Goal: Task Accomplishment & Management: Complete application form

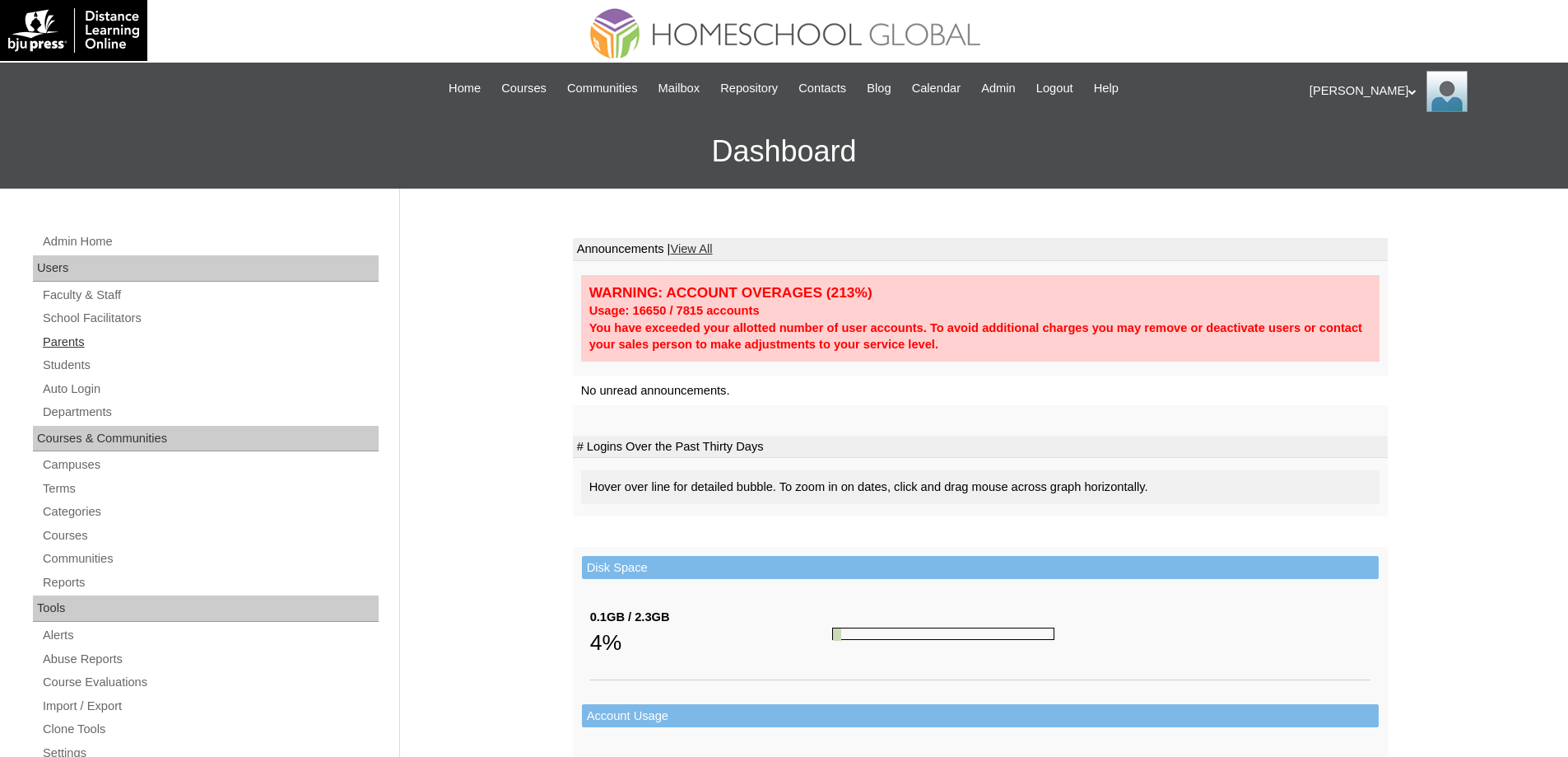
click at [106, 350] on link "Parents" at bounding box center [210, 342] width 337 height 20
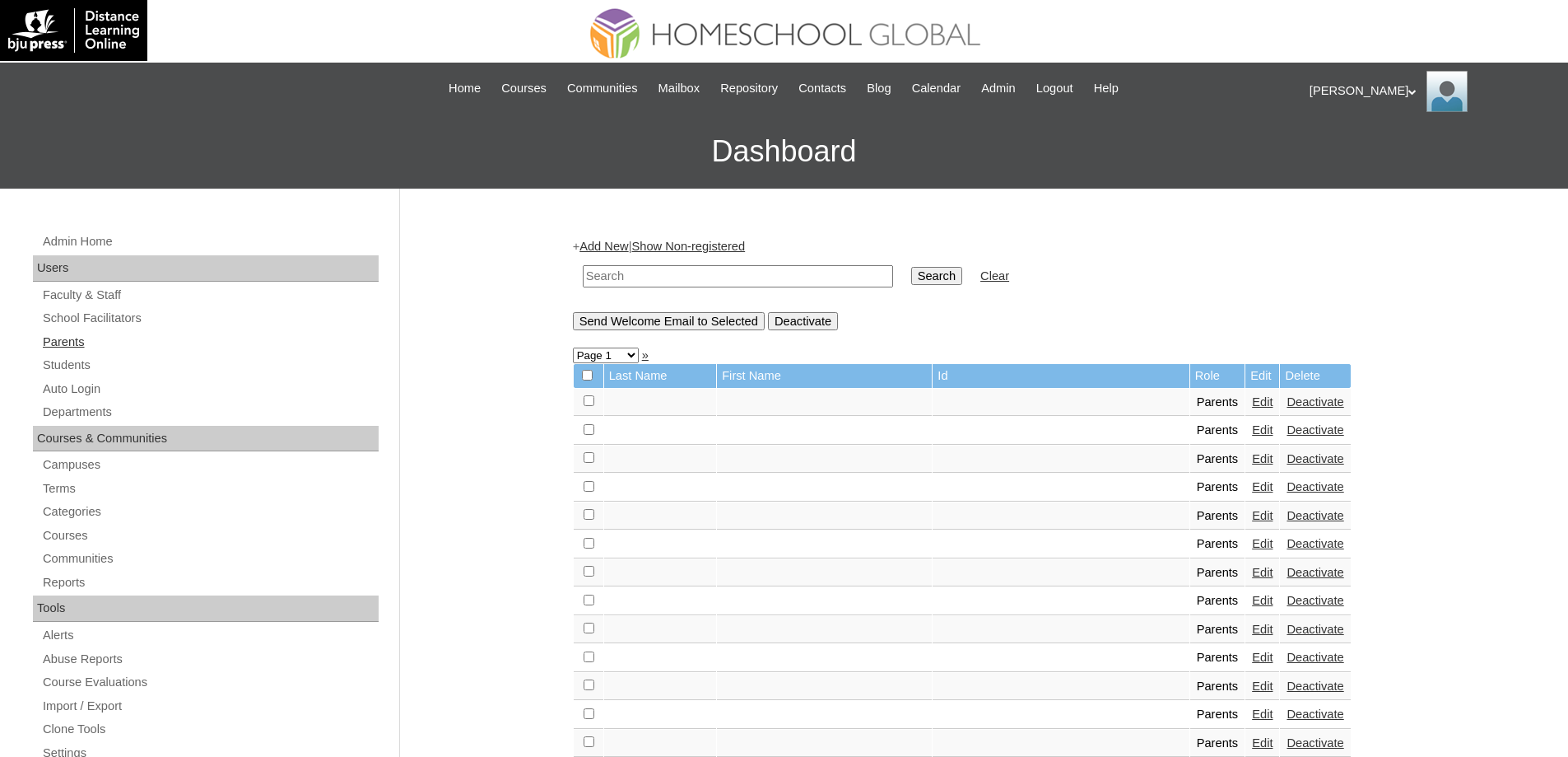
click at [135, 346] on link "Parents" at bounding box center [210, 342] width 337 height 20
click at [97, 346] on link "Parents" at bounding box center [210, 342] width 337 height 20
click at [689, 284] on input "text" at bounding box center [737, 276] width 310 height 22
paste input "MHP0170-TECHPH2025"
type input "MHP0170-TECHPH2025"
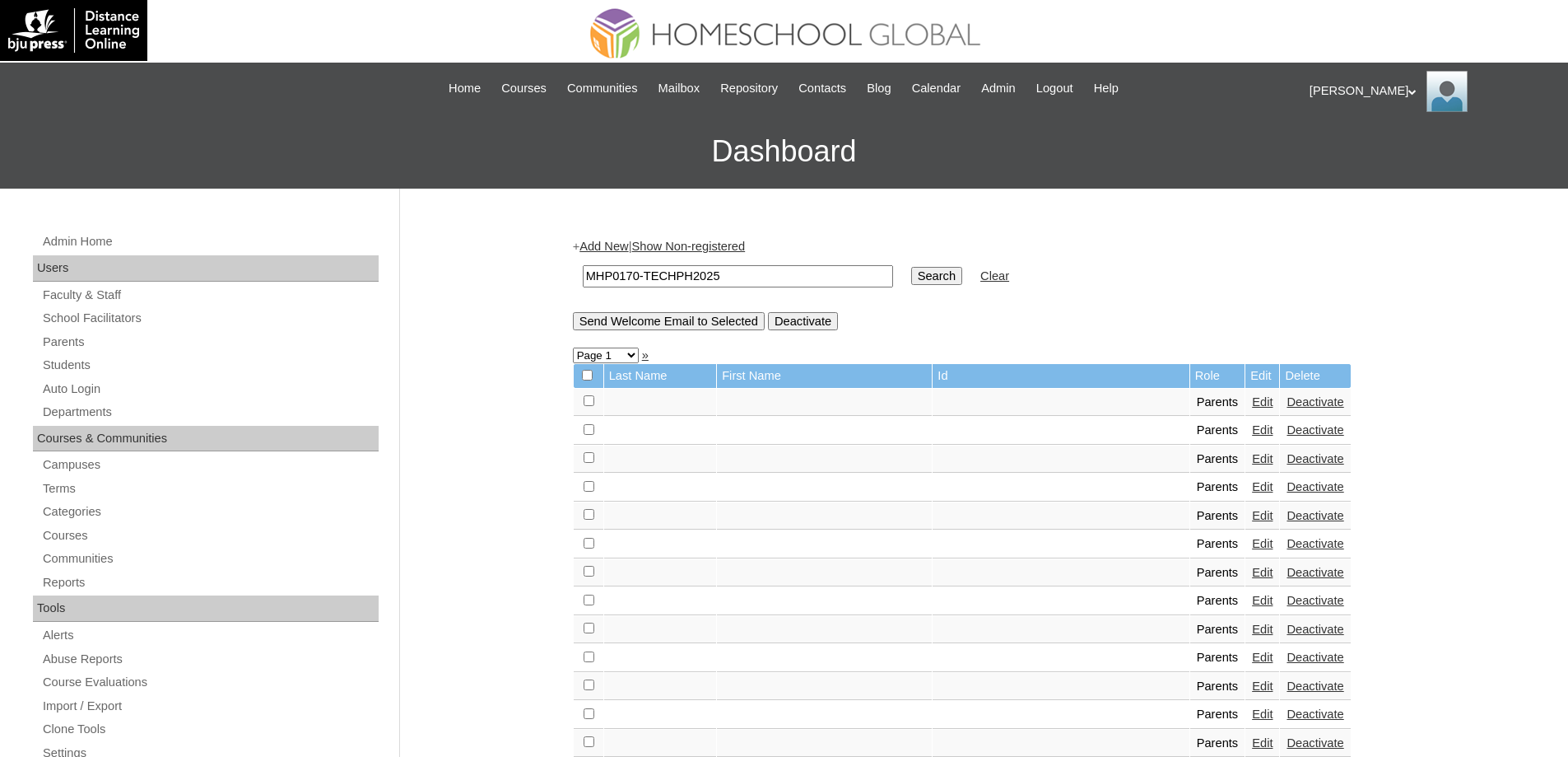
click at [942, 279] on input "Search" at bounding box center [937, 276] width 51 height 19
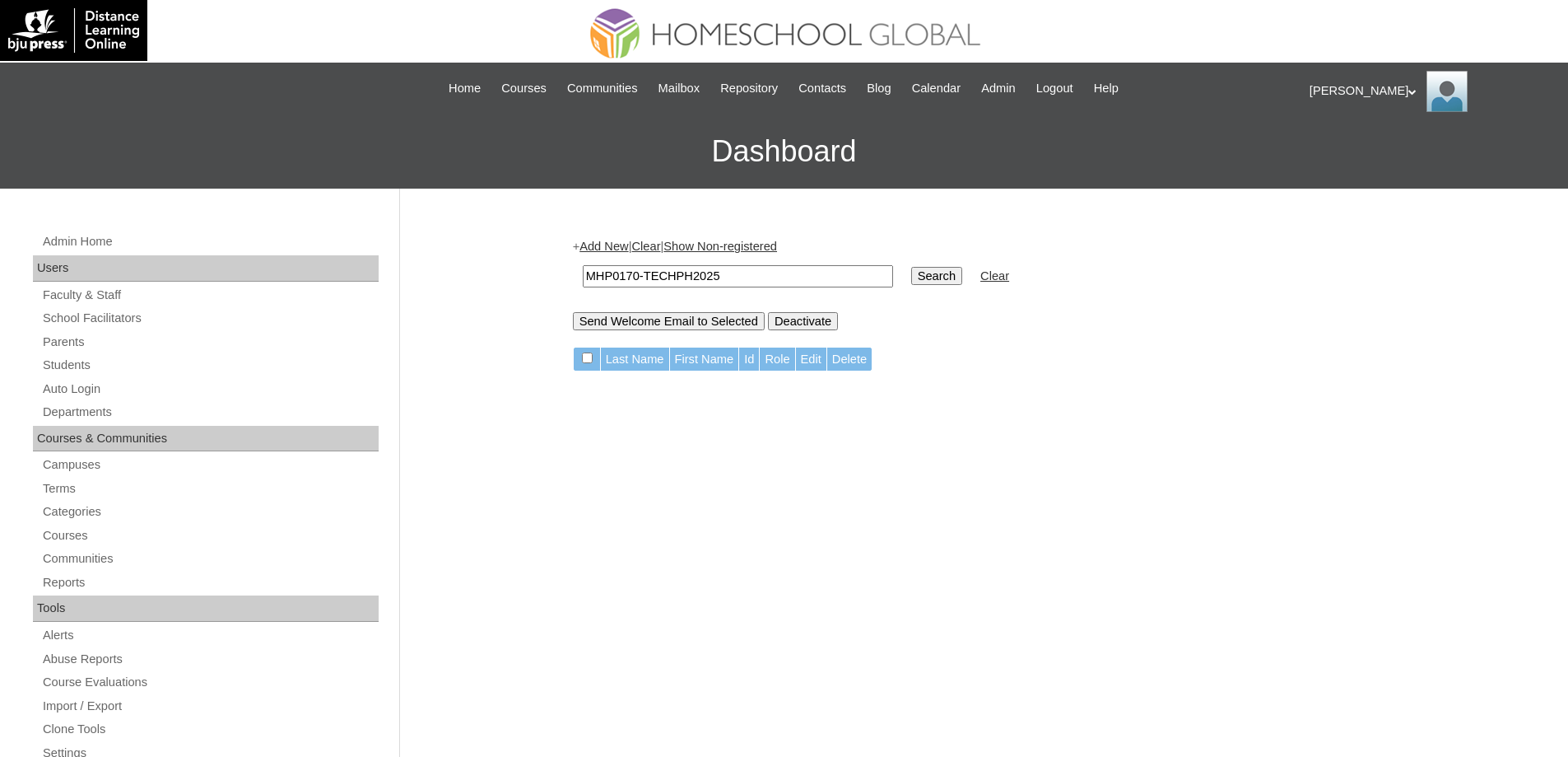
click at [939, 274] on input "Search" at bounding box center [937, 276] width 51 height 19
click at [608, 250] on link "Add New" at bounding box center [603, 246] width 49 height 13
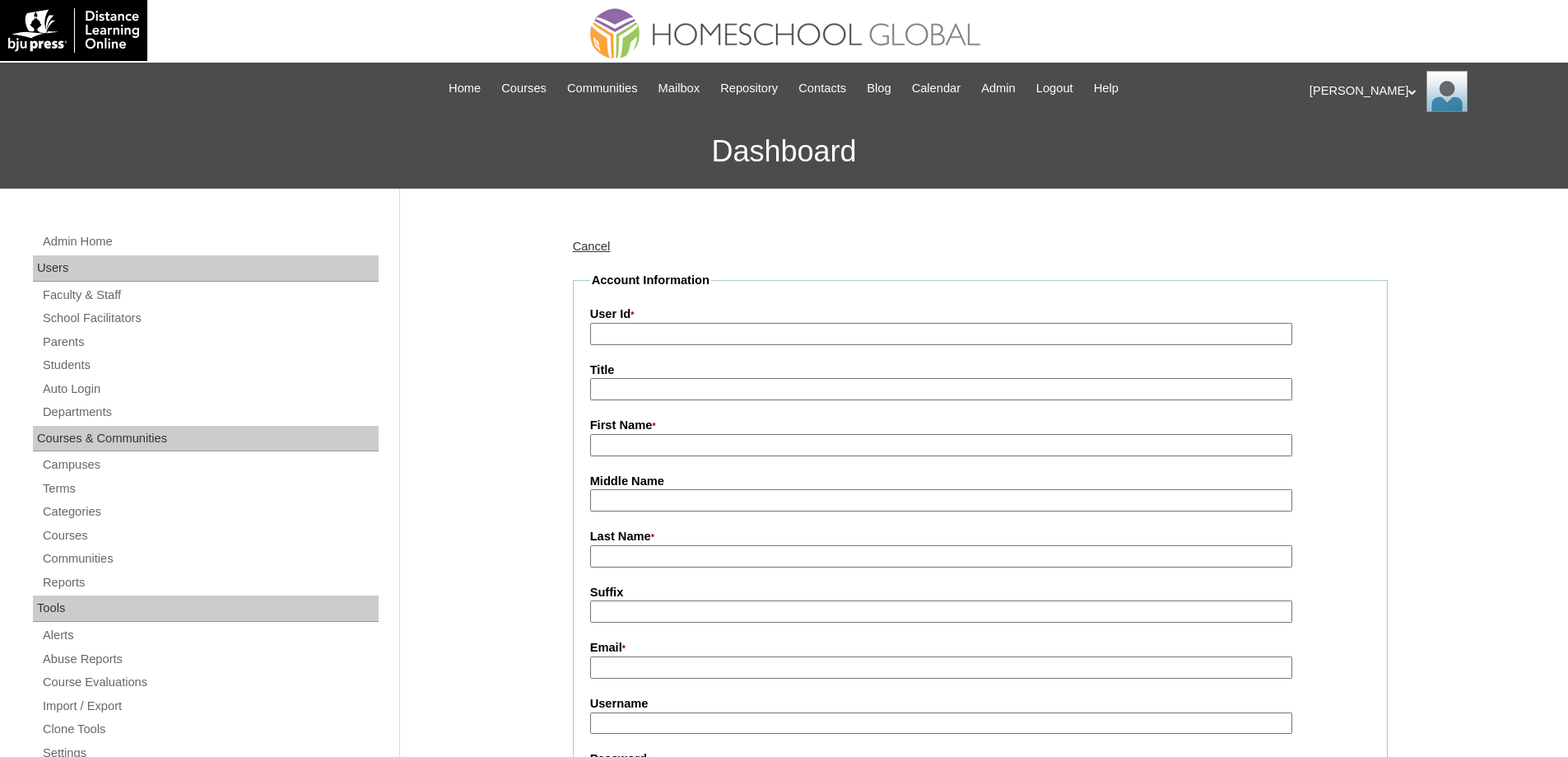
click at [635, 341] on input "User Id *" at bounding box center [940, 333] width 702 height 22
paste input "MHP0170-TECHPH2025"
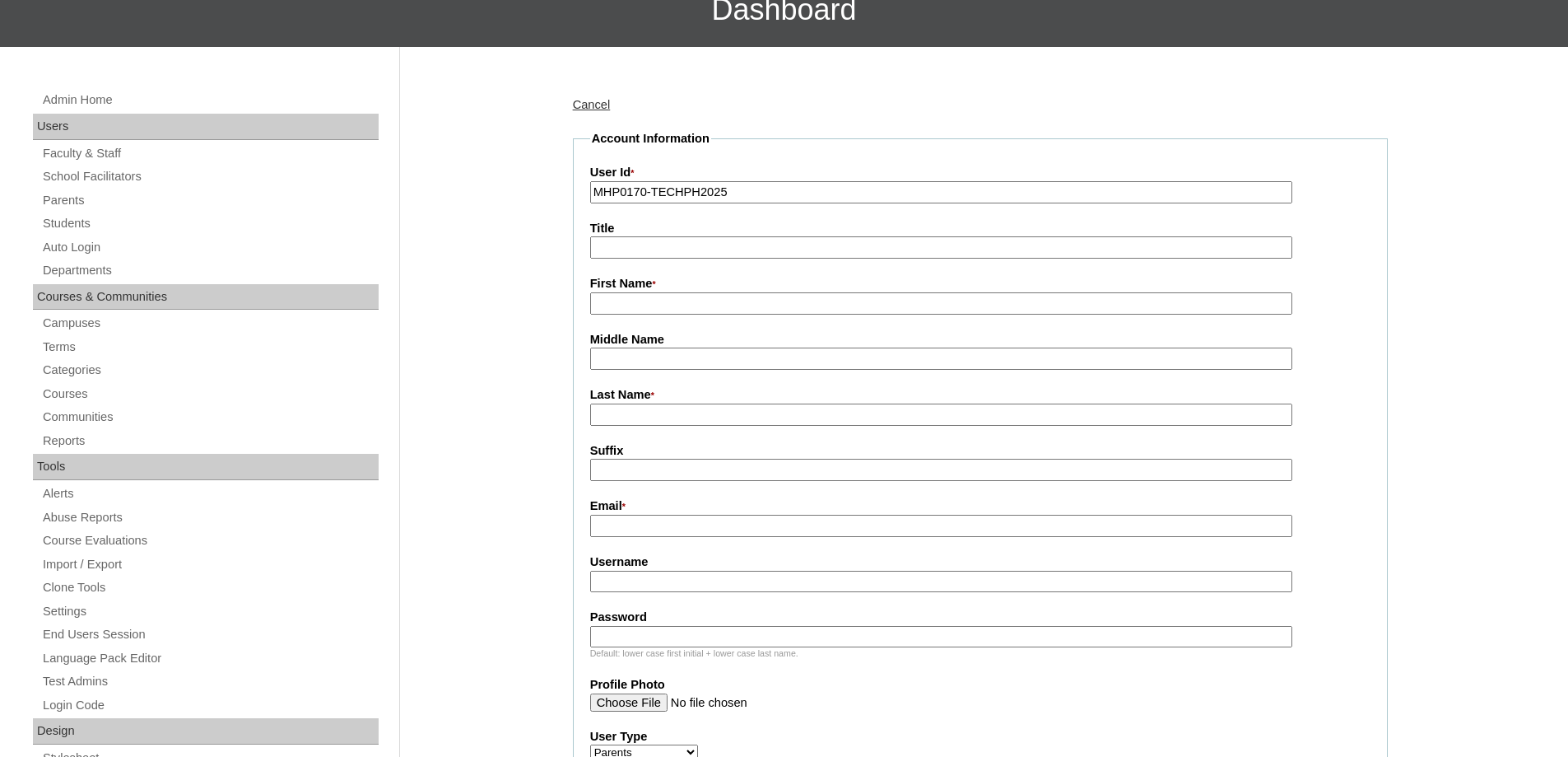
scroll to position [164, 0]
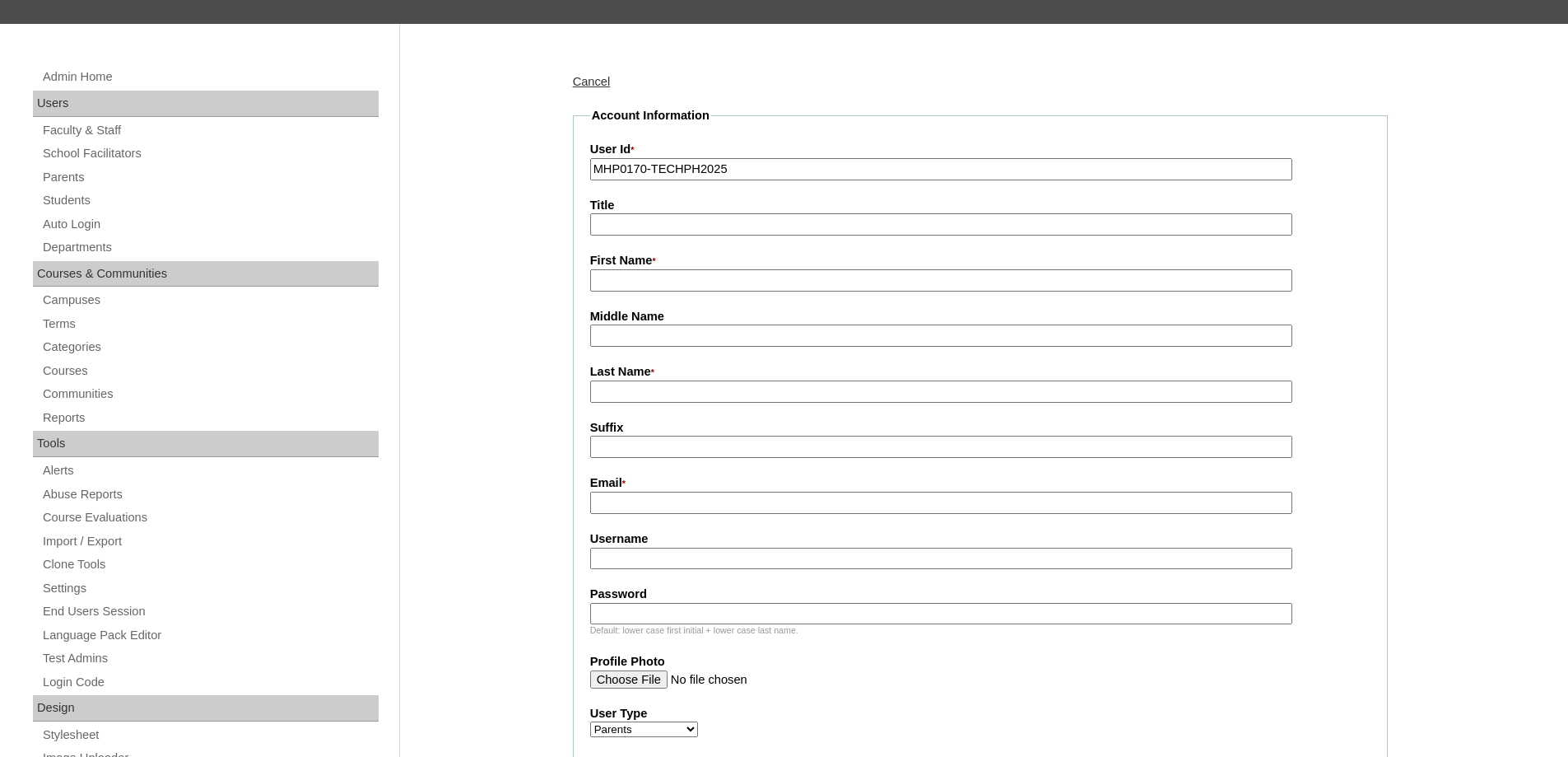
type input "MHP0170-TECHPH2025"
click at [609, 273] on input "First Name *" at bounding box center [940, 280] width 702 height 22
click at [628, 291] on input "First Name *" at bounding box center [940, 280] width 702 height 22
paste input "Lovely Joy"
type input "Lovely Joy"
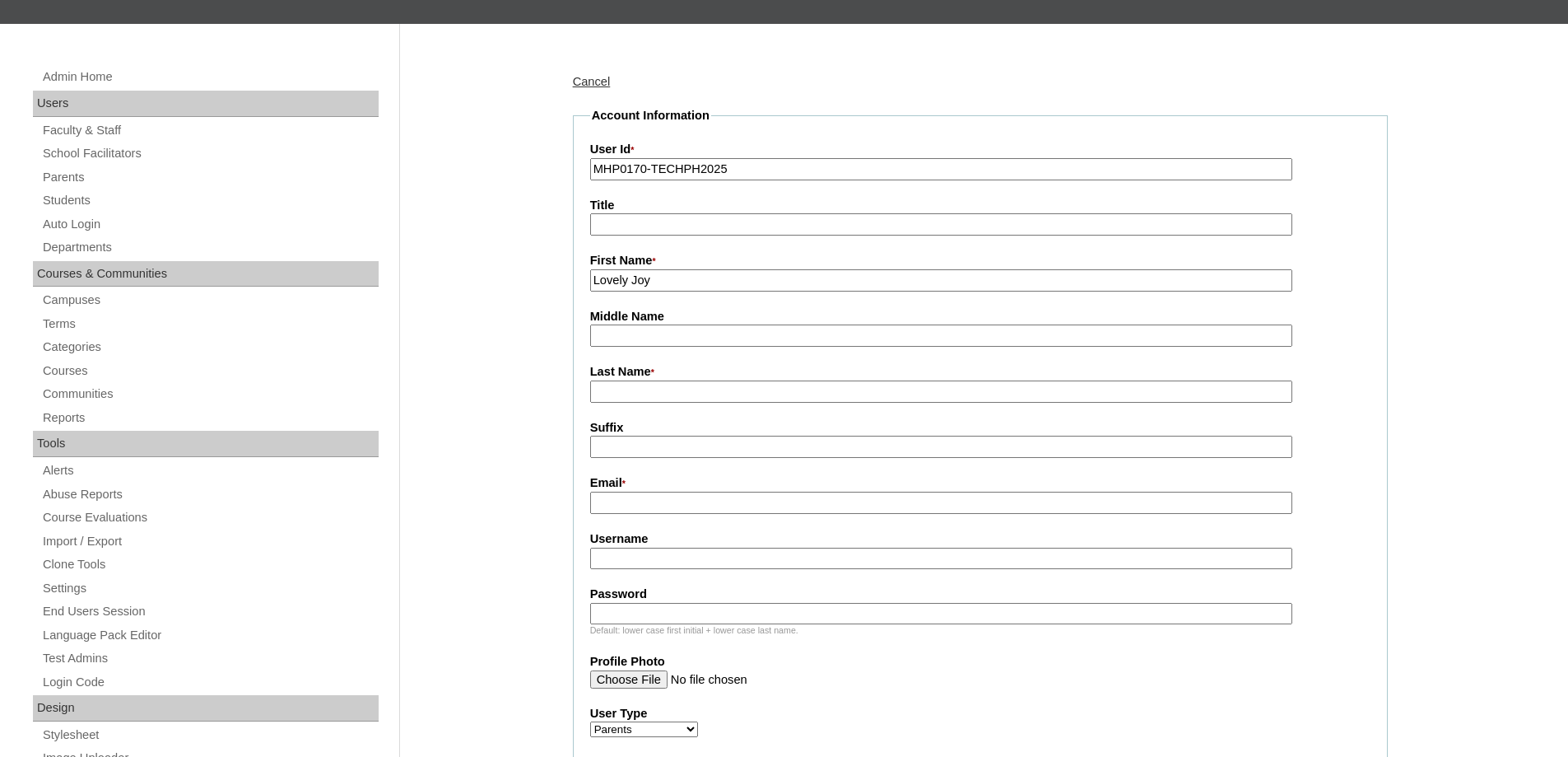
drag, startPoint x: 625, startPoint y: 394, endPoint x: 532, endPoint y: 416, distance: 95.6
click at [624, 394] on input "Last Name *" at bounding box center [940, 391] width 702 height 22
paste input "Bustos"
drag, startPoint x: 657, startPoint y: 409, endPoint x: 611, endPoint y: 399, distance: 47.1
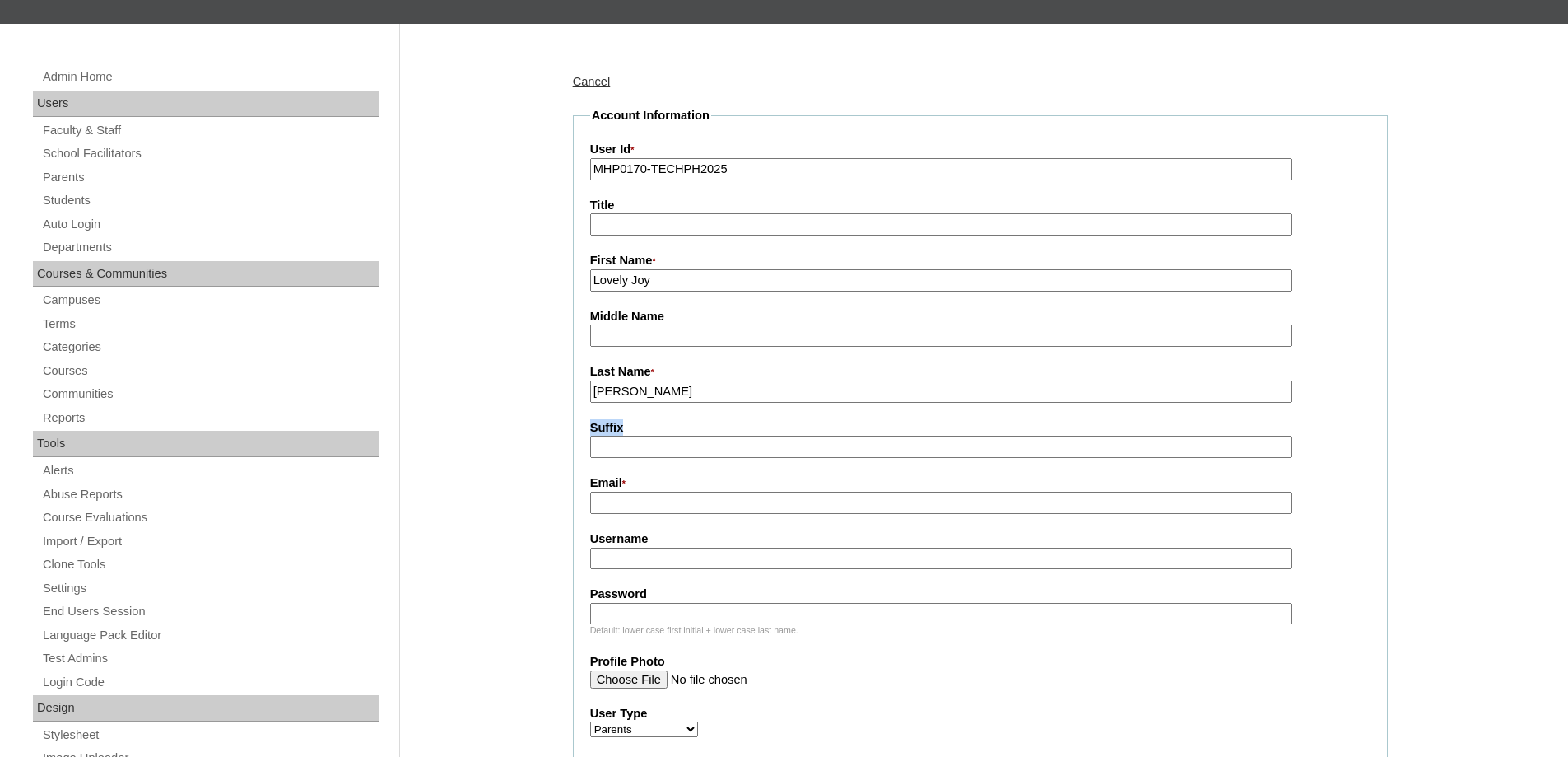
click at [612, 401] on fieldset "Account Information User Id * MHP0170-TECHPH2025 Title First Name * Lovely Joy …" at bounding box center [980, 631] width 815 height 1048
drag, startPoint x: 659, startPoint y: 393, endPoint x: 540, endPoint y: 382, distance: 119.5
type input "BUSTOS"
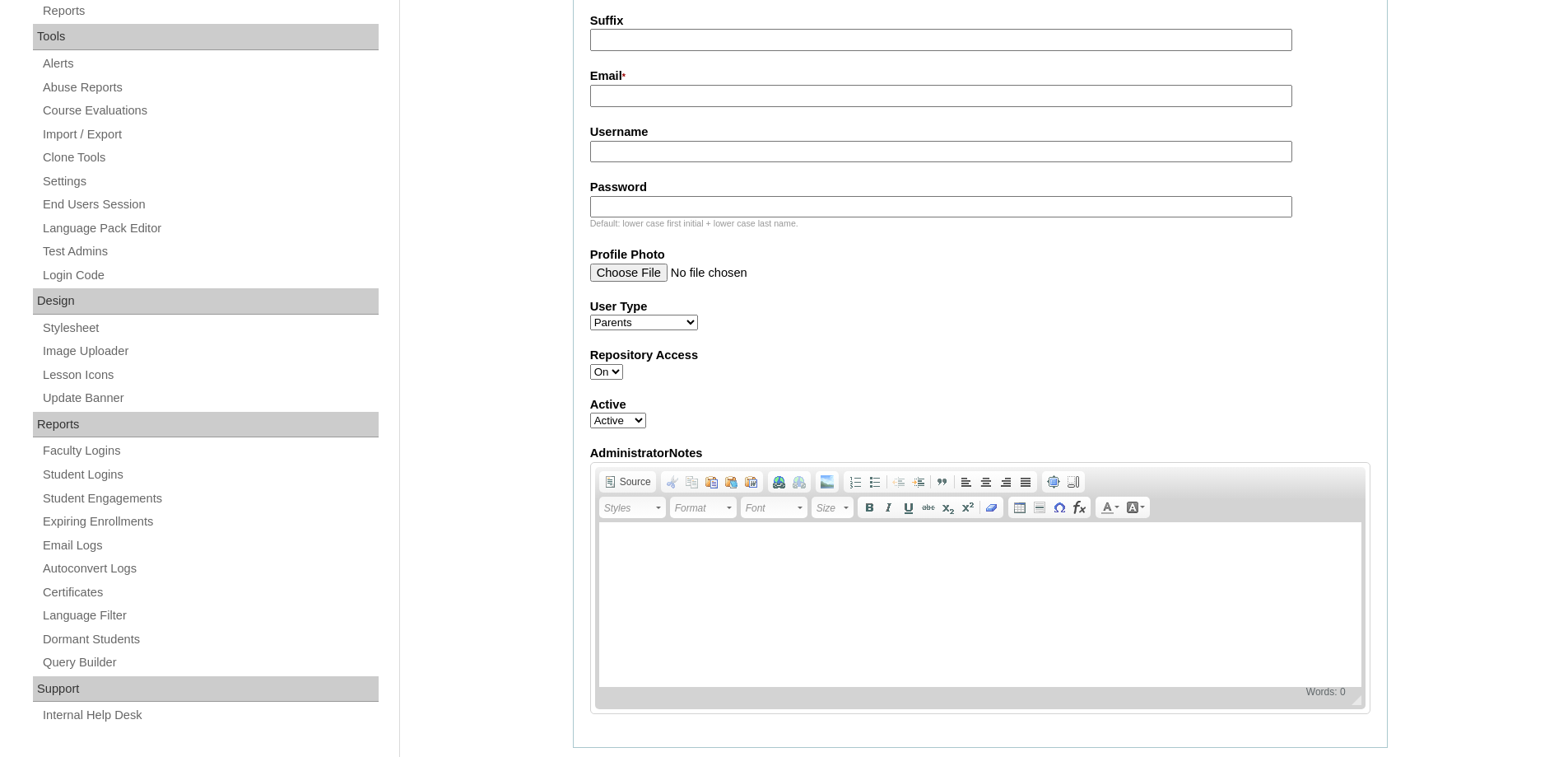
scroll to position [576, 0]
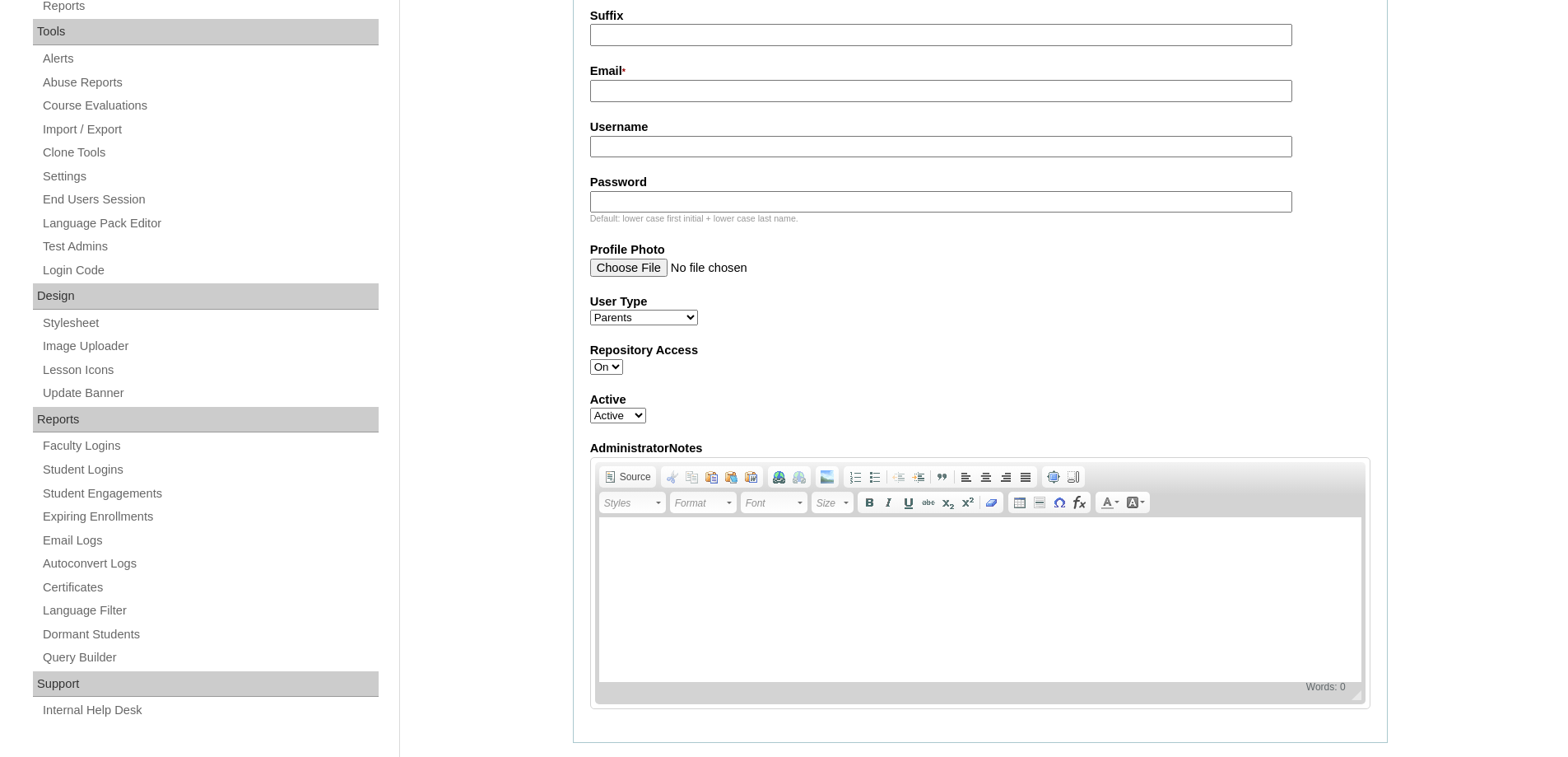
click at [638, 94] on input "Email *" at bounding box center [940, 90] width 702 height 22
click at [635, 102] on input "Email *" at bounding box center [940, 90] width 702 height 22
paste input "nathaliakeziah0312@gmail.com"
type input "nathaliakeziah0312@gmail.com"
click at [639, 136] on label "Username" at bounding box center [980, 127] width 780 height 18
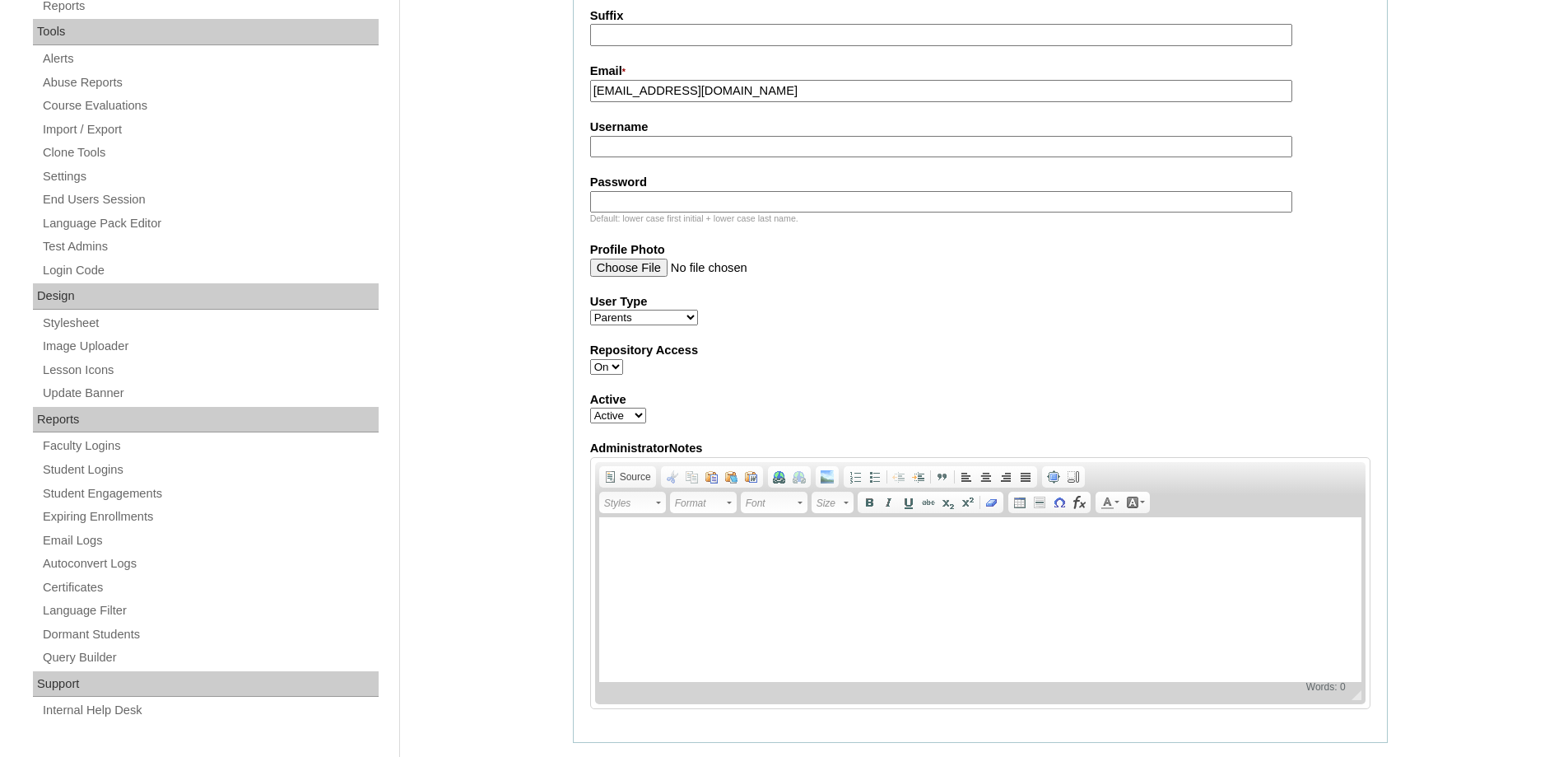
click at [639, 136] on input "Username" at bounding box center [940, 147] width 702 height 22
click at [638, 147] on input "Username" at bounding box center [940, 147] width 702 height 22
paste input "goodLJ2025"
type input "goodLJ2025"
click at [683, 186] on label "Password" at bounding box center [980, 183] width 780 height 18
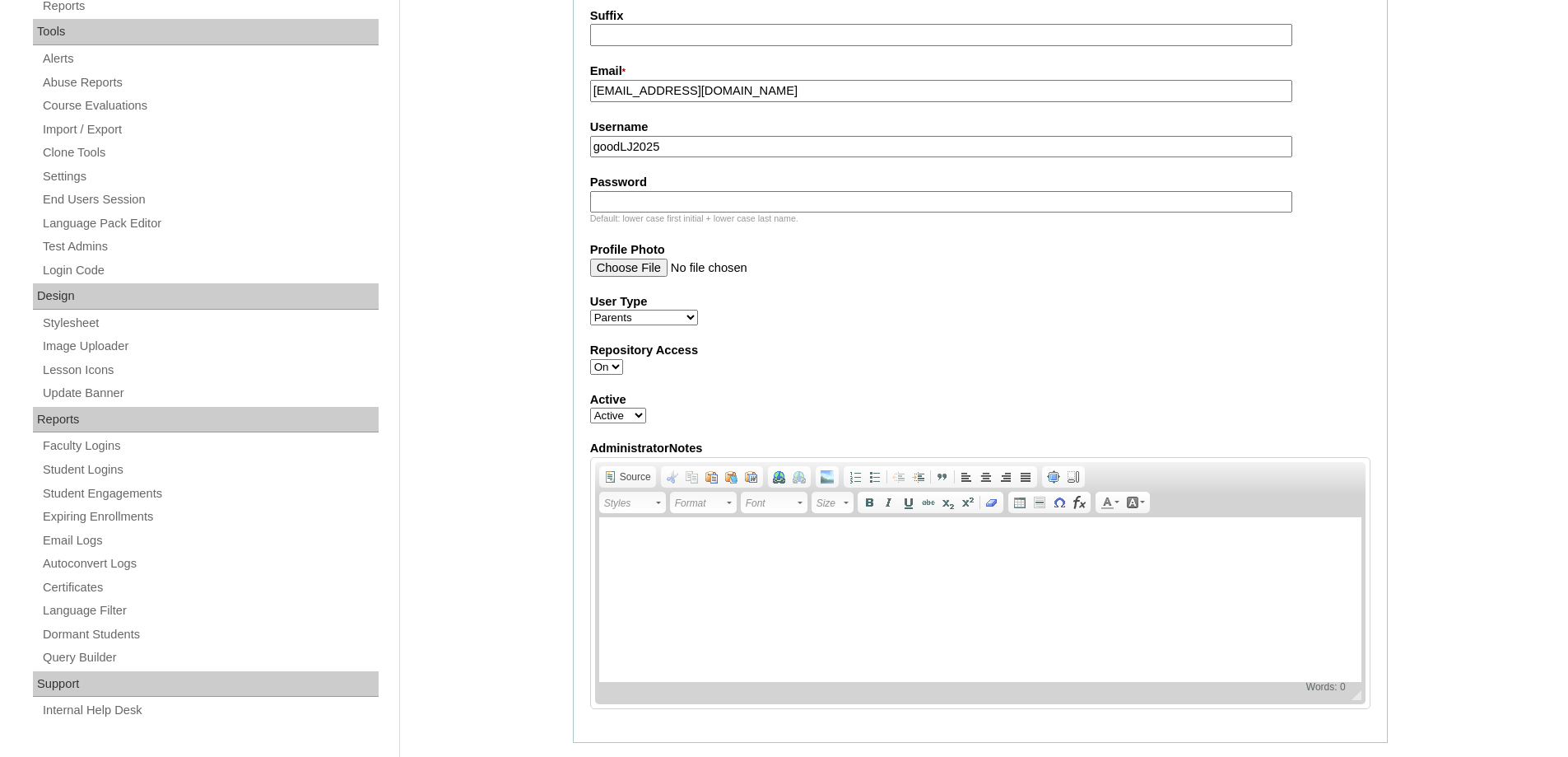
click at [683, 191] on input "Password" at bounding box center [940, 201] width 702 height 22
click at [675, 200] on input "Password" at bounding box center [940, 201] width 702 height 22
paste input "techtDe478"
type input "techtDe478"
click at [496, 216] on div "Admin Home Users Faculty & Staff School Facilitators Parents Students Auto Logi…" at bounding box center [784, 619] width 1568 height 2014
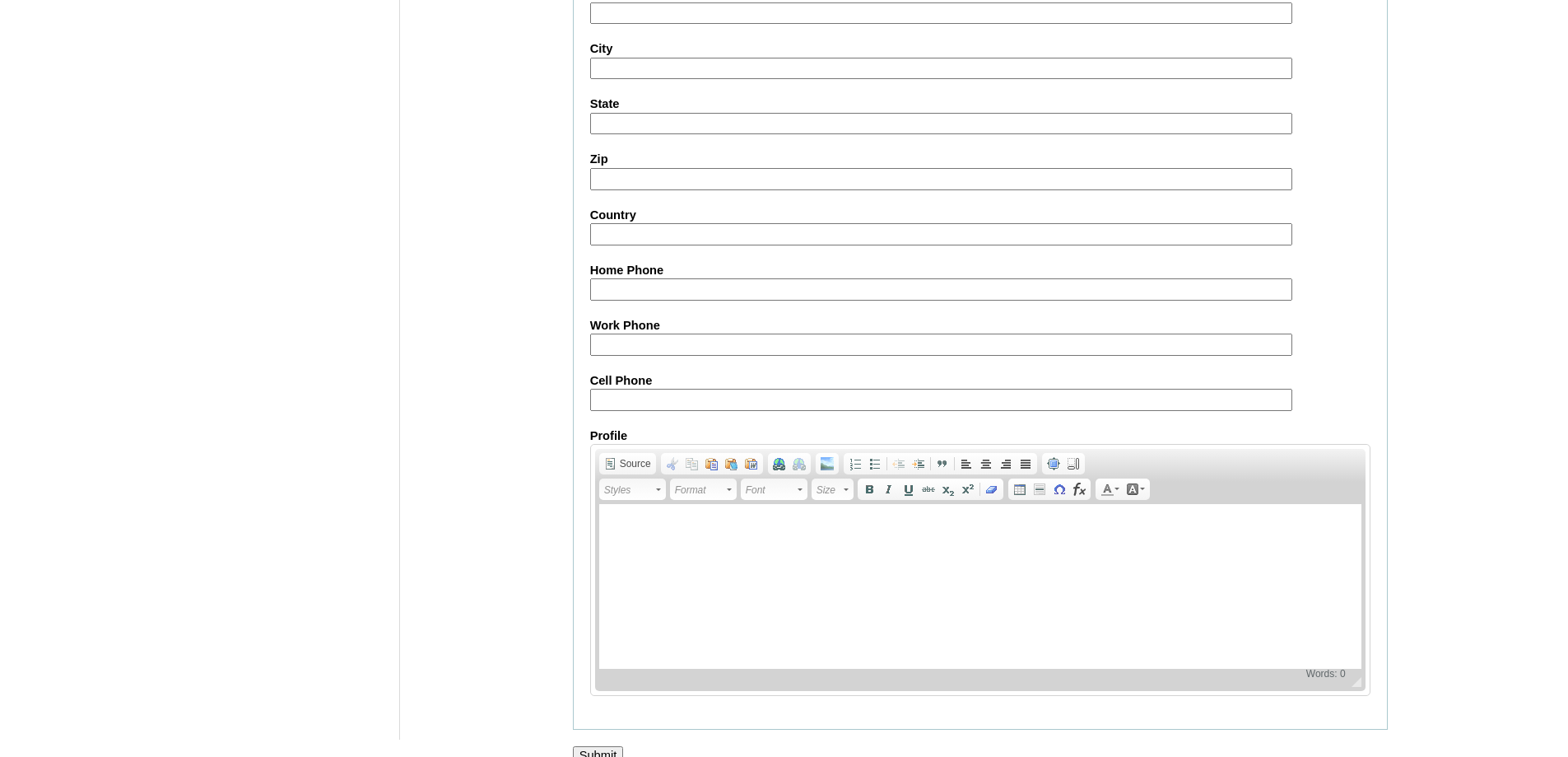
scroll to position [1468, 0]
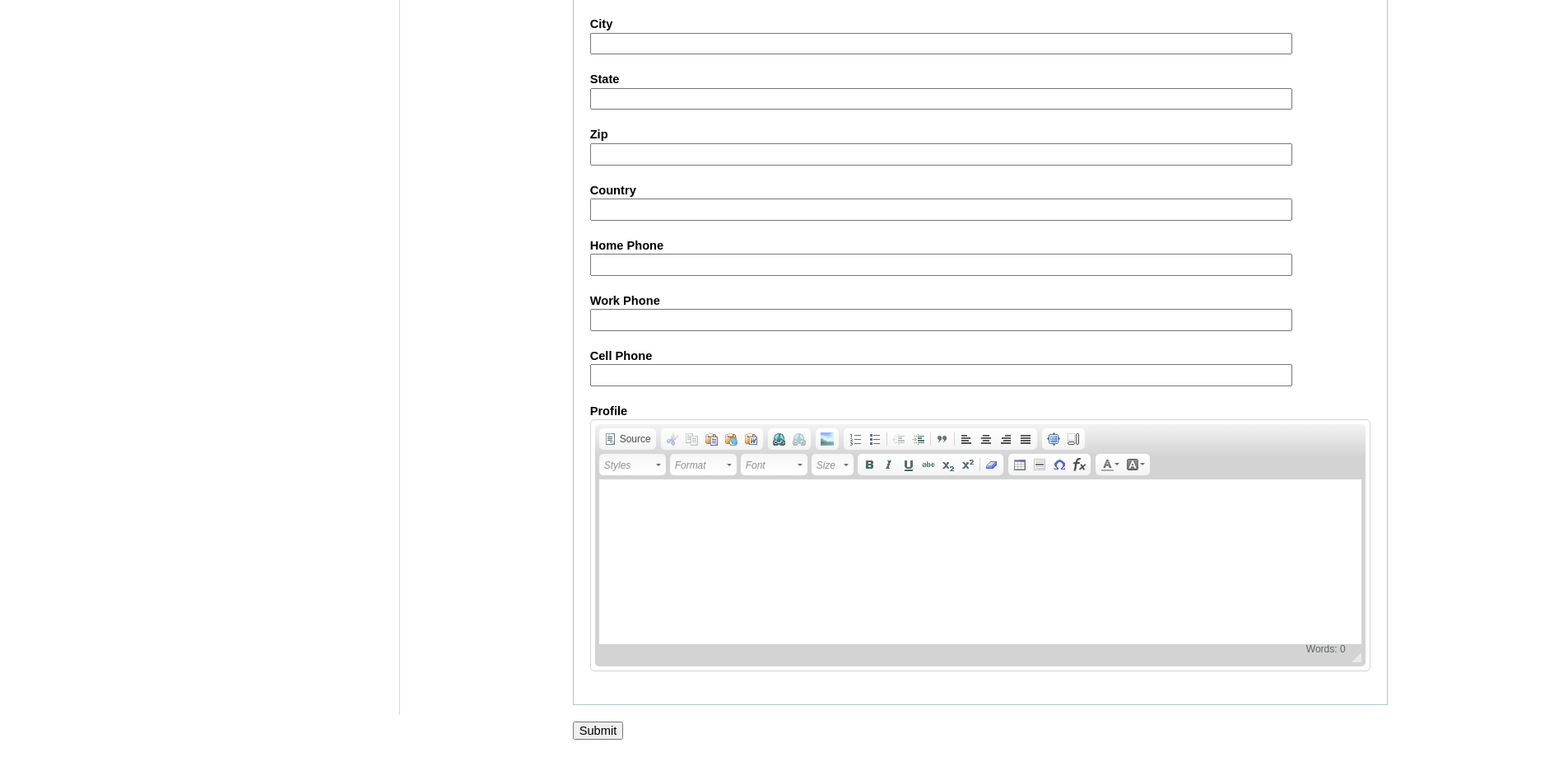
click at [648, 382] on input "Cell Phone" at bounding box center [940, 375] width 702 height 22
paste input "1-4257580220"
type input "1-4257580220"
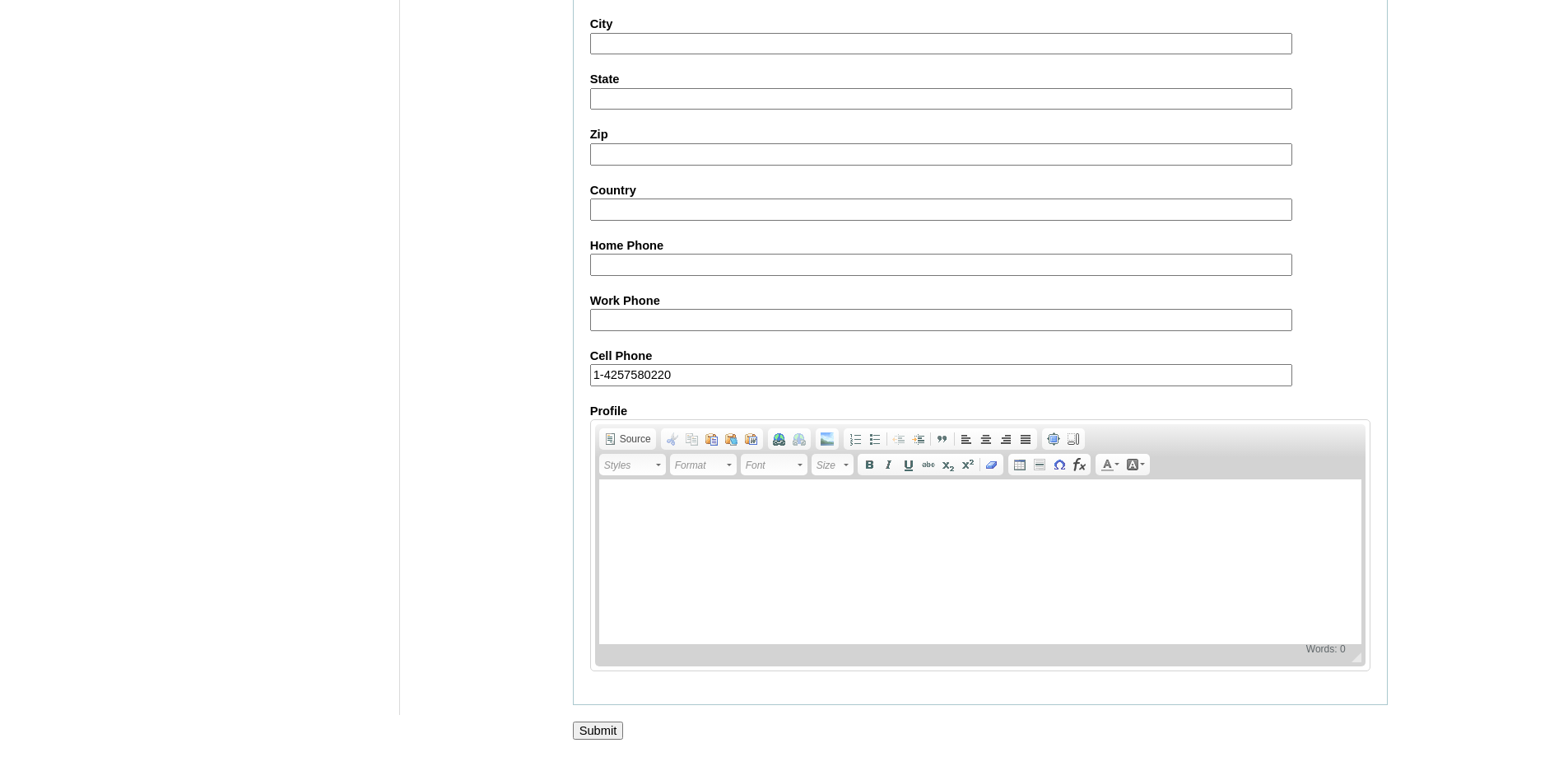
click at [623, 730] on input "Submit" at bounding box center [599, 730] width 51 height 19
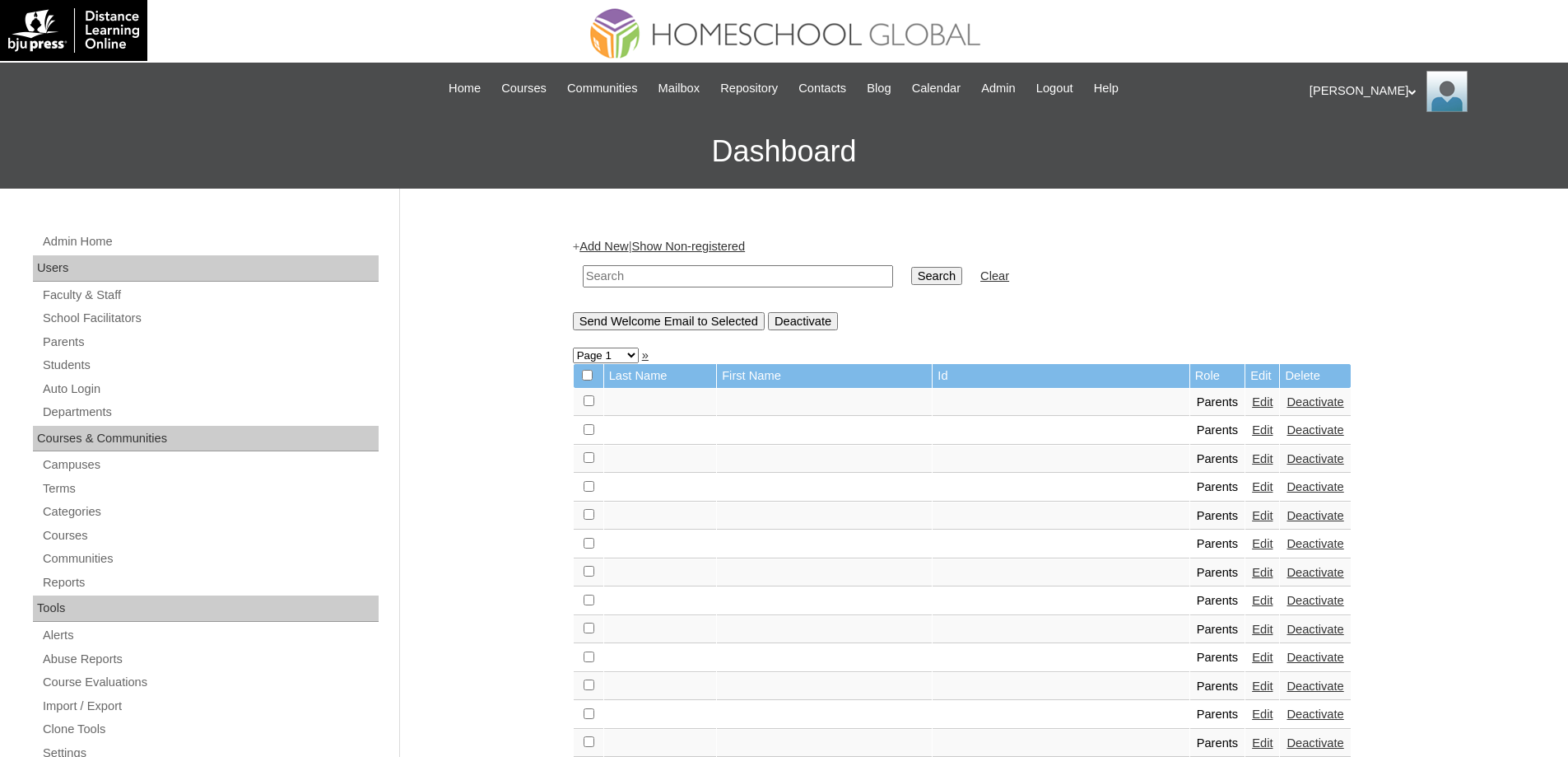
click at [730, 287] on td at bounding box center [738, 276] width 327 height 39
click at [848, 287] on td at bounding box center [738, 276] width 327 height 39
drag, startPoint x: 939, startPoint y: 276, endPoint x: 207, endPoint y: 296, distance: 732.3
drag, startPoint x: 91, startPoint y: 373, endPoint x: 633, endPoint y: 291, distance: 548.2
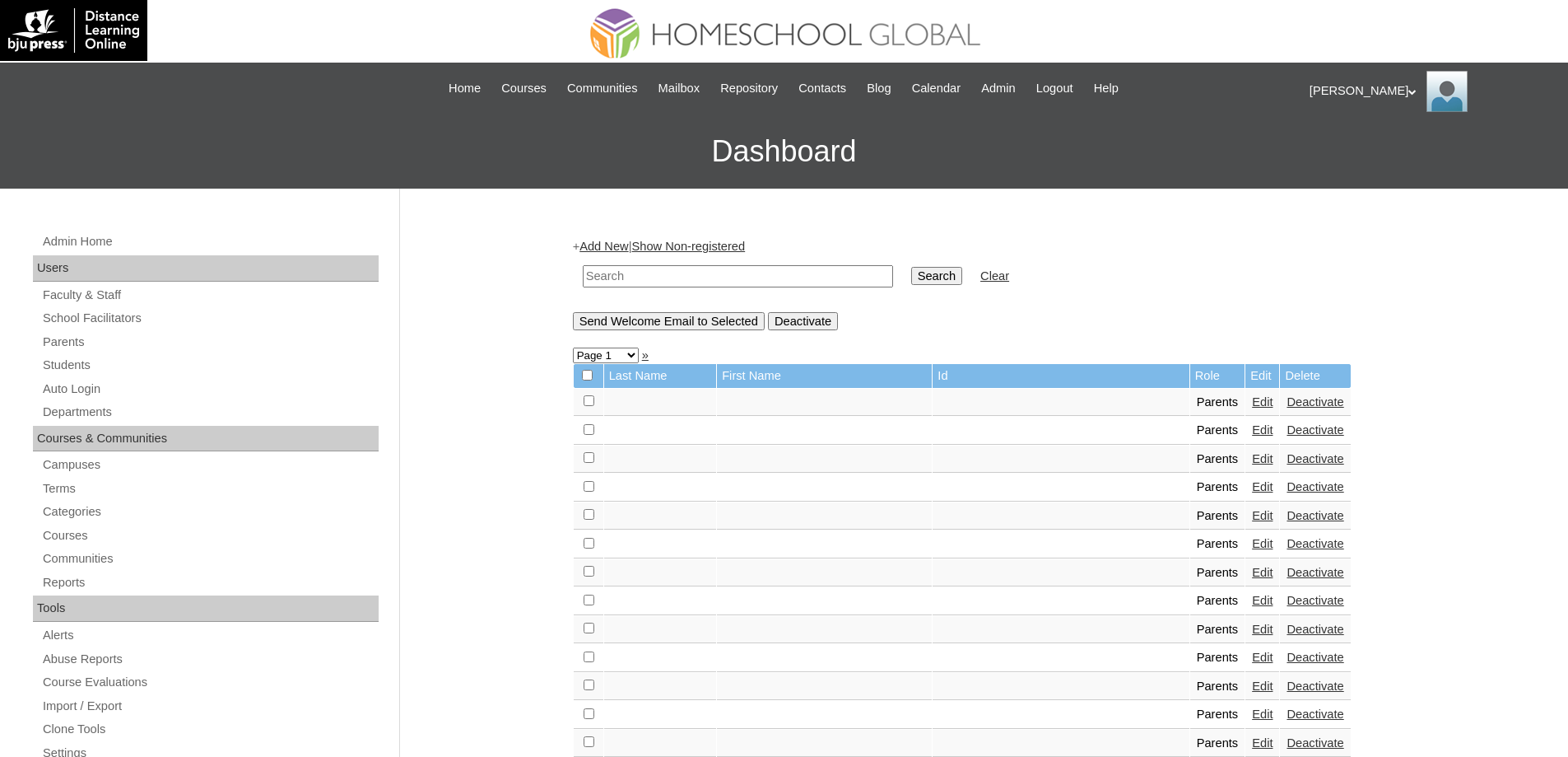
click at [91, 372] on link "Students" at bounding box center [210, 365] width 337 height 20
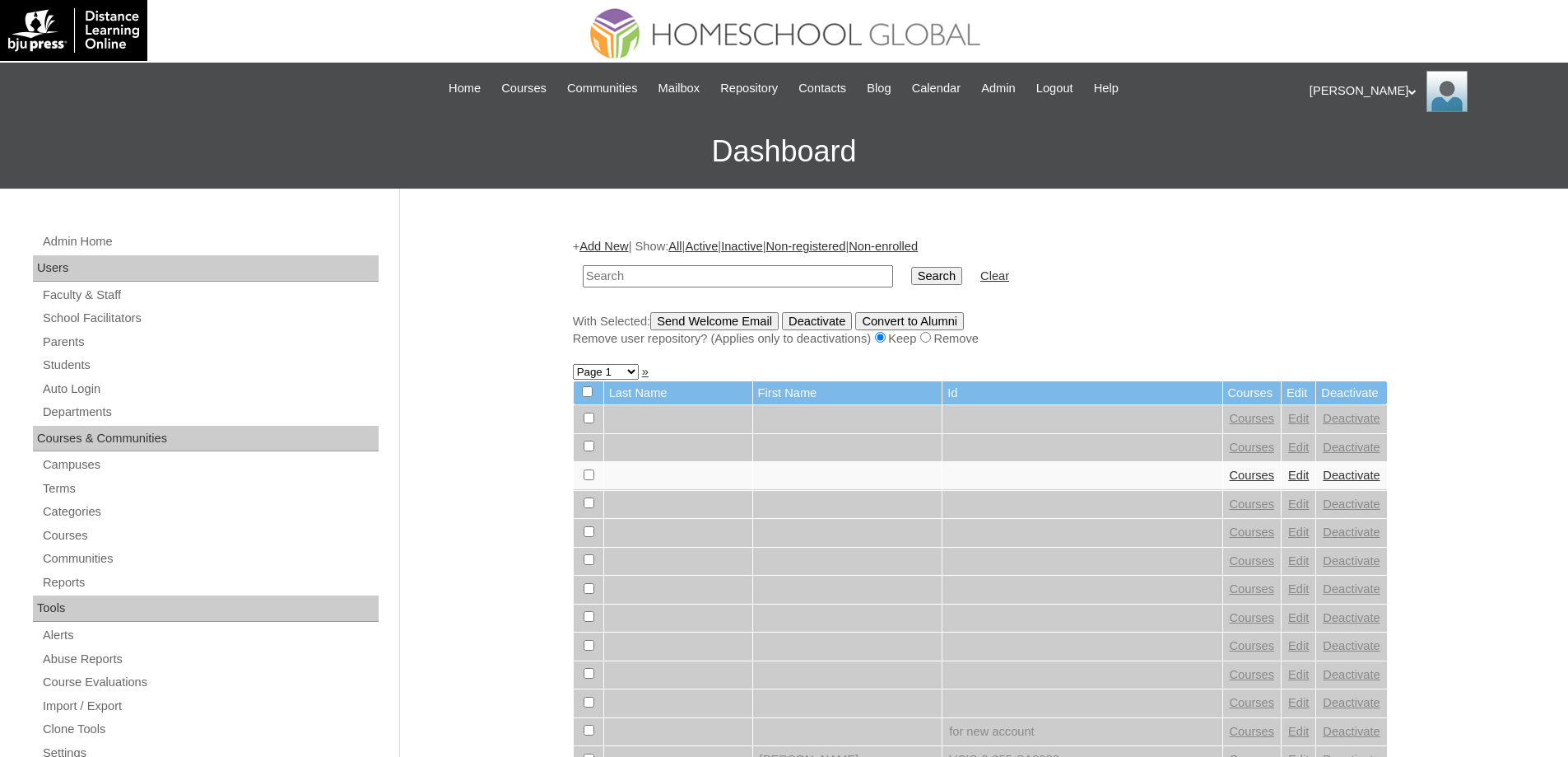
drag, startPoint x: 0, startPoint y: 0, endPoint x: 890, endPoint y: 284, distance: 934.2
click at [717, 279] on input "text" at bounding box center [737, 276] width 310 height 22
type input "MHS00217-TECHPH2025"
click at [933, 276] on input "Search" at bounding box center [937, 276] width 51 height 19
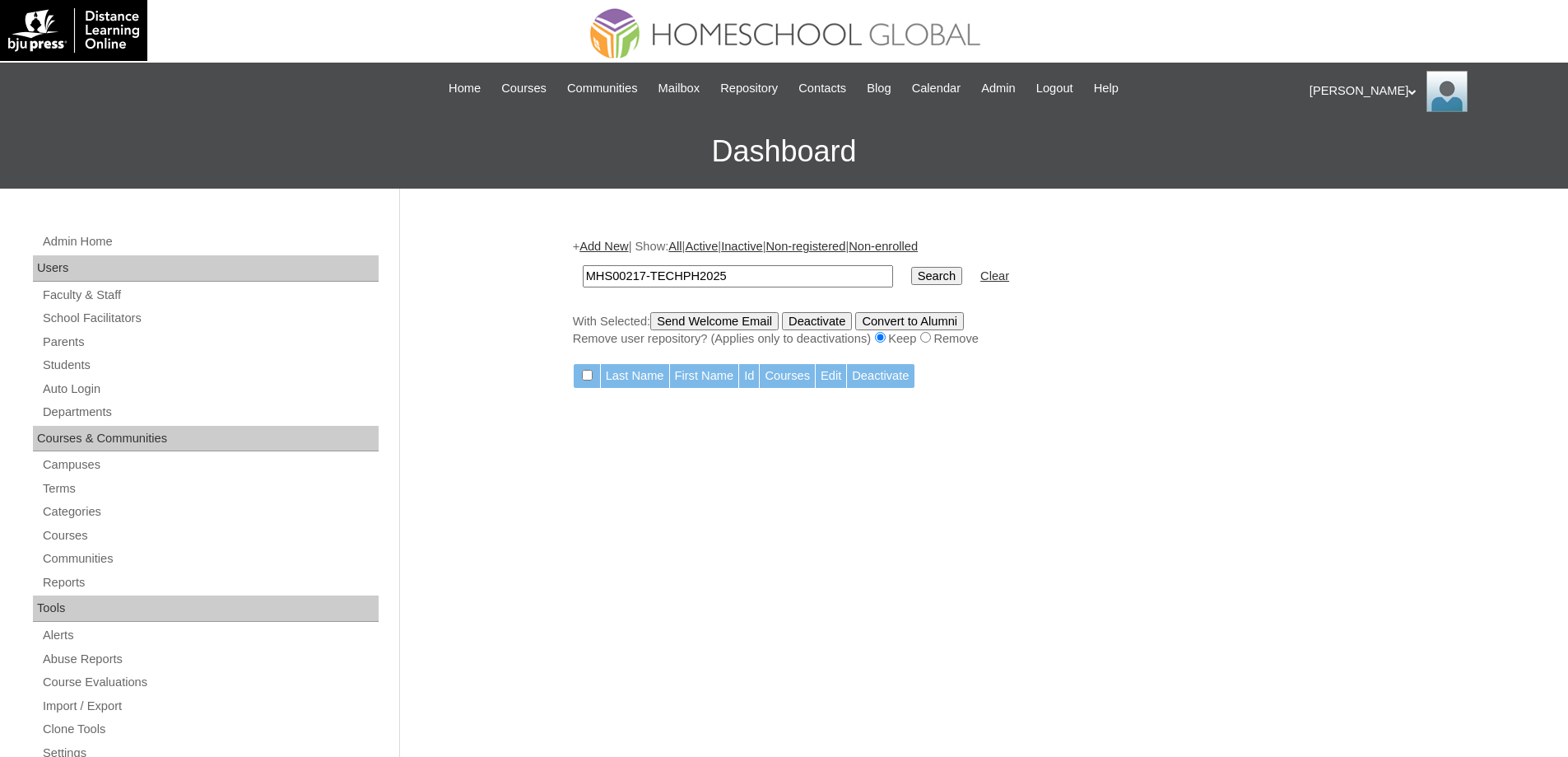
click at [614, 246] on link "Add New" at bounding box center [603, 246] width 49 height 13
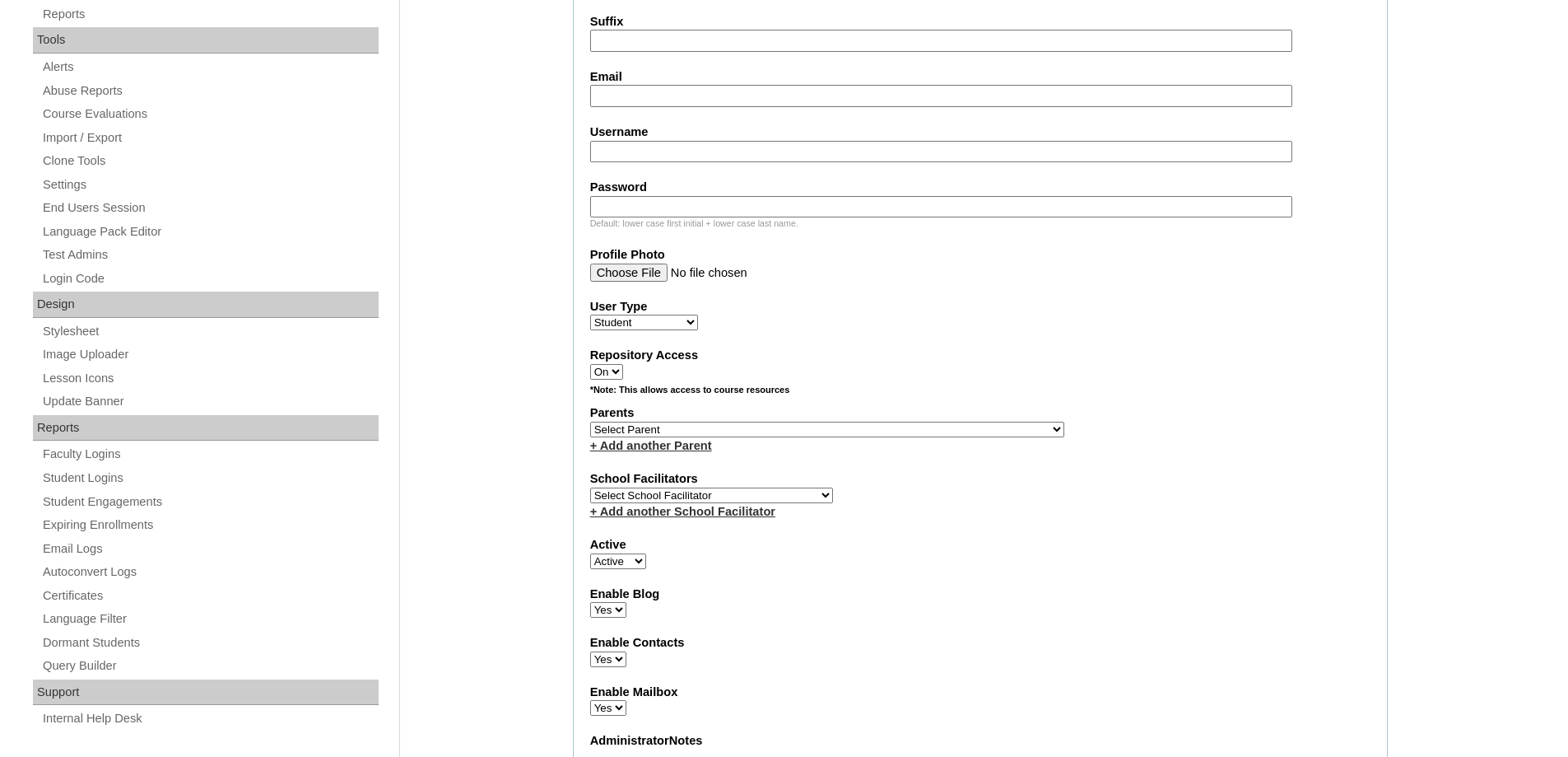
scroll to position [568, 0]
click at [656, 428] on select "Select Parent , , , , , , , , , , , , , , , , , , , , , , , , , , , , , , , , ,…" at bounding box center [826, 429] width 474 height 16
select select "43789"
click at [590, 421] on select "Select Parent , , , , , , , , , , , , , , , , , , , , , , , , , , , , , , , , ,…" at bounding box center [826, 429] width 474 height 16
click at [949, 370] on div "Repository Access On Off" at bounding box center [980, 362] width 780 height 33
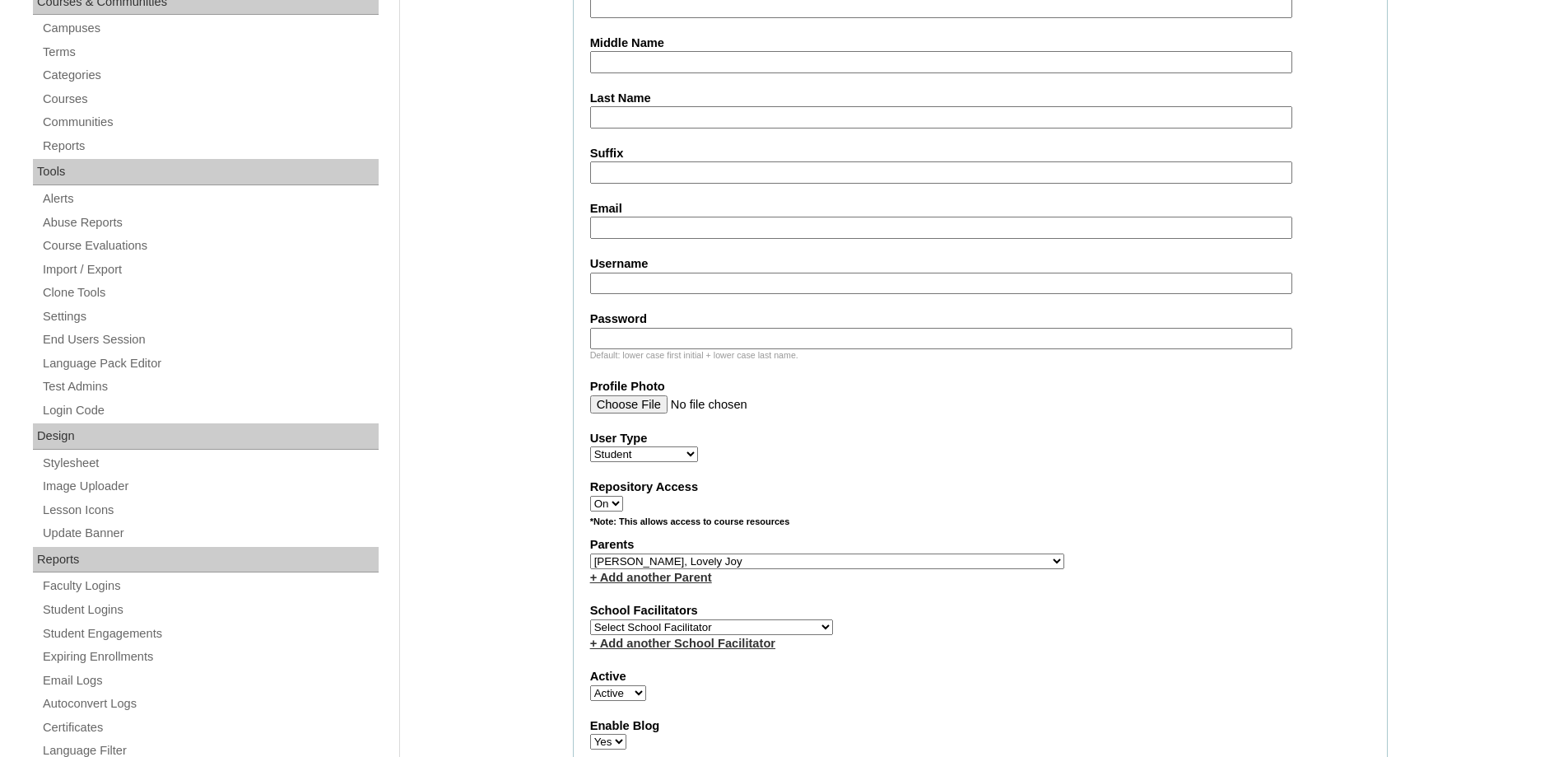
scroll to position [74, 0]
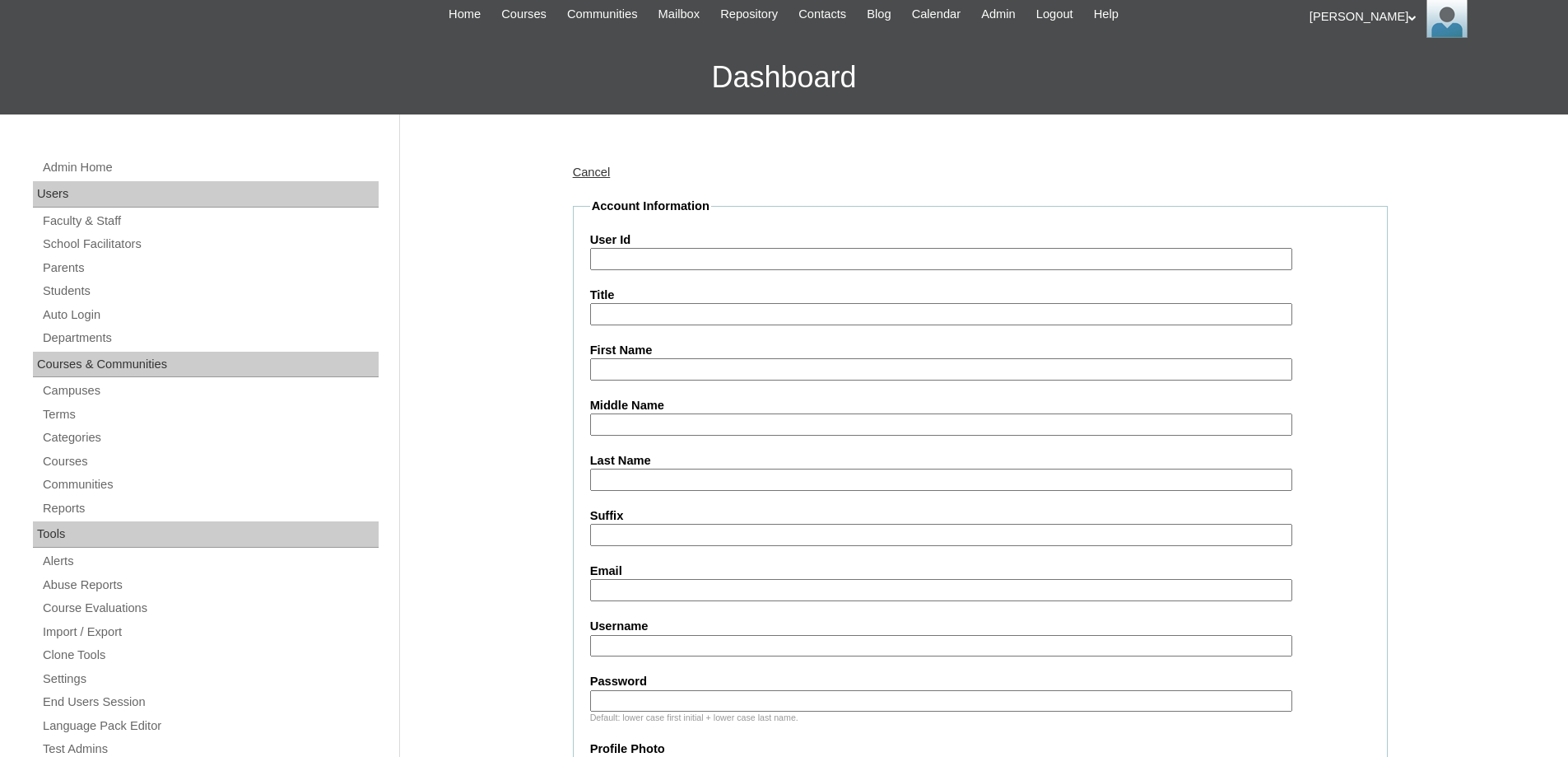
drag, startPoint x: 657, startPoint y: 254, endPoint x: 672, endPoint y: 257, distance: 15.3
click at [657, 254] on input "User Id" at bounding box center [940, 259] width 702 height 22
click at [682, 261] on input "User Id" at bounding box center [940, 259] width 702 height 22
paste input "MHS00217-TECHPH2025"
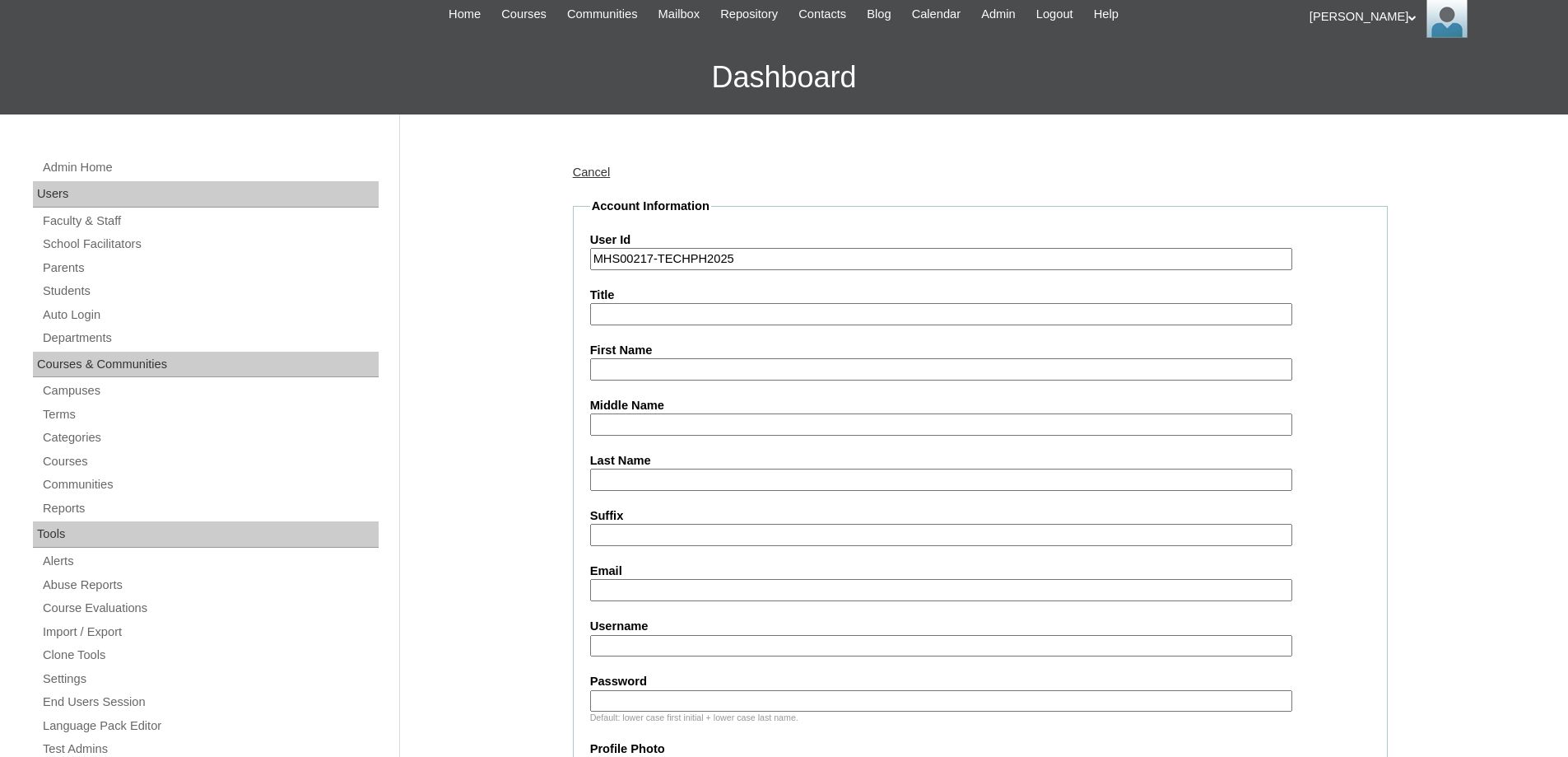
type input "MHS00217-TECHPH2025"
click at [629, 368] on input "First Name" at bounding box center [940, 368] width 702 height 22
paste input "Nathalia Keziah"
type input "Nathalia Keziah"
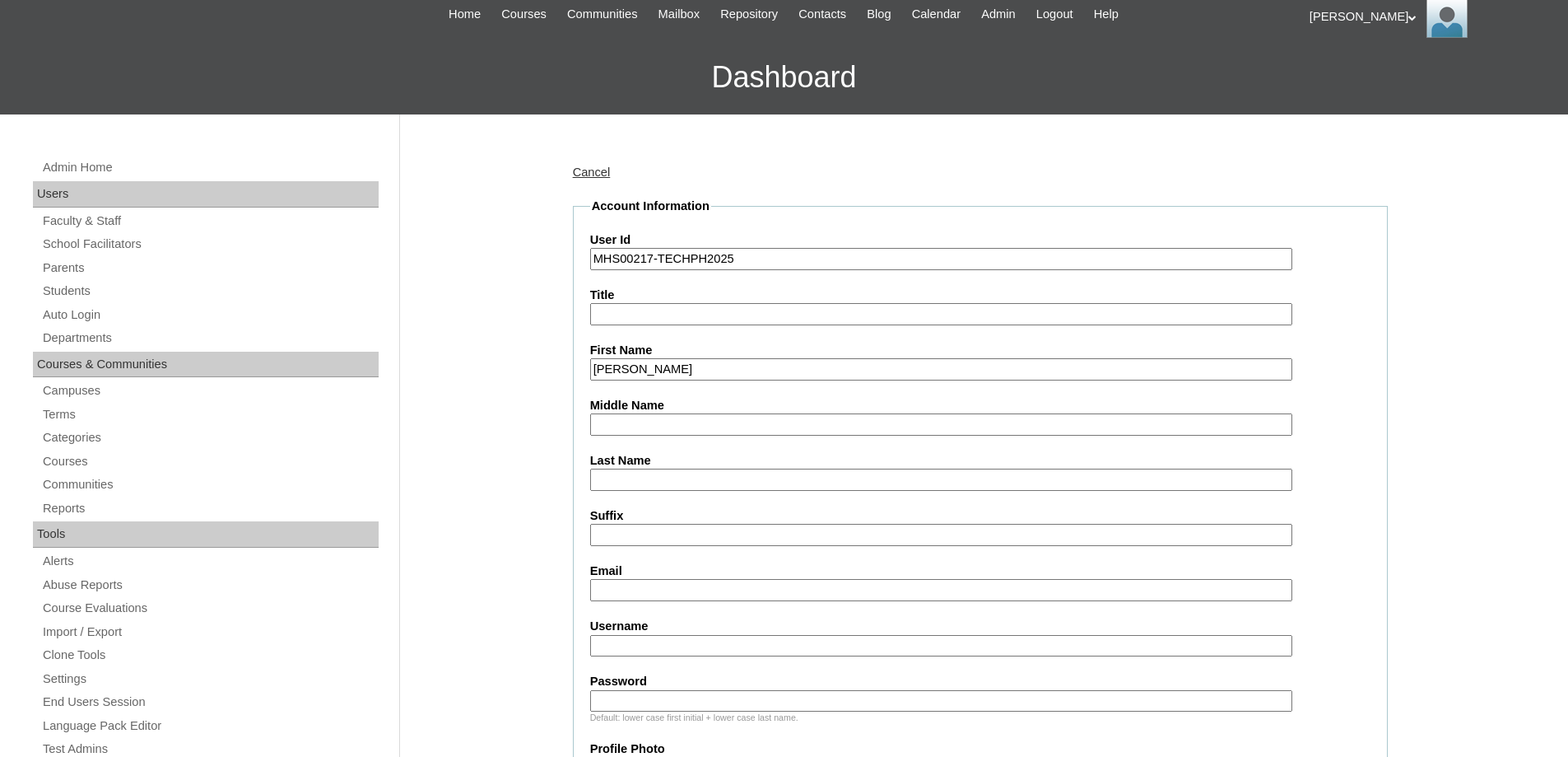
click at [677, 433] on input "Middle Name" at bounding box center [940, 424] width 702 height 22
paste input "Bustos"
type input "Bustos"
click at [641, 463] on label "Last Name" at bounding box center [980, 461] width 780 height 18
click at [641, 468] on input "Last Name" at bounding box center [940, 479] width 702 height 22
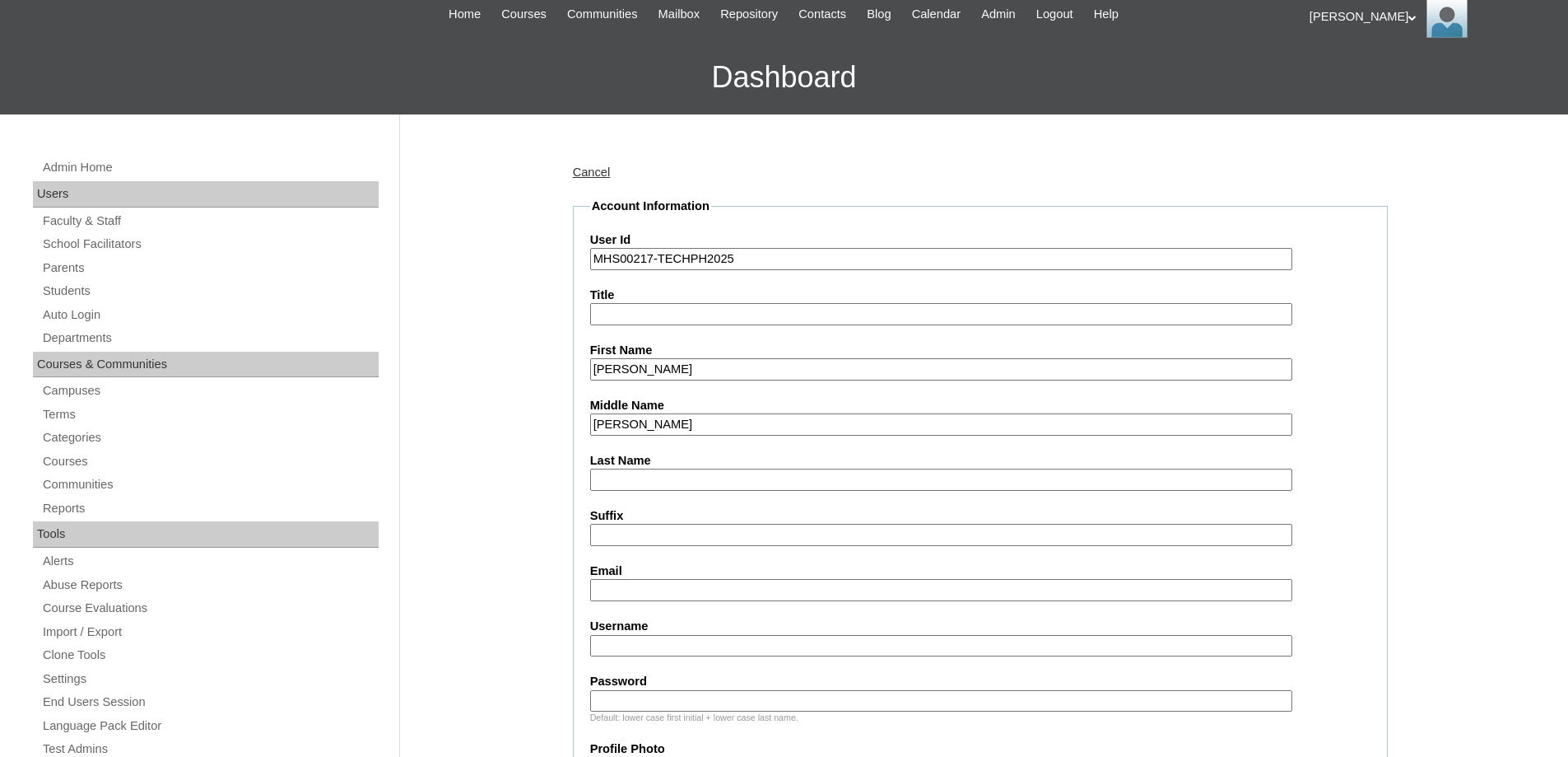
drag, startPoint x: 643, startPoint y: 476, endPoint x: 600, endPoint y: 482, distance: 43.4
click at [643, 476] on input "Last Name" at bounding box center [940, 479] width 702 height 22
paste input "Good"
type input "Good"
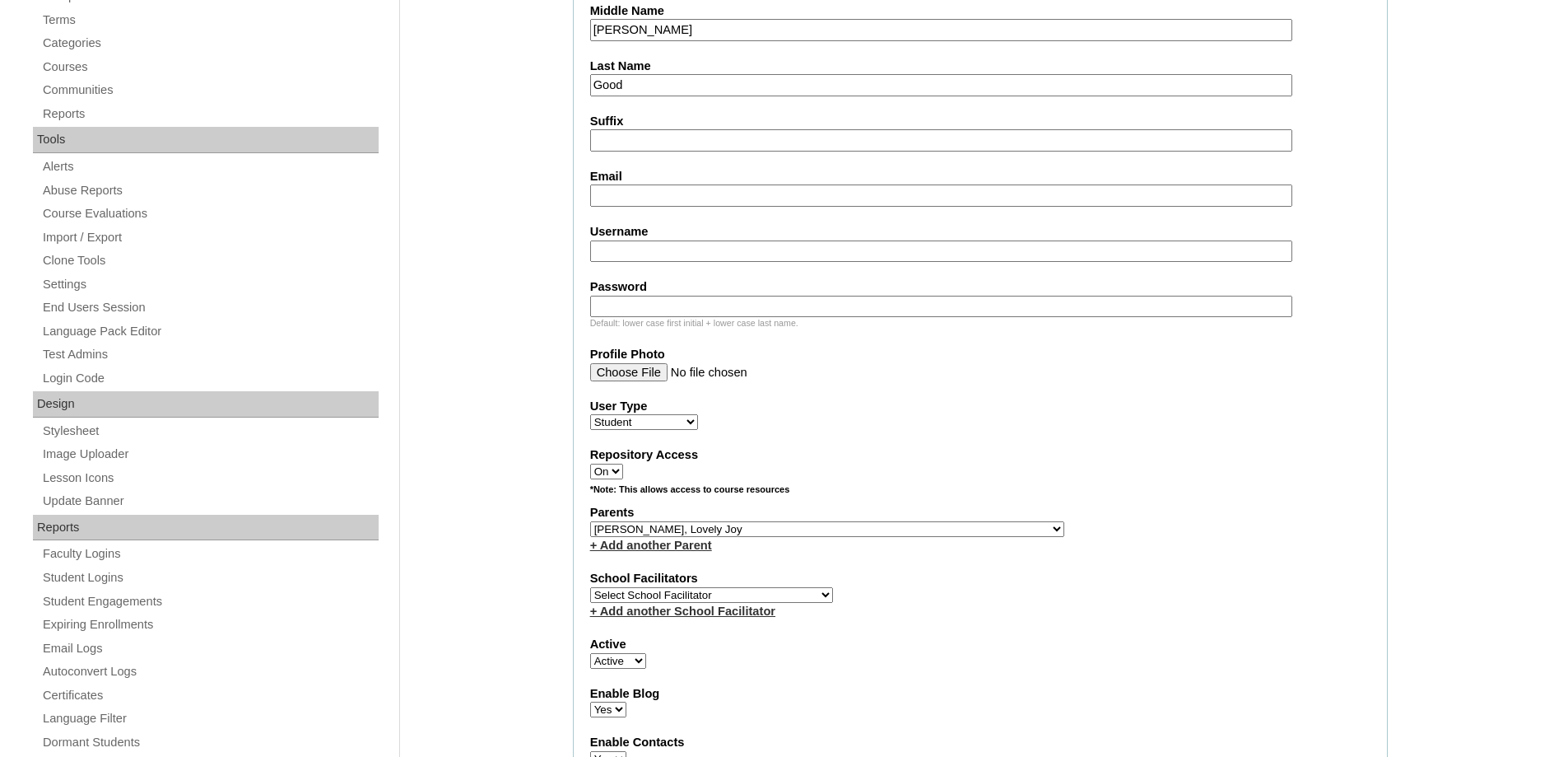
scroll to position [486, 0]
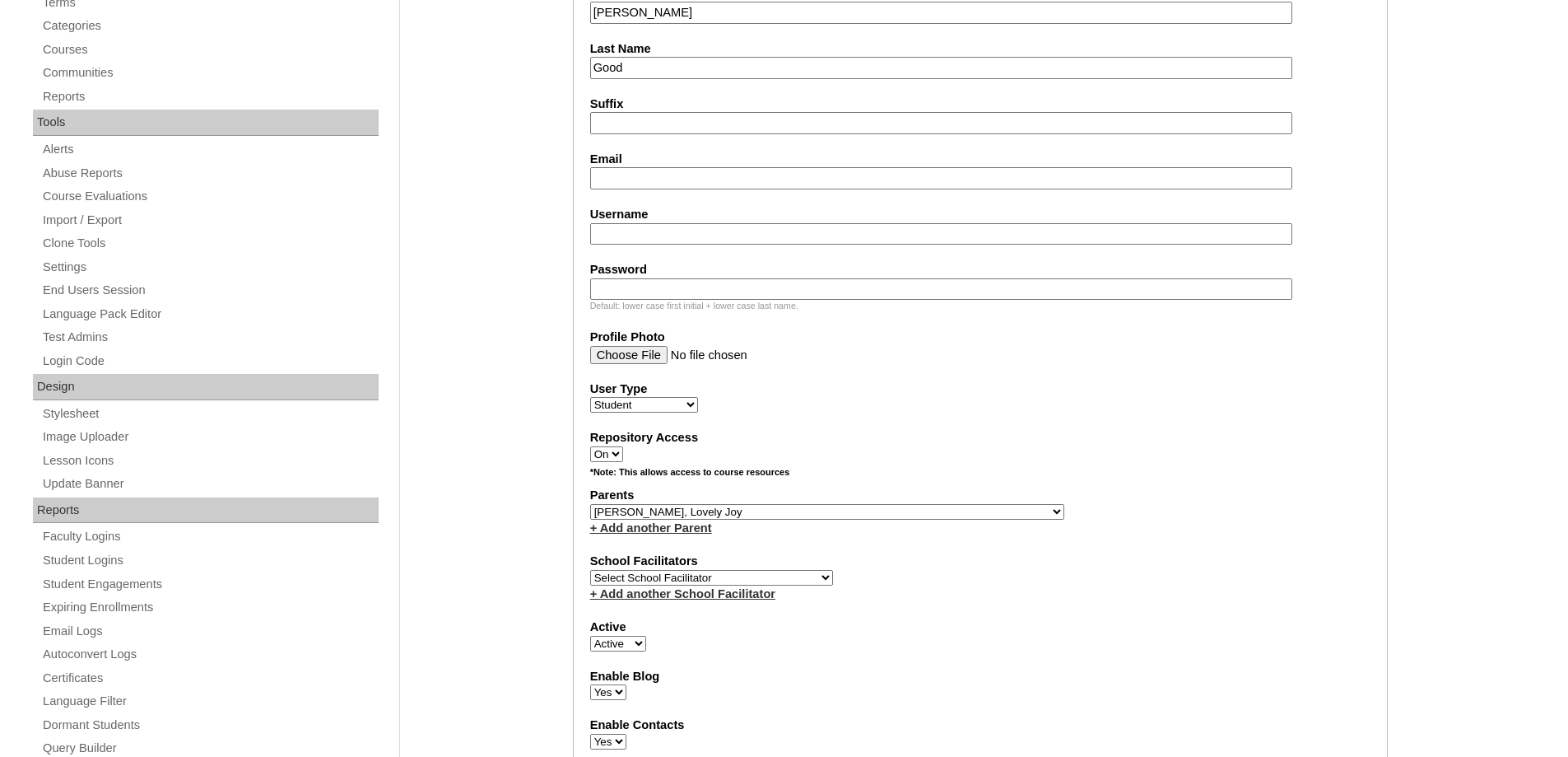
click at [616, 116] on input "Suffix" at bounding box center [940, 123] width 702 height 22
drag, startPoint x: 634, startPoint y: 174, endPoint x: 652, endPoint y: 188, distance: 22.8
click at [634, 174] on input "Email" at bounding box center [940, 178] width 702 height 22
click at [633, 170] on input "Email" at bounding box center [940, 178] width 702 height 22
paste input "nathaliakeziah0312@gmail.com"
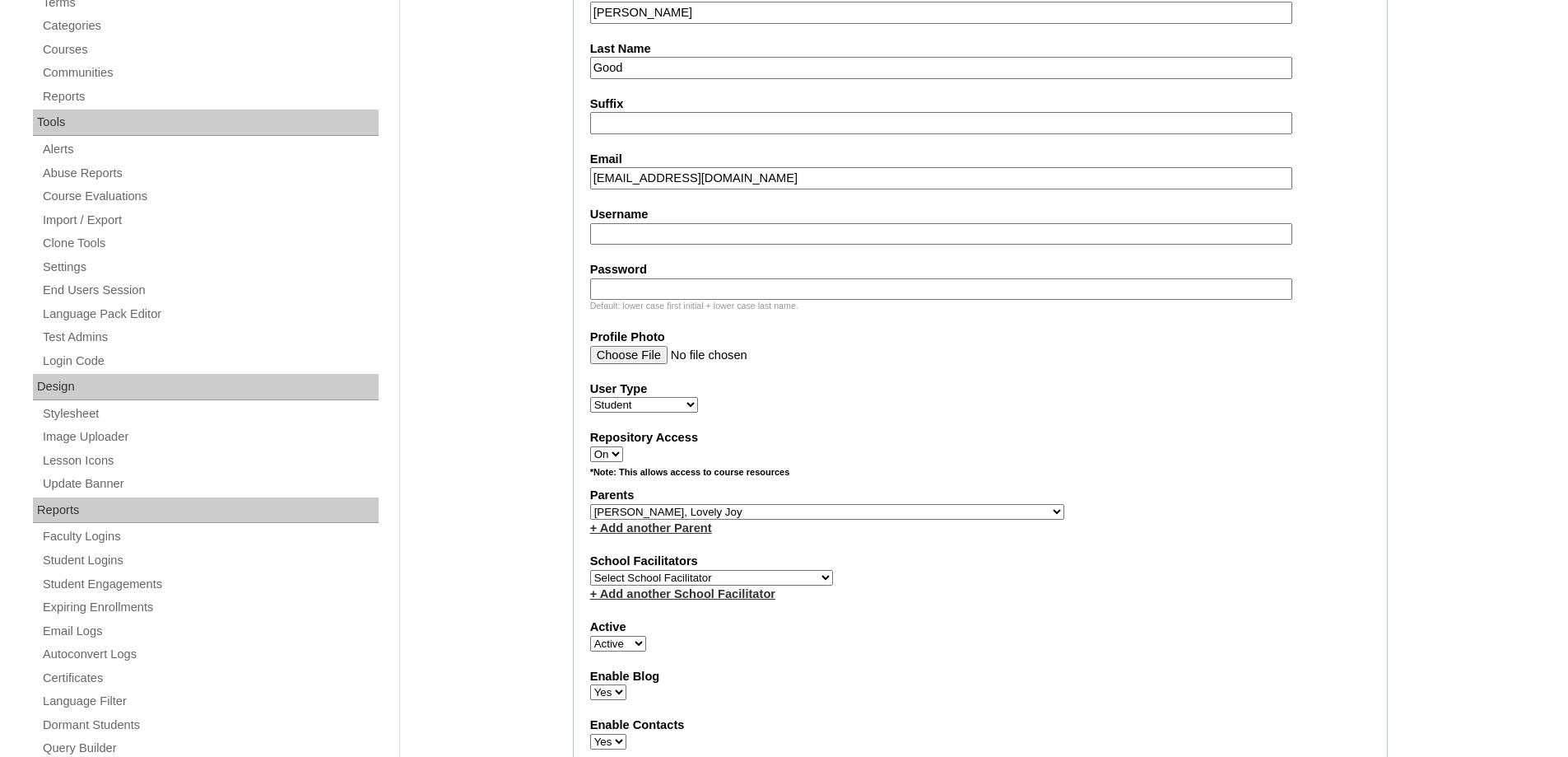
type input "nathaliakeziah0312@gmail.com"
click at [675, 243] on input "Username" at bounding box center [940, 234] width 702 height 22
paste input "nathaliakeziahgood"
type input "nathaliakeziahgood"
click at [629, 286] on input "Password" at bounding box center [940, 289] width 702 height 22
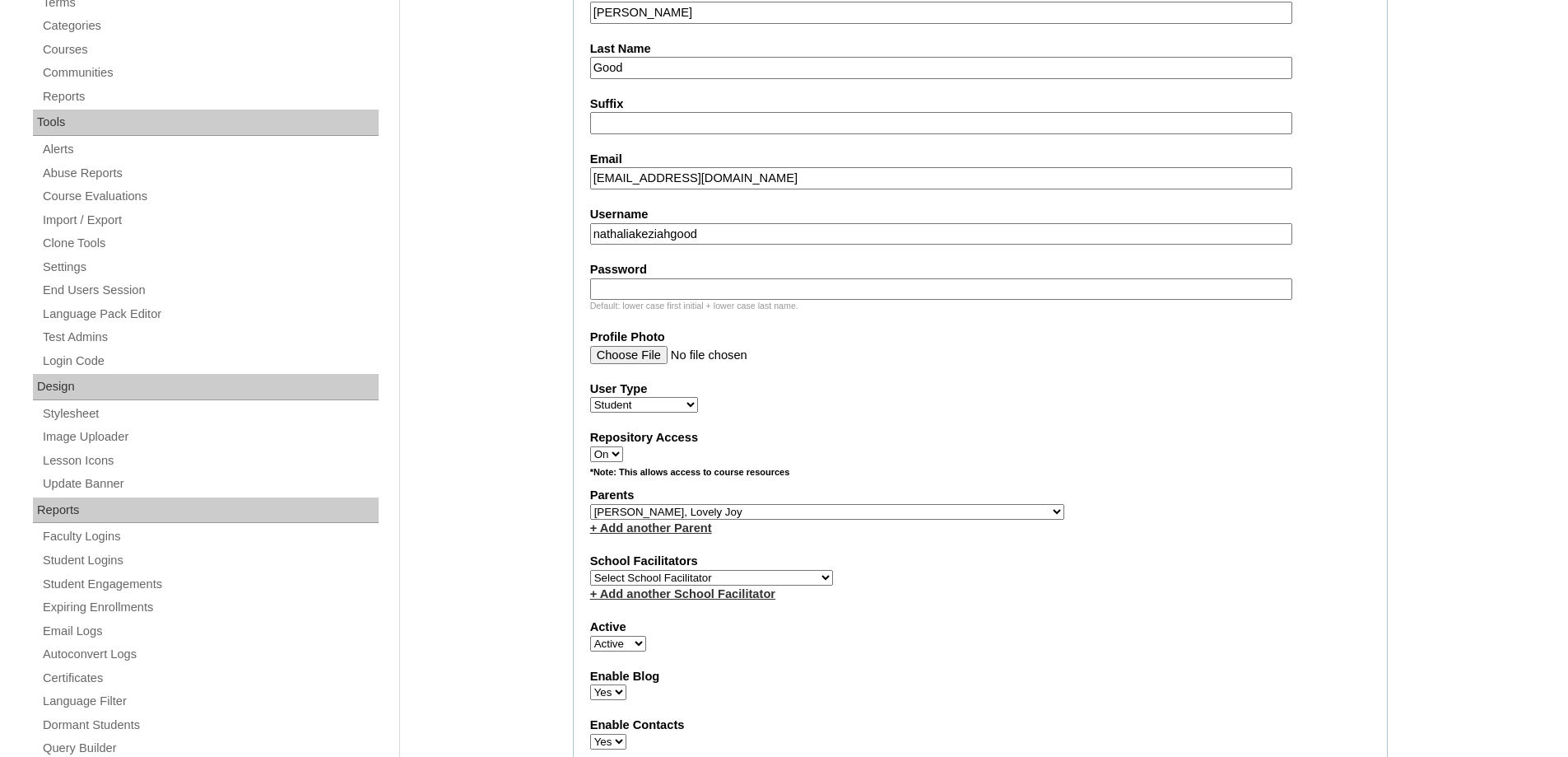
paste input "250006687"
type input "250006687"
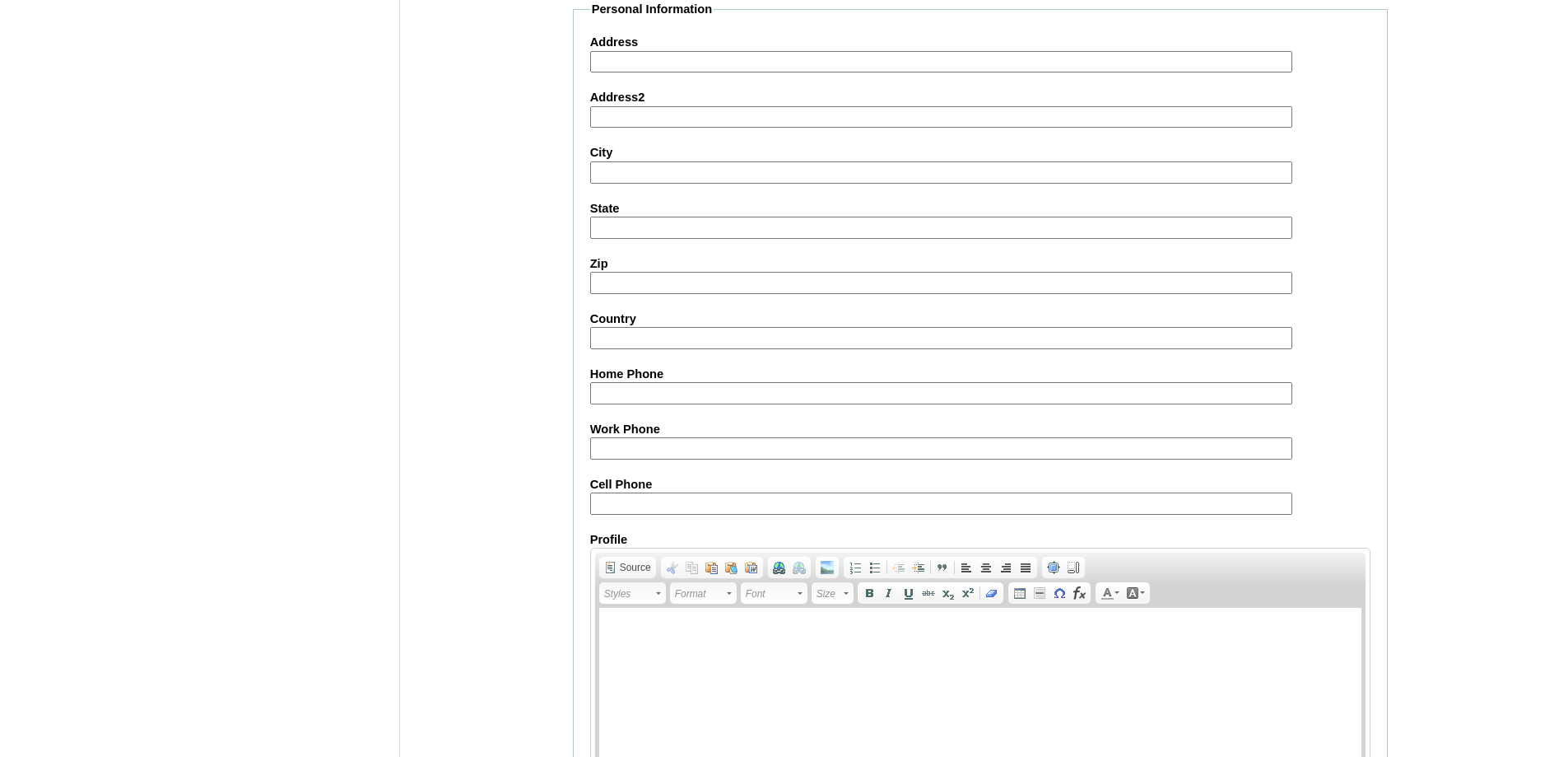
scroll to position [1749, 0]
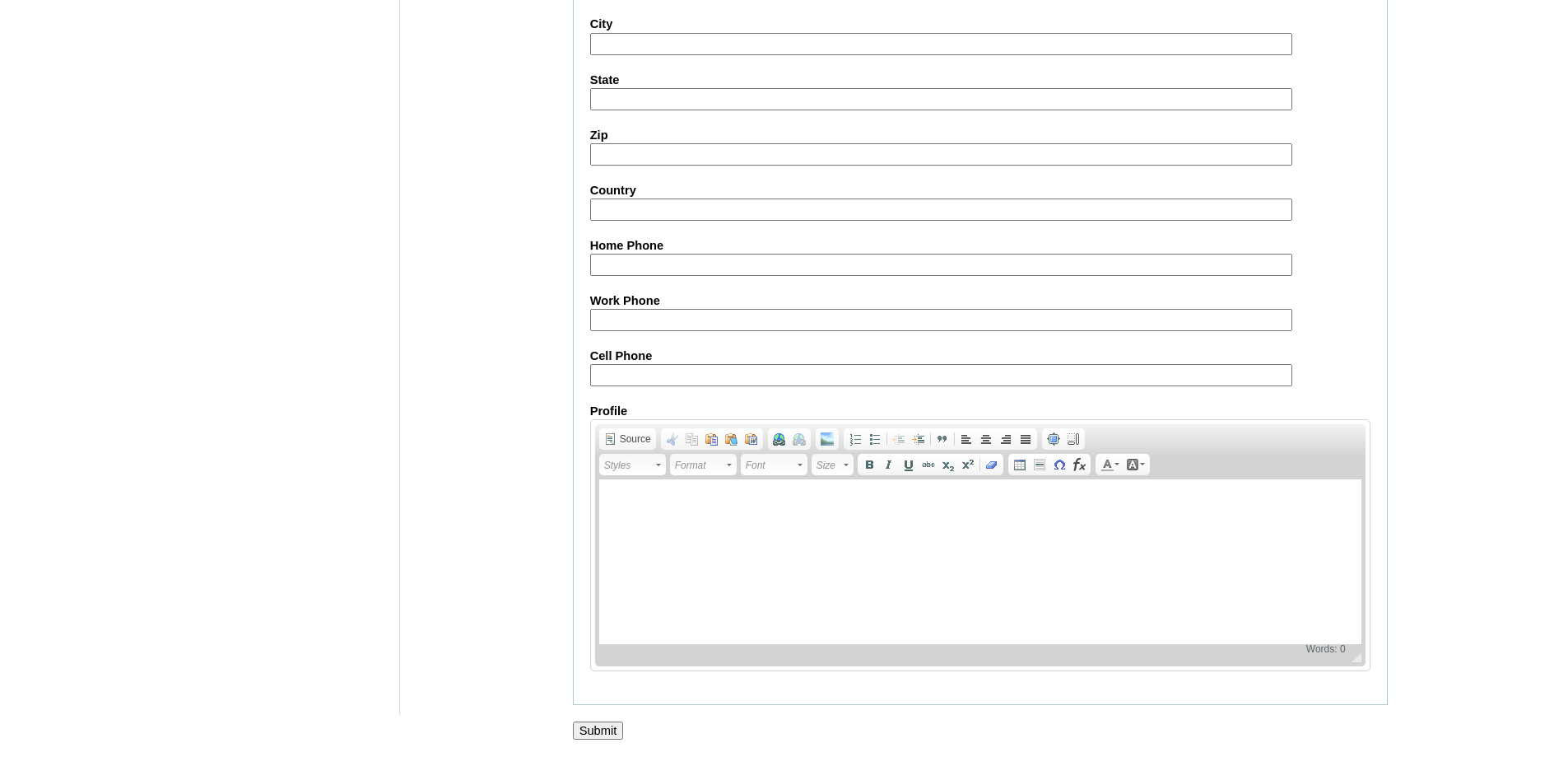
click at [622, 738] on input "Submit" at bounding box center [599, 730] width 51 height 19
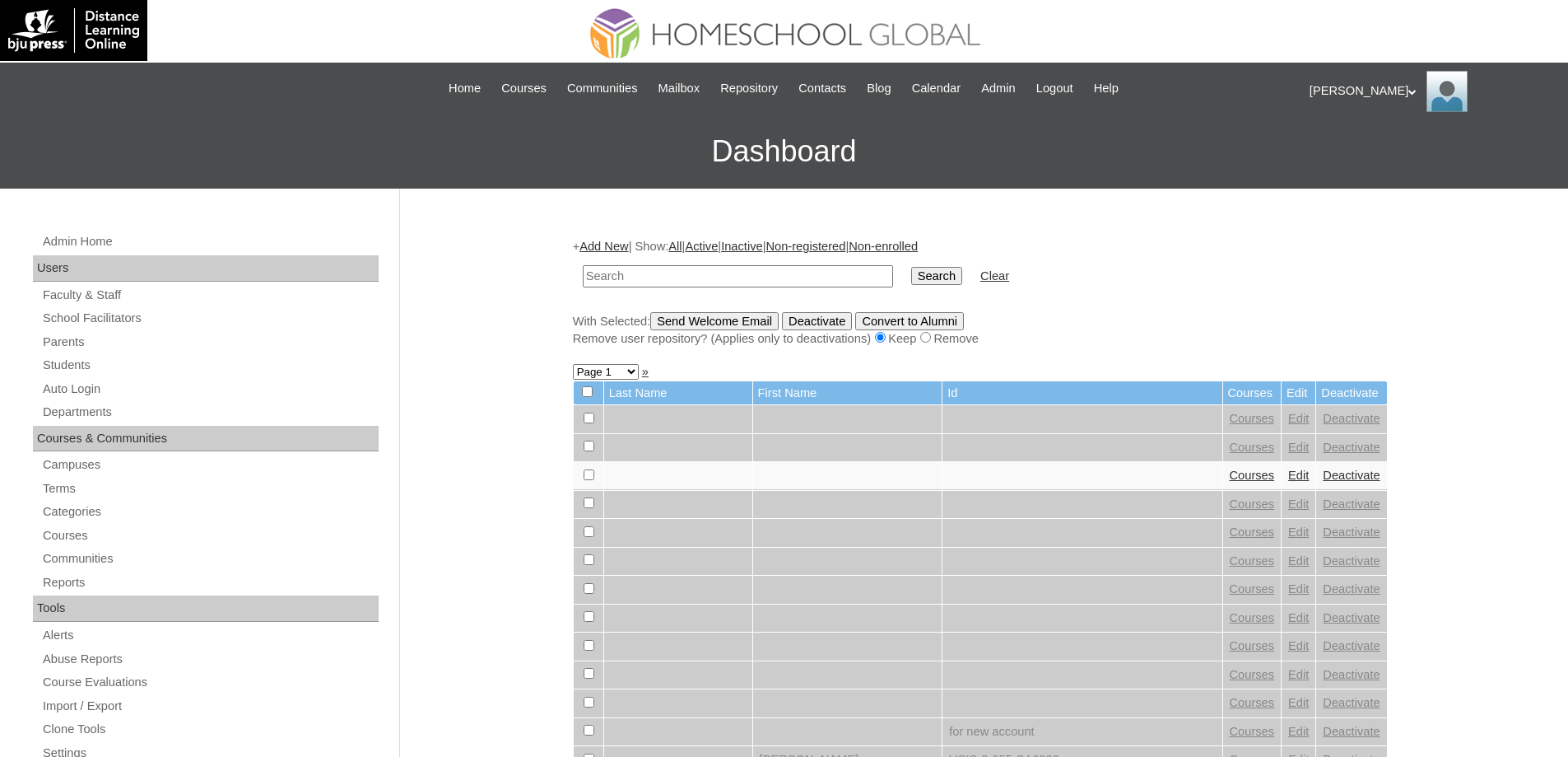
click at [675, 278] on input "text" at bounding box center [737, 276] width 310 height 22
type input "MHS00217-TECHPH2025"
click at [928, 273] on input "Search" at bounding box center [937, 276] width 51 height 19
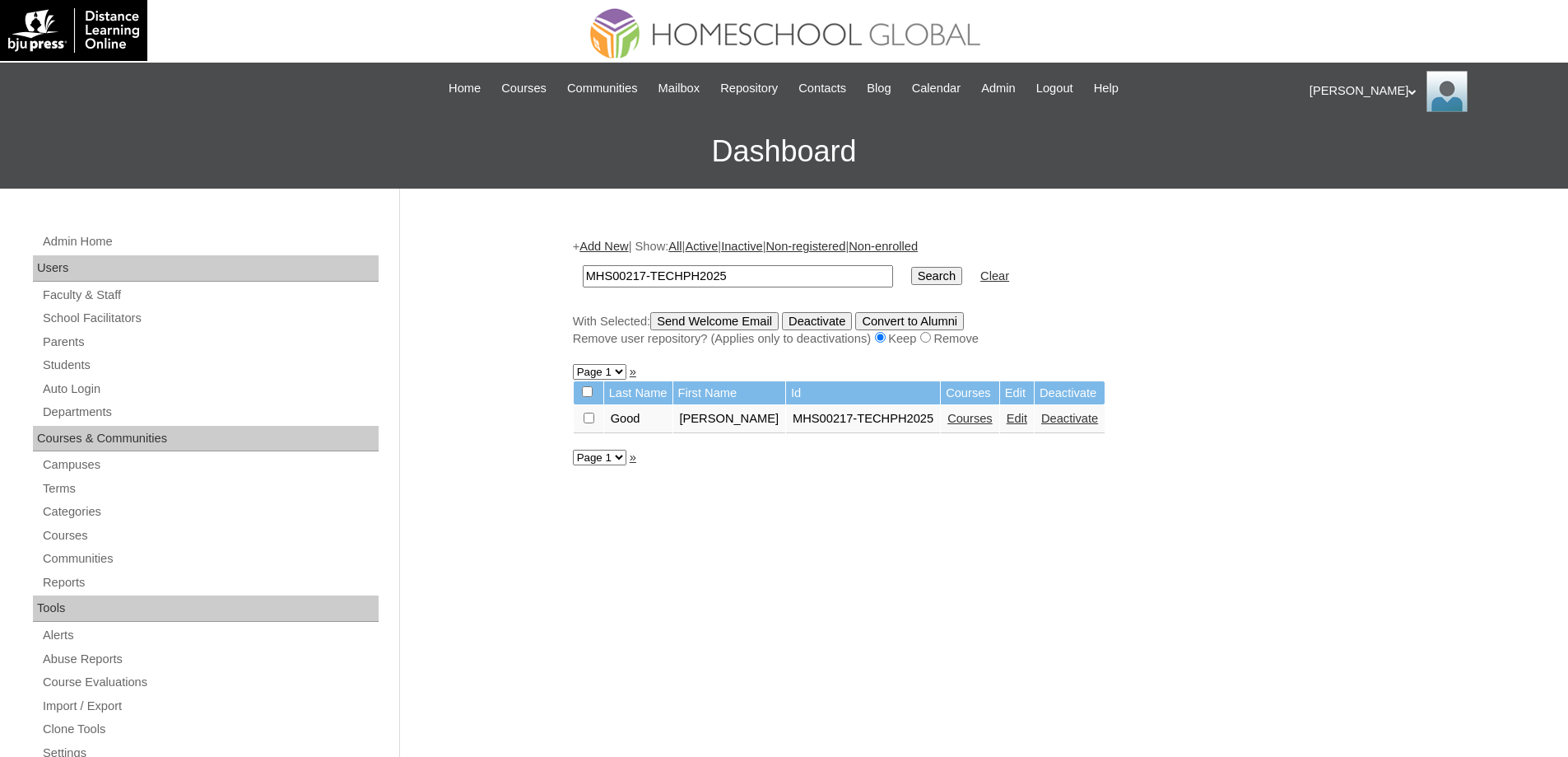
click at [987, 420] on link "Courses" at bounding box center [969, 418] width 45 height 13
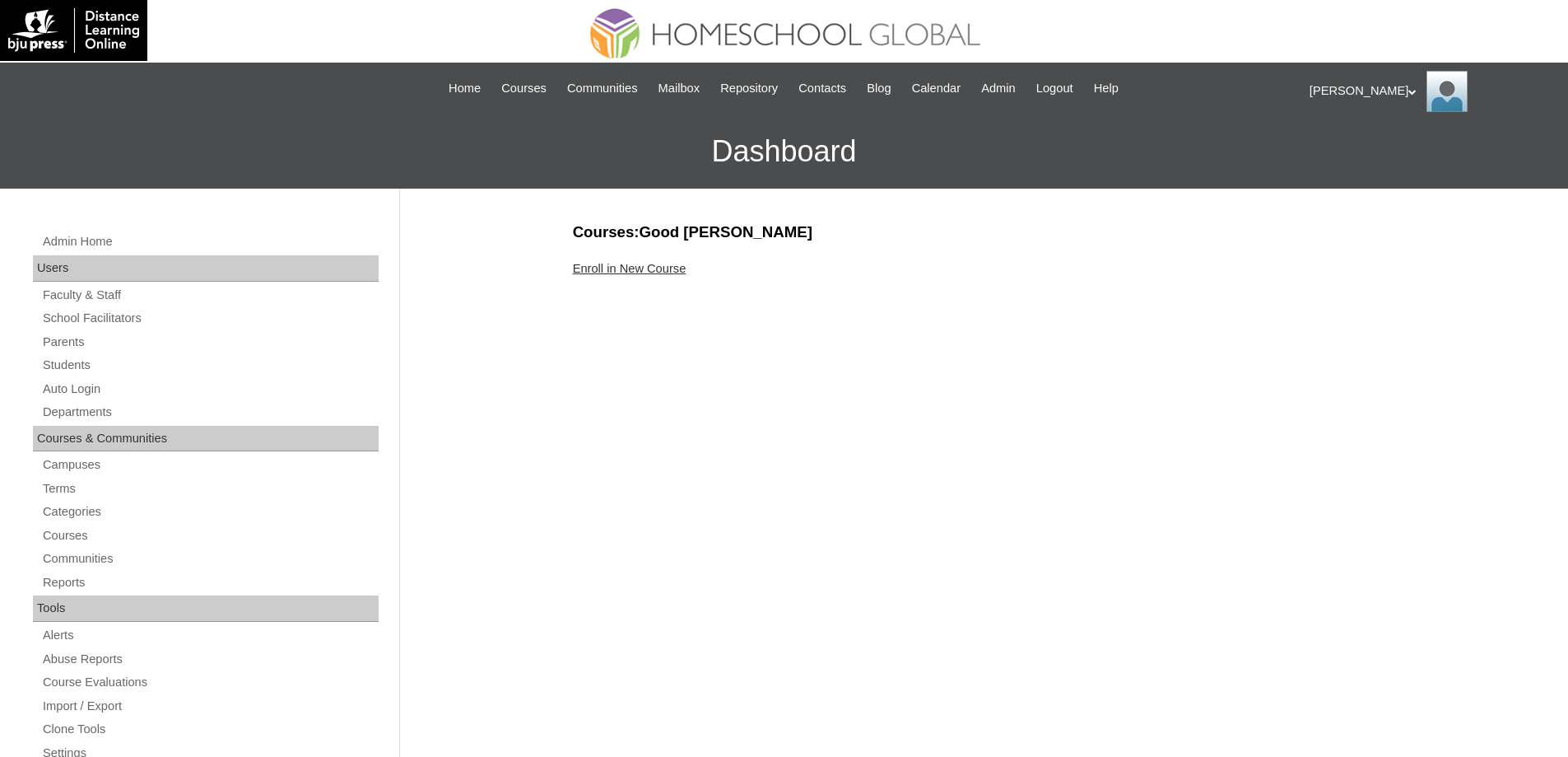
click at [629, 267] on link "Enroll in New Course" at bounding box center [629, 268] width 114 height 13
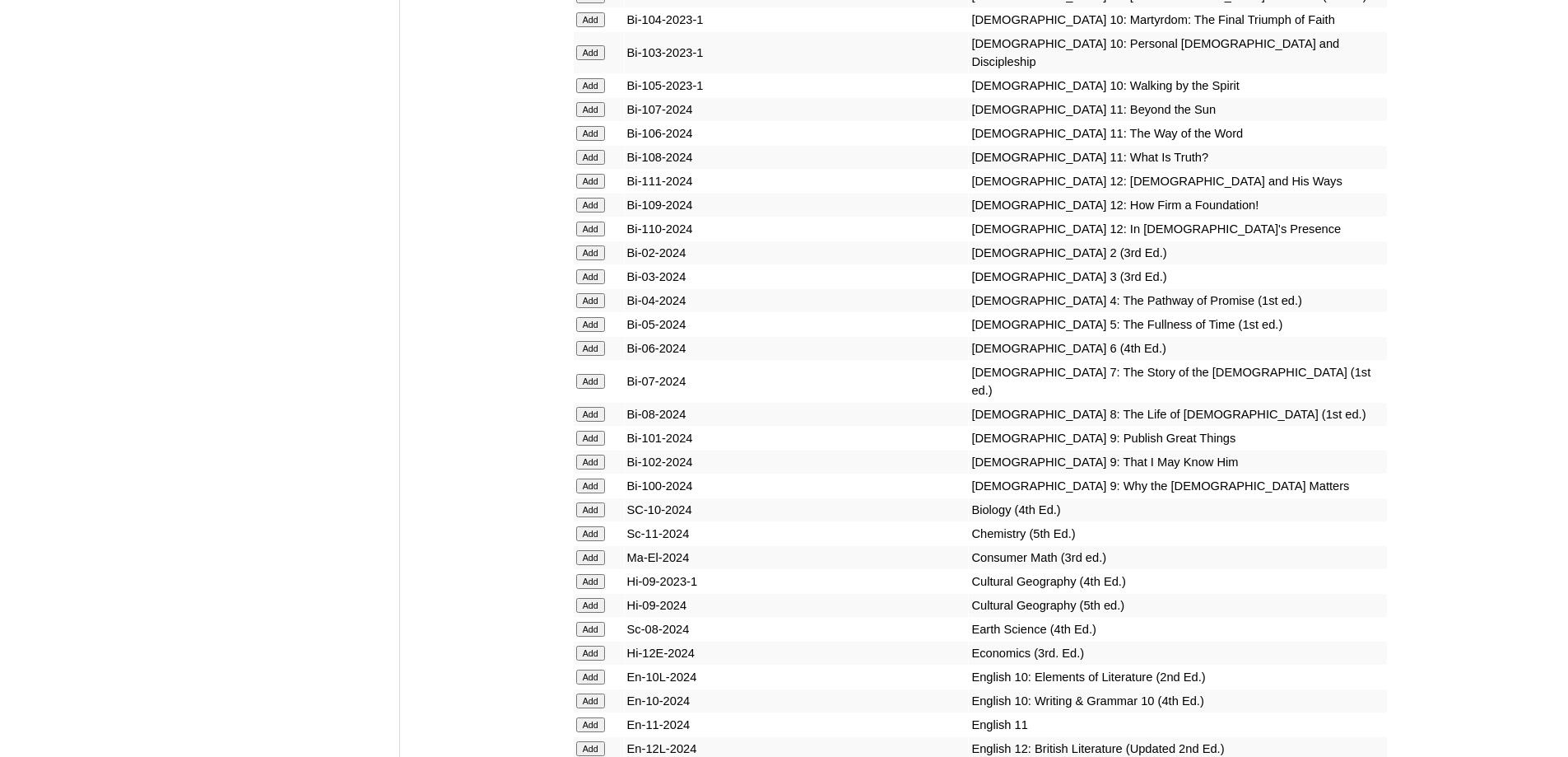
scroll to position [4281, 0]
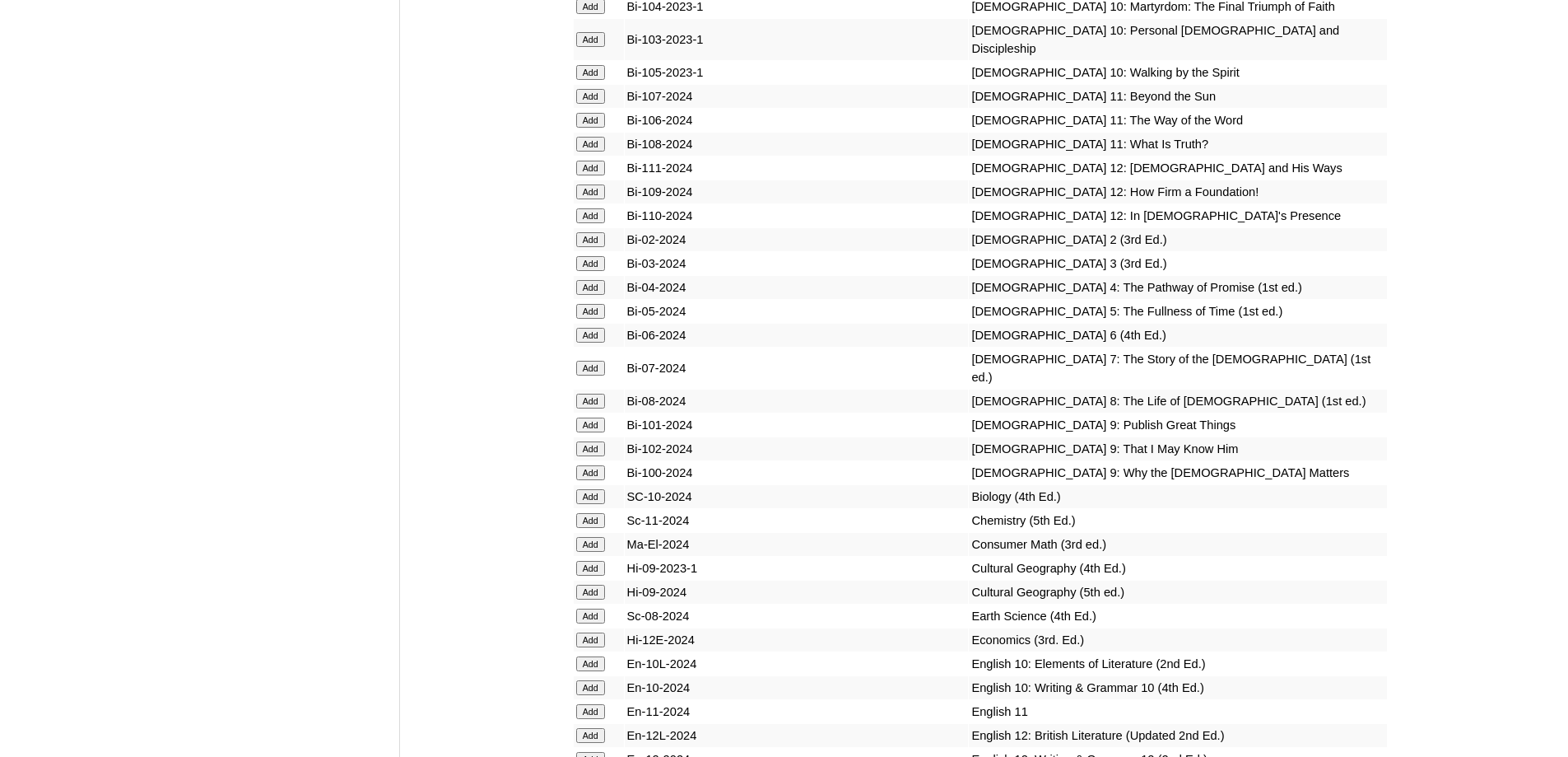
click at [587, 247] on input "Add" at bounding box center [590, 239] width 29 height 15
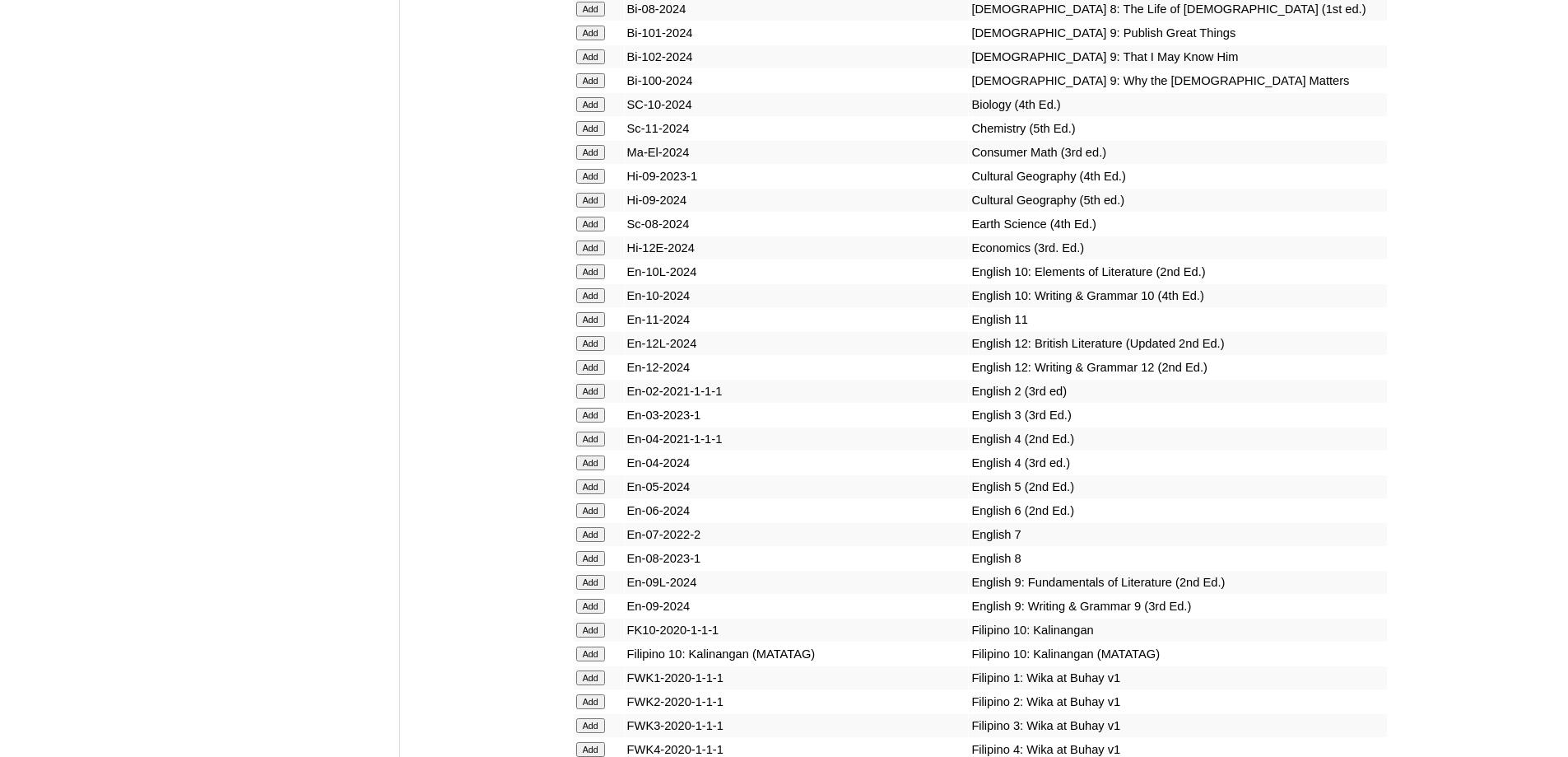
scroll to position [4693, 0]
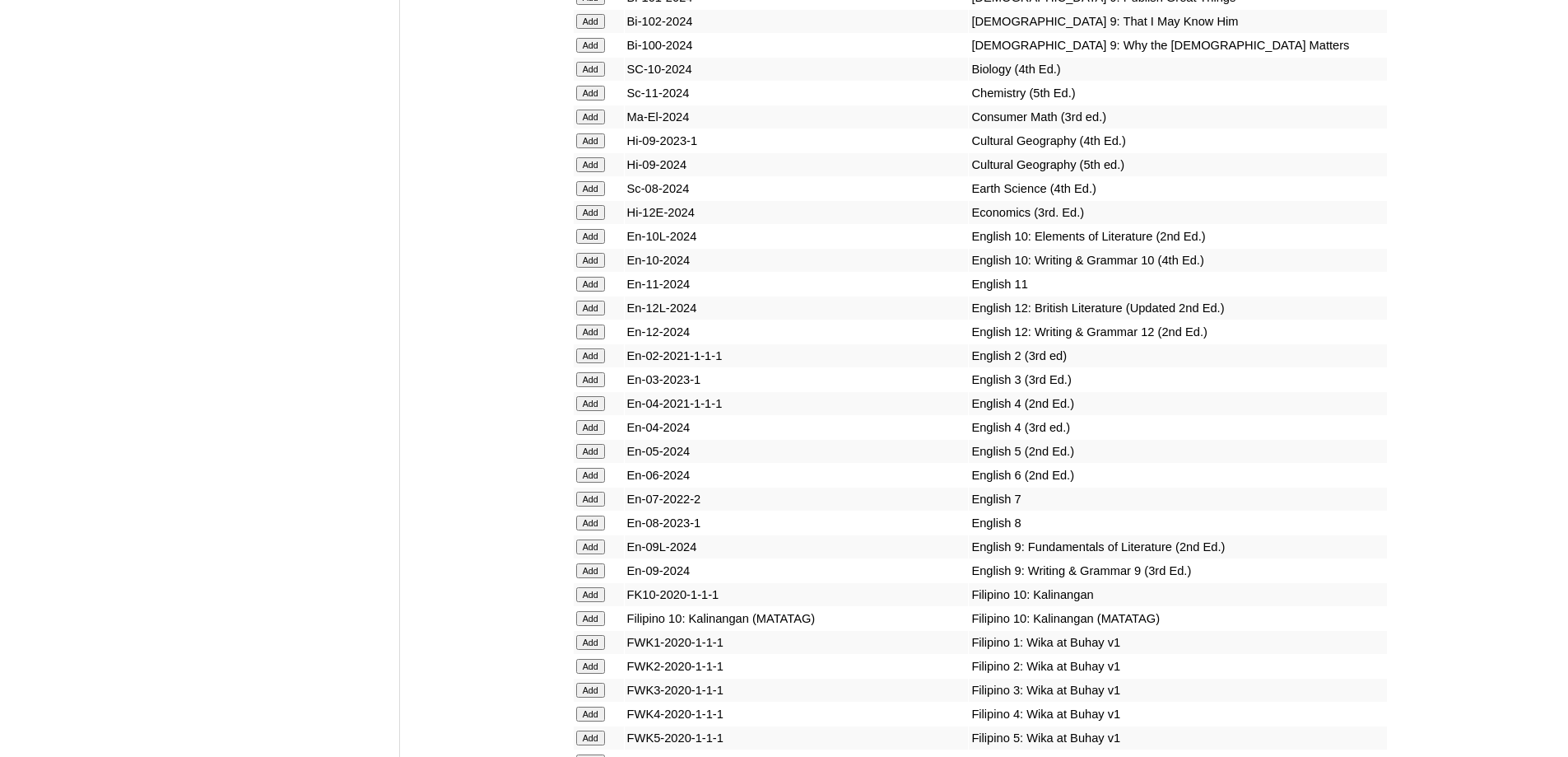
scroll to position [4749, 0]
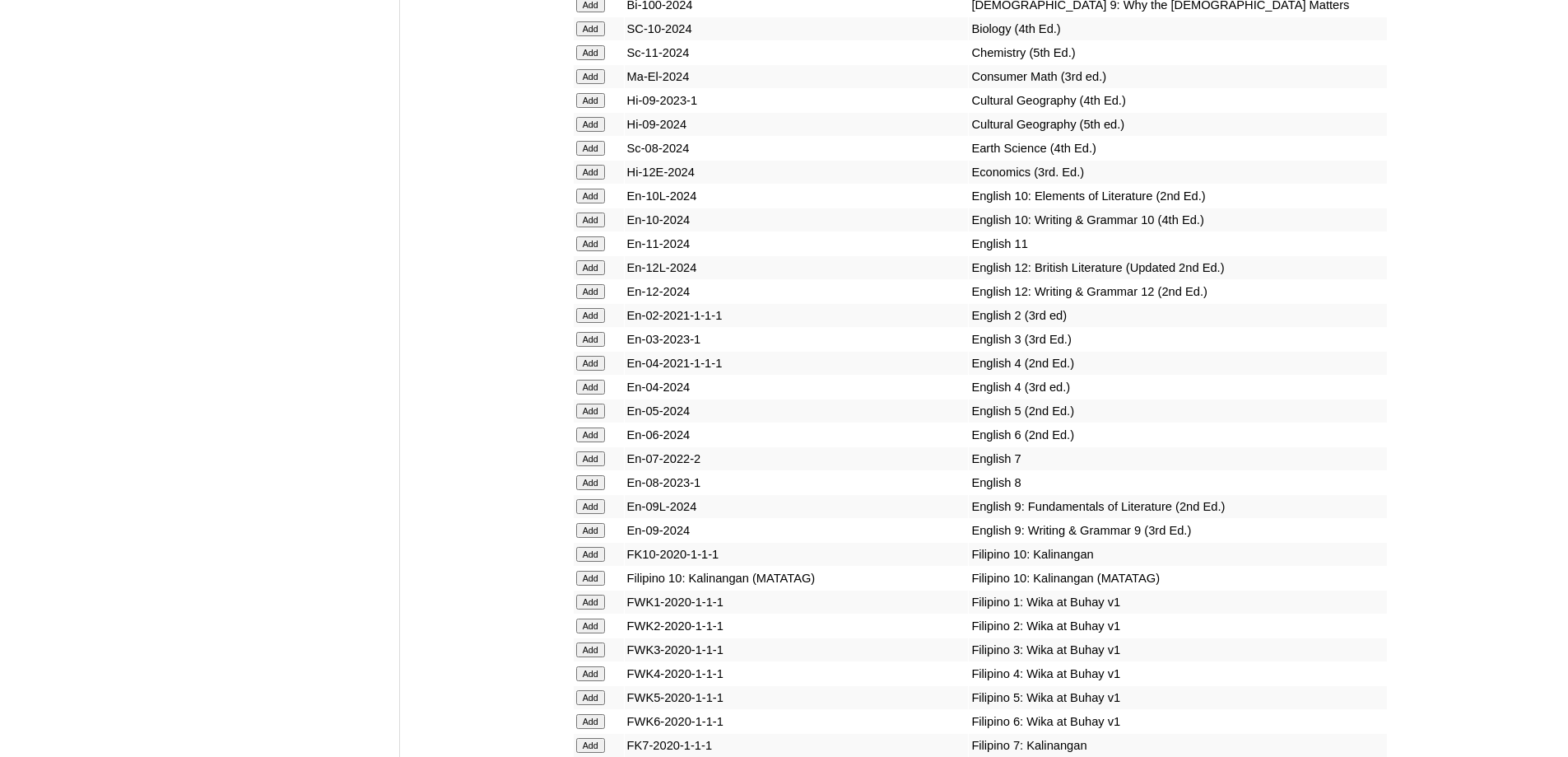
click at [595, 322] on input "Add" at bounding box center [590, 315] width 29 height 15
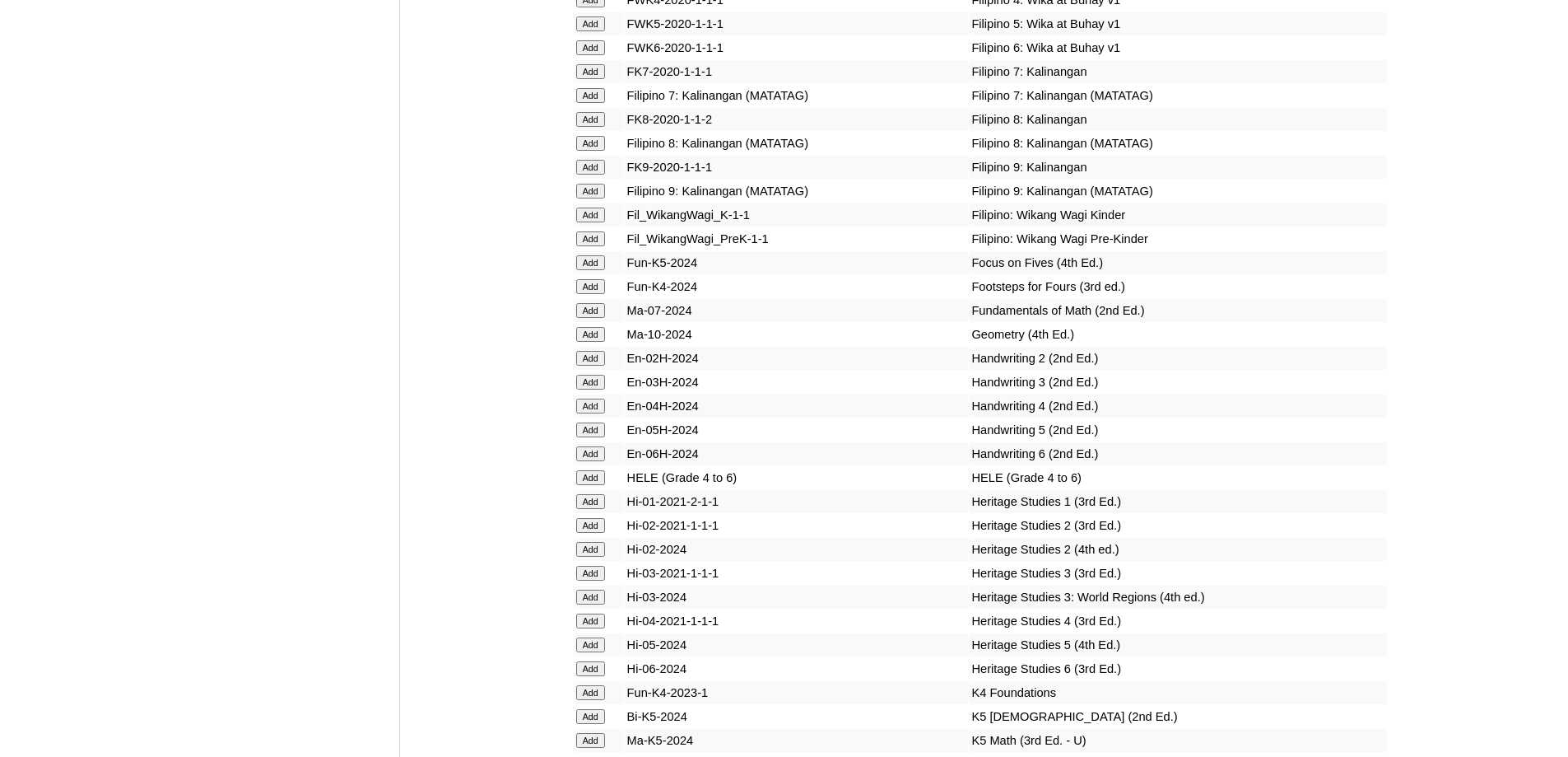
scroll to position [5493, 0]
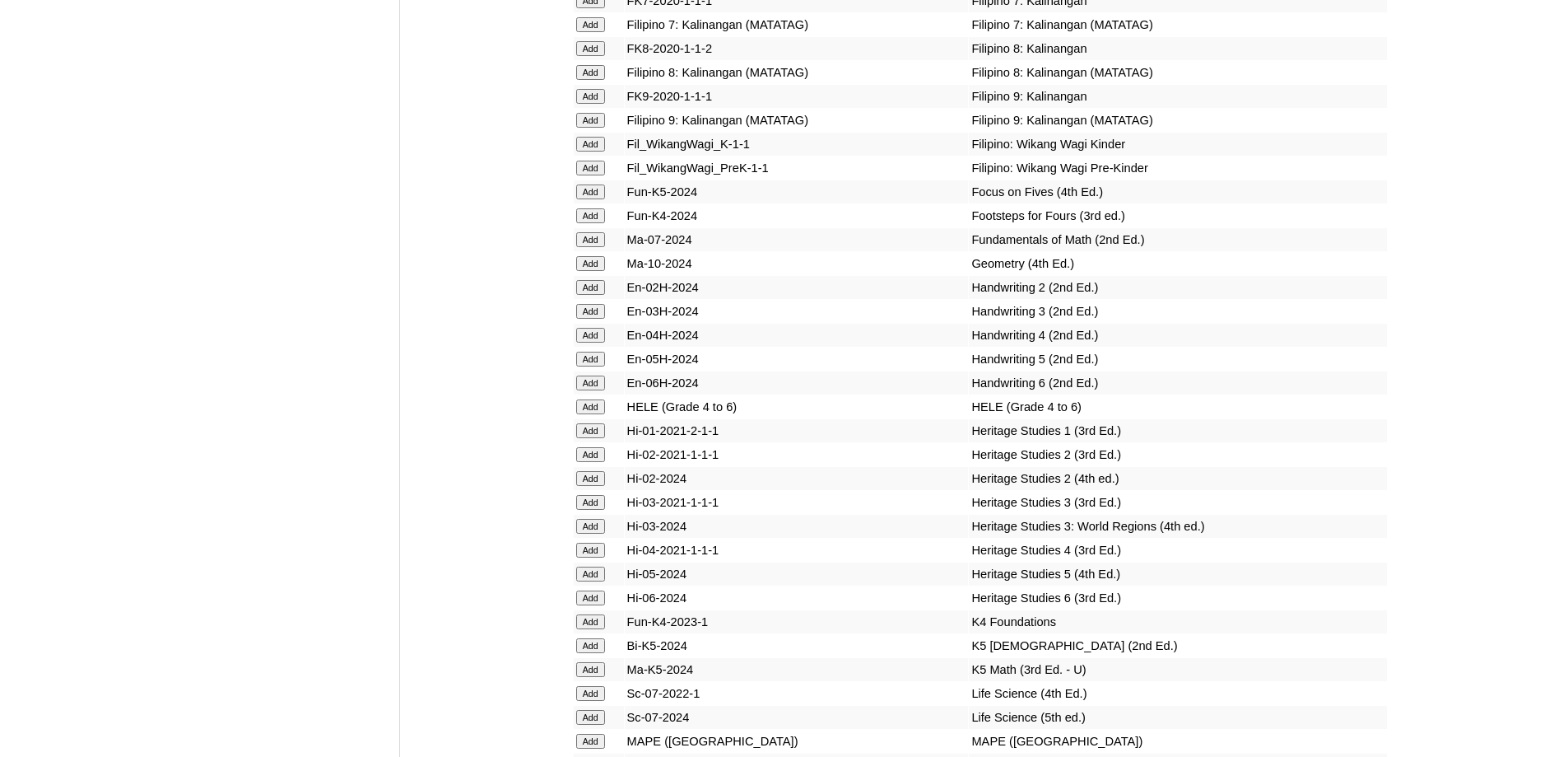
click at [591, 295] on input "Add" at bounding box center [590, 287] width 29 height 15
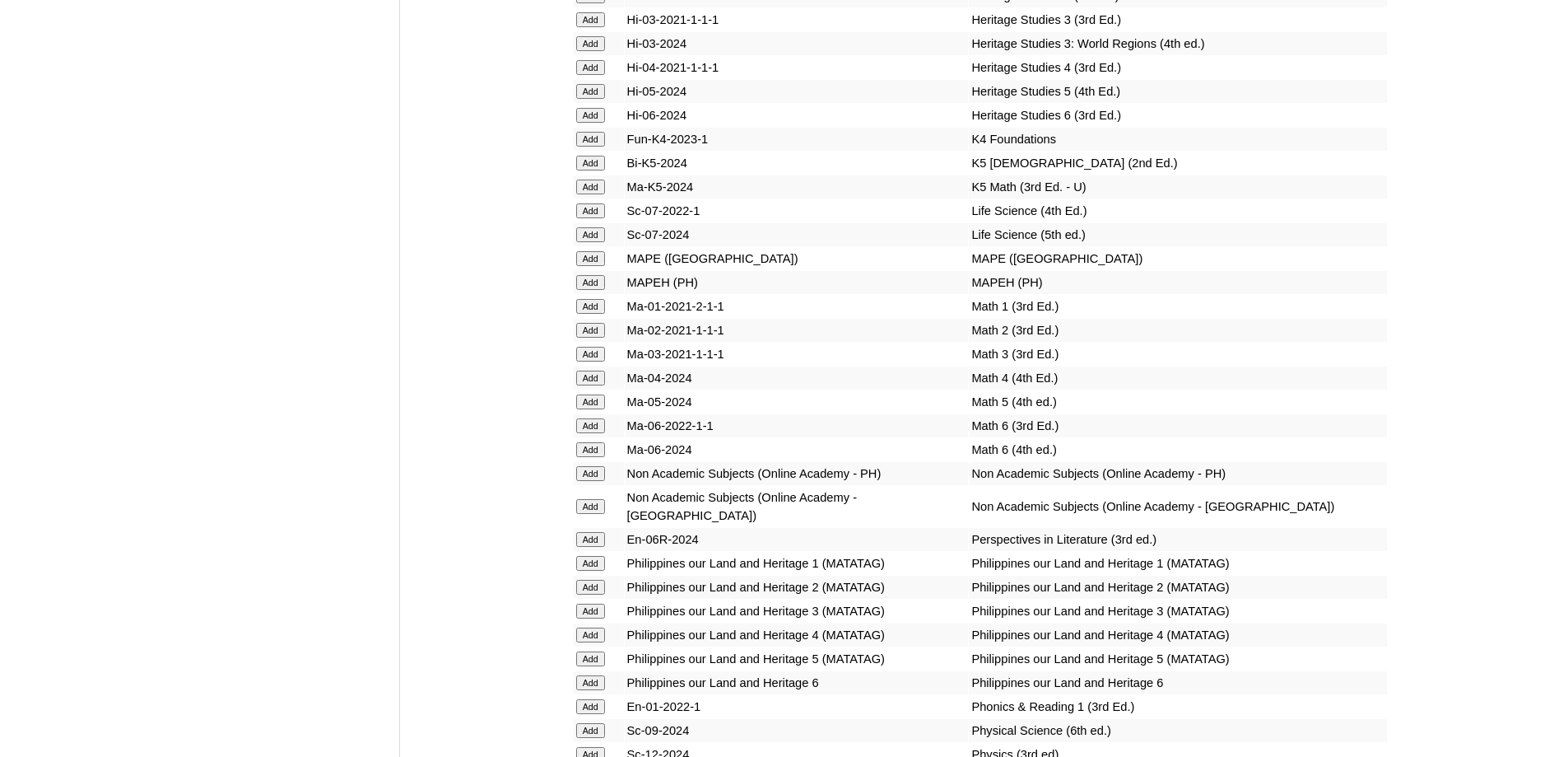
scroll to position [6050, 0]
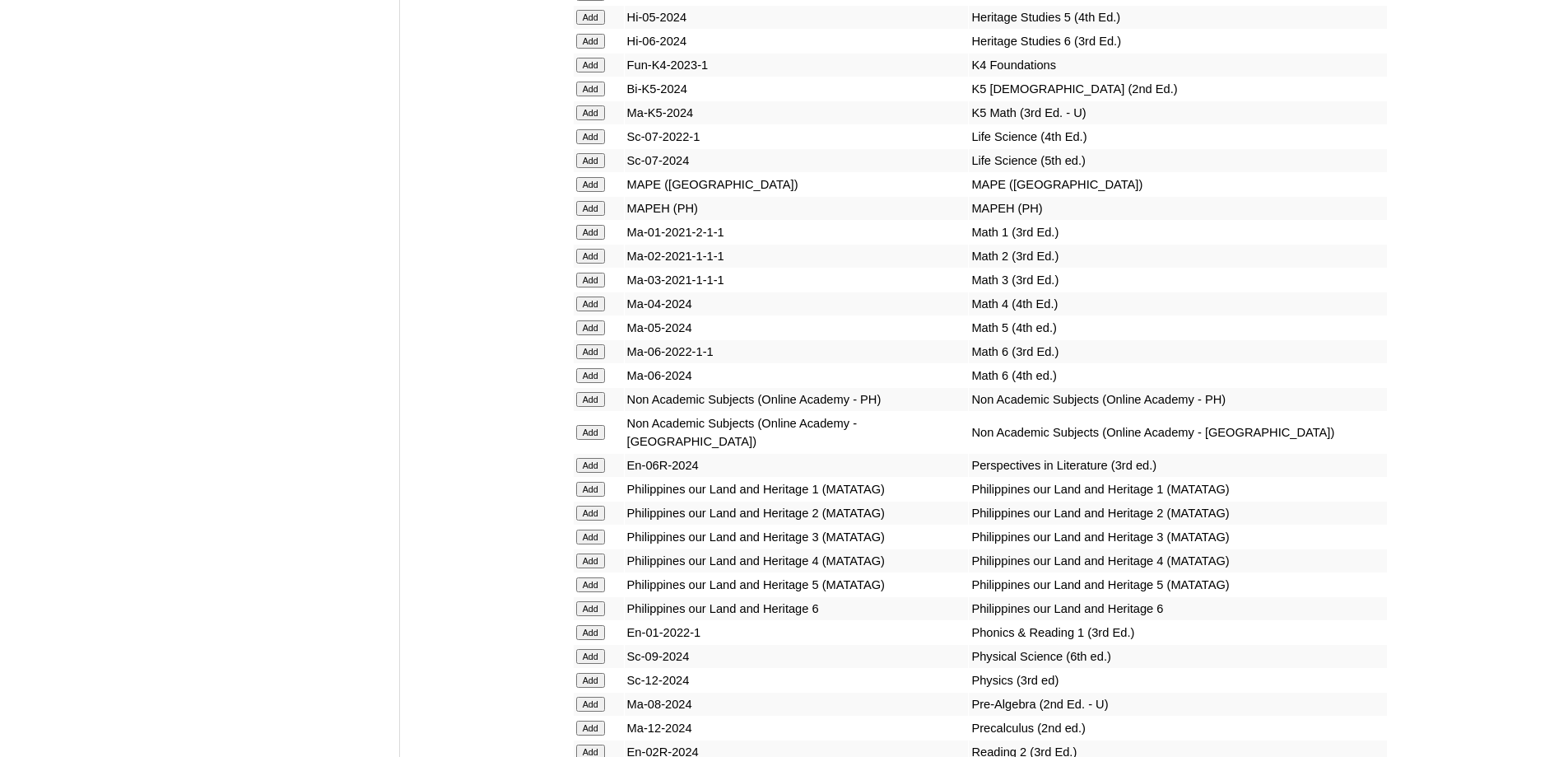
click at [605, 263] on input "Add" at bounding box center [590, 255] width 29 height 15
click at [588, 192] on input "Add" at bounding box center [590, 184] width 29 height 15
click at [598, 263] on input "Add" at bounding box center [590, 255] width 29 height 15
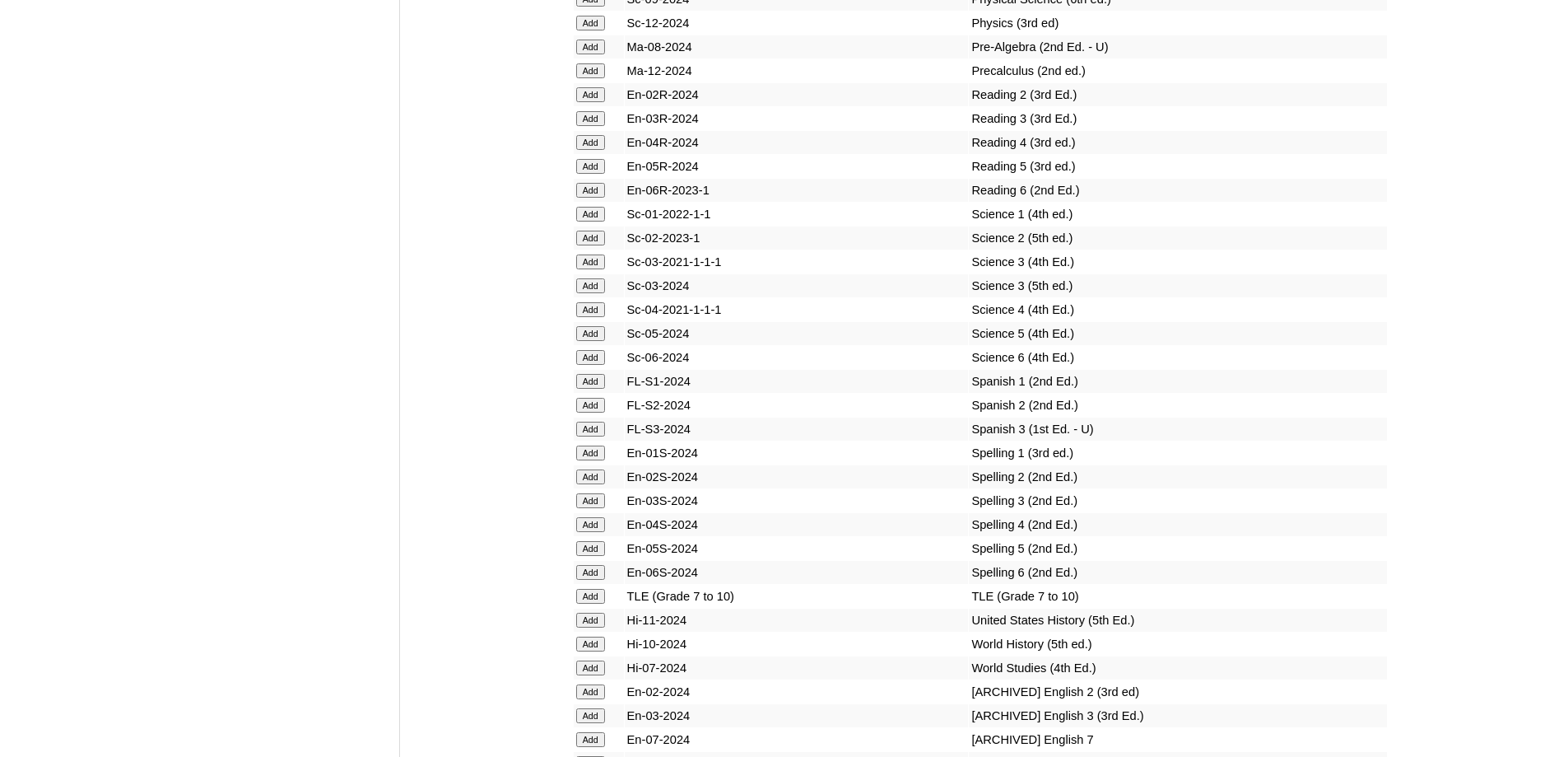
scroll to position [6708, 0]
click at [591, 101] on input "Add" at bounding box center [590, 93] width 29 height 15
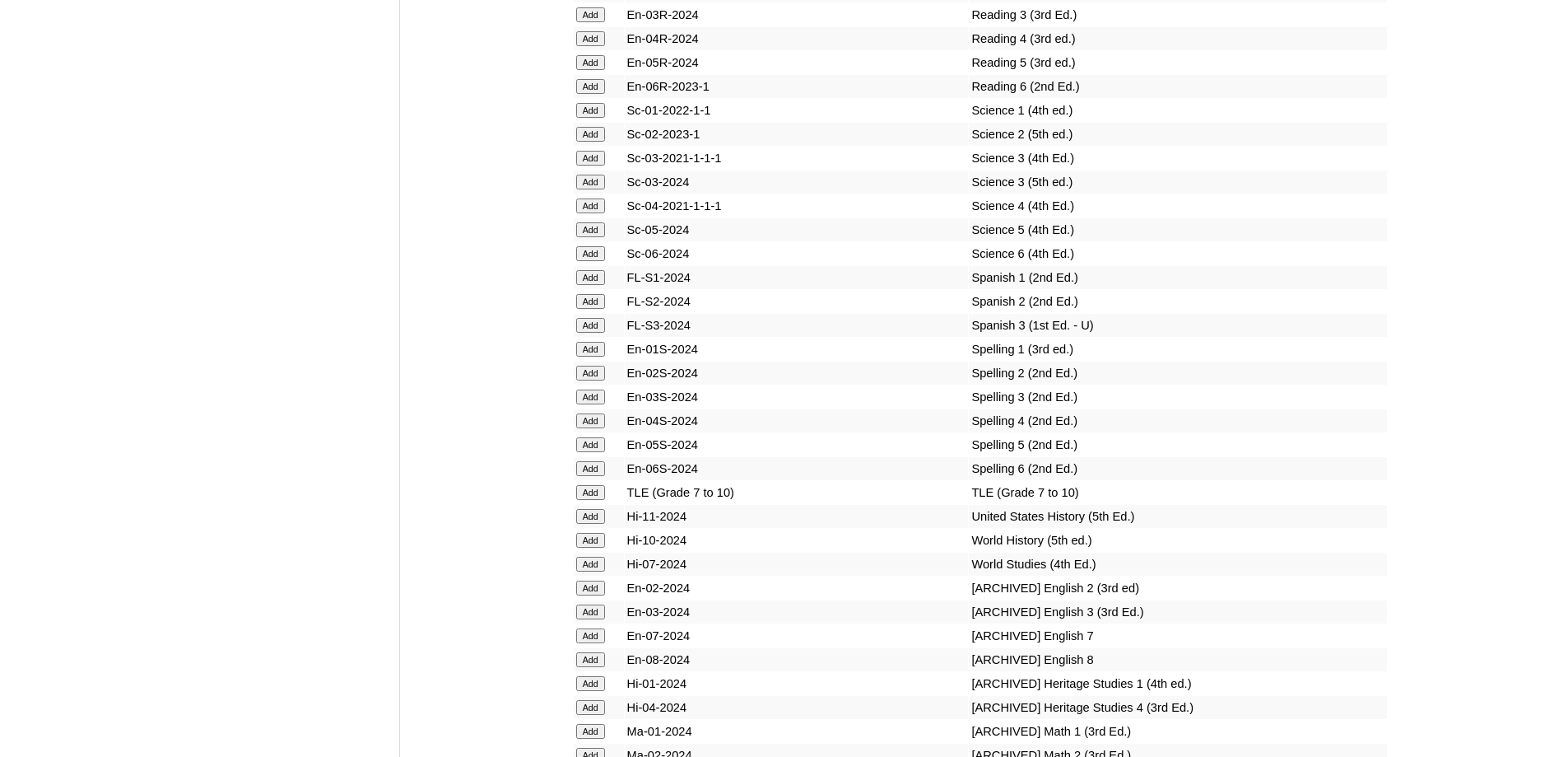
scroll to position [6873, 0]
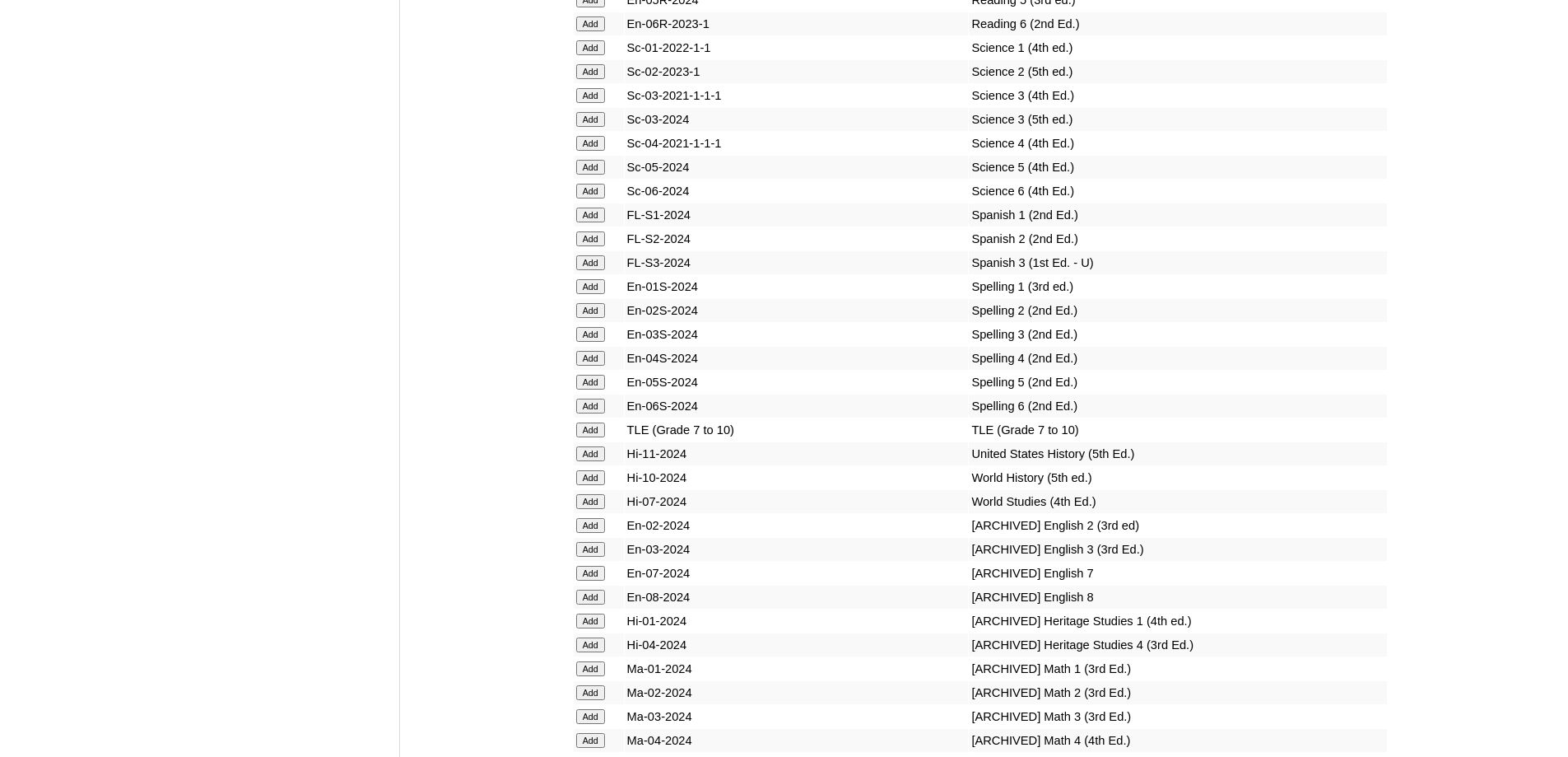
click at [601, 79] on input "Add" at bounding box center [590, 72] width 29 height 15
click at [605, 318] on input "Add" at bounding box center [590, 310] width 29 height 15
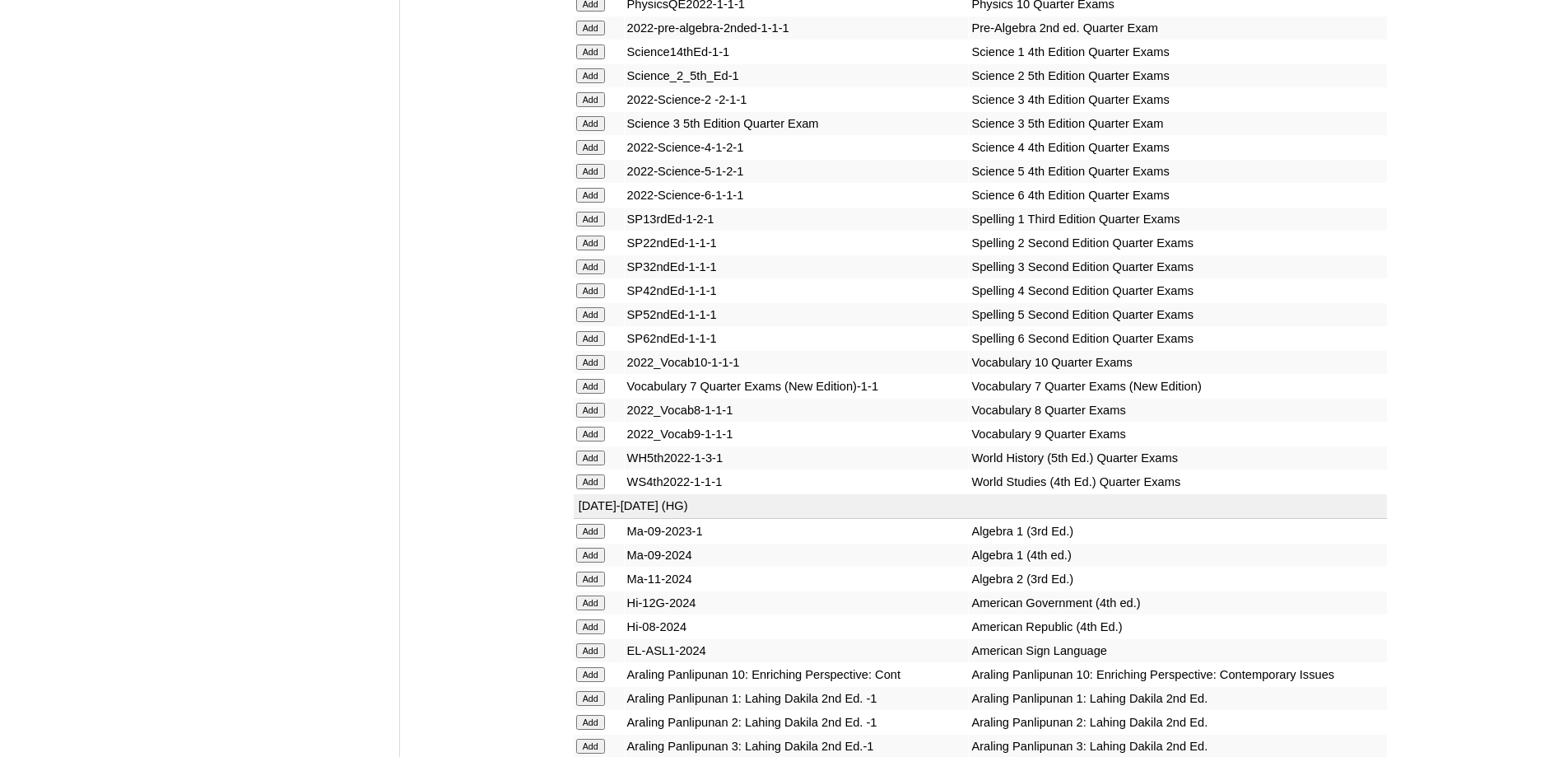
scroll to position [3333, 0]
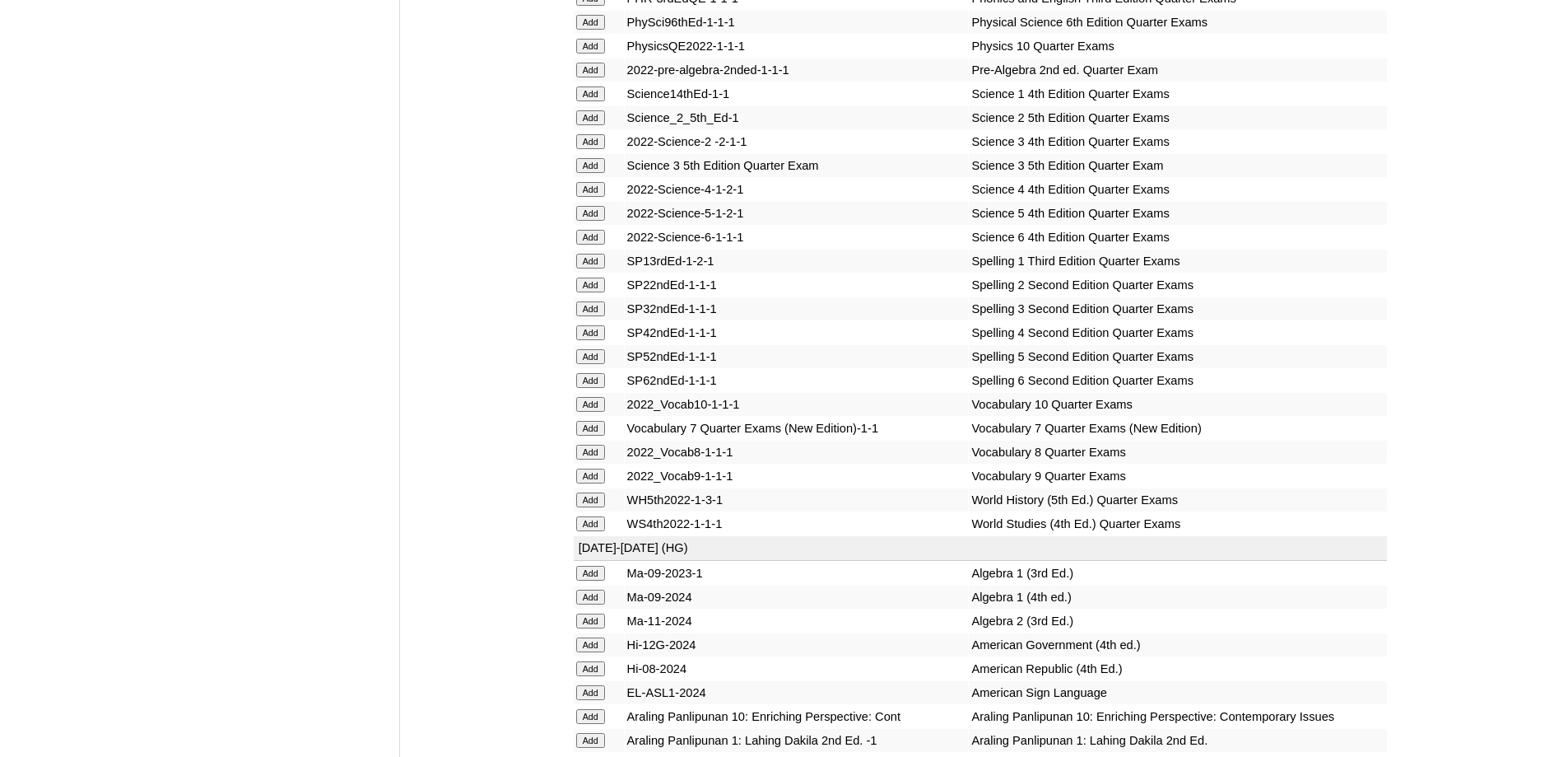
click at [586, 292] on input "Add" at bounding box center [590, 284] width 29 height 15
click at [605, 125] on input "Add" at bounding box center [590, 117] width 29 height 15
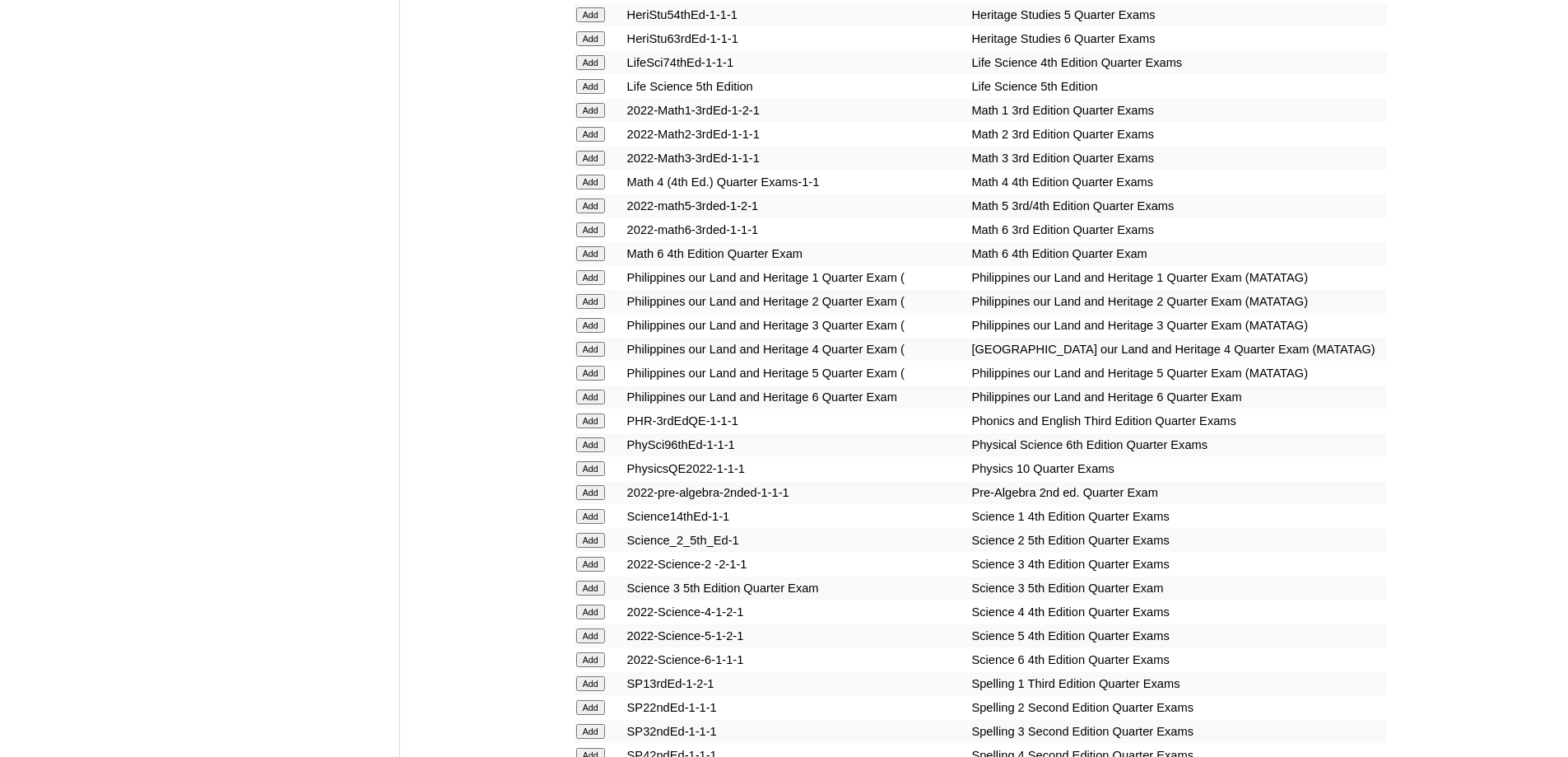
scroll to position [2839, 0]
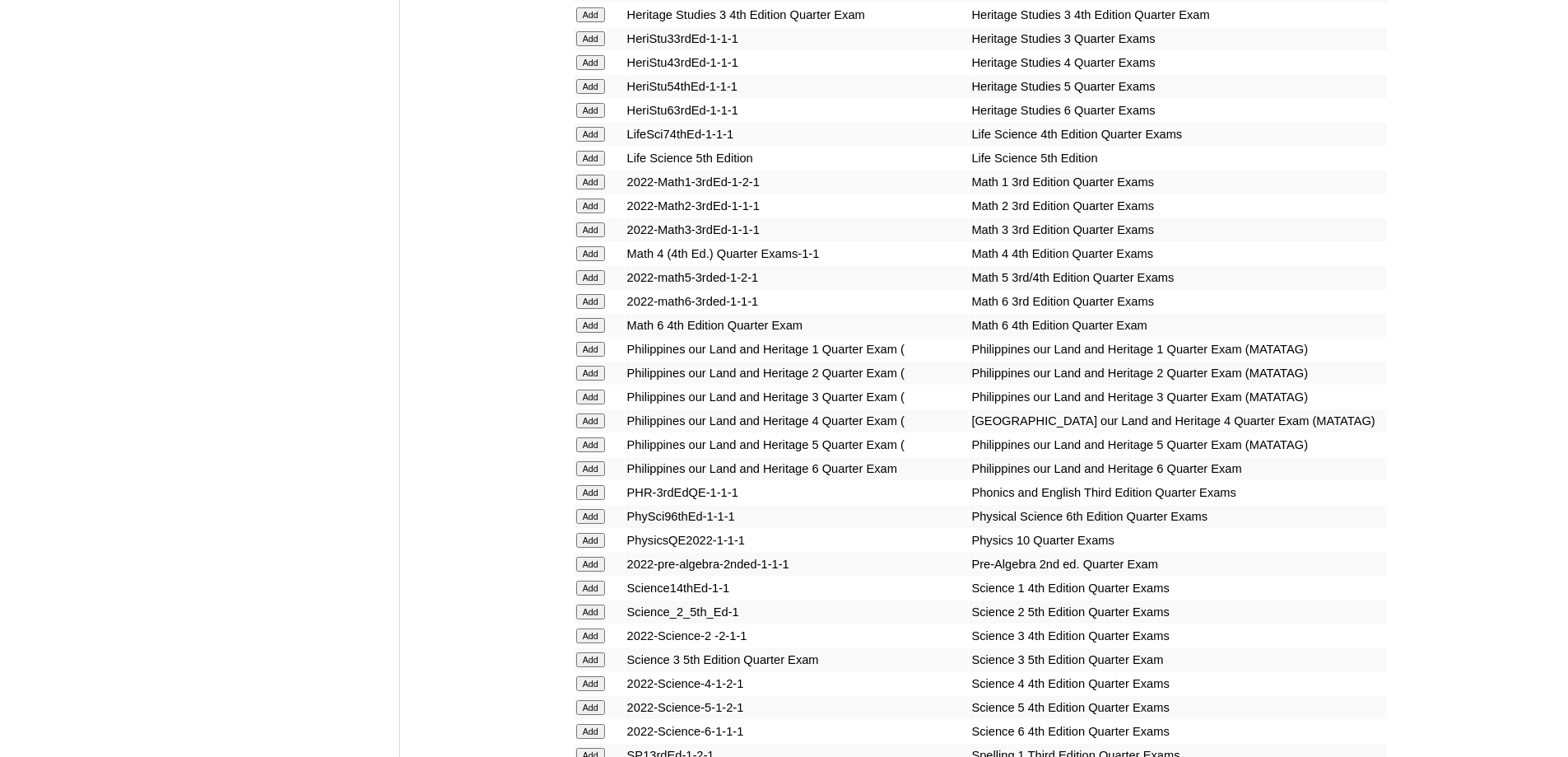
click at [594, 213] on input "Add" at bounding box center [590, 206] width 29 height 15
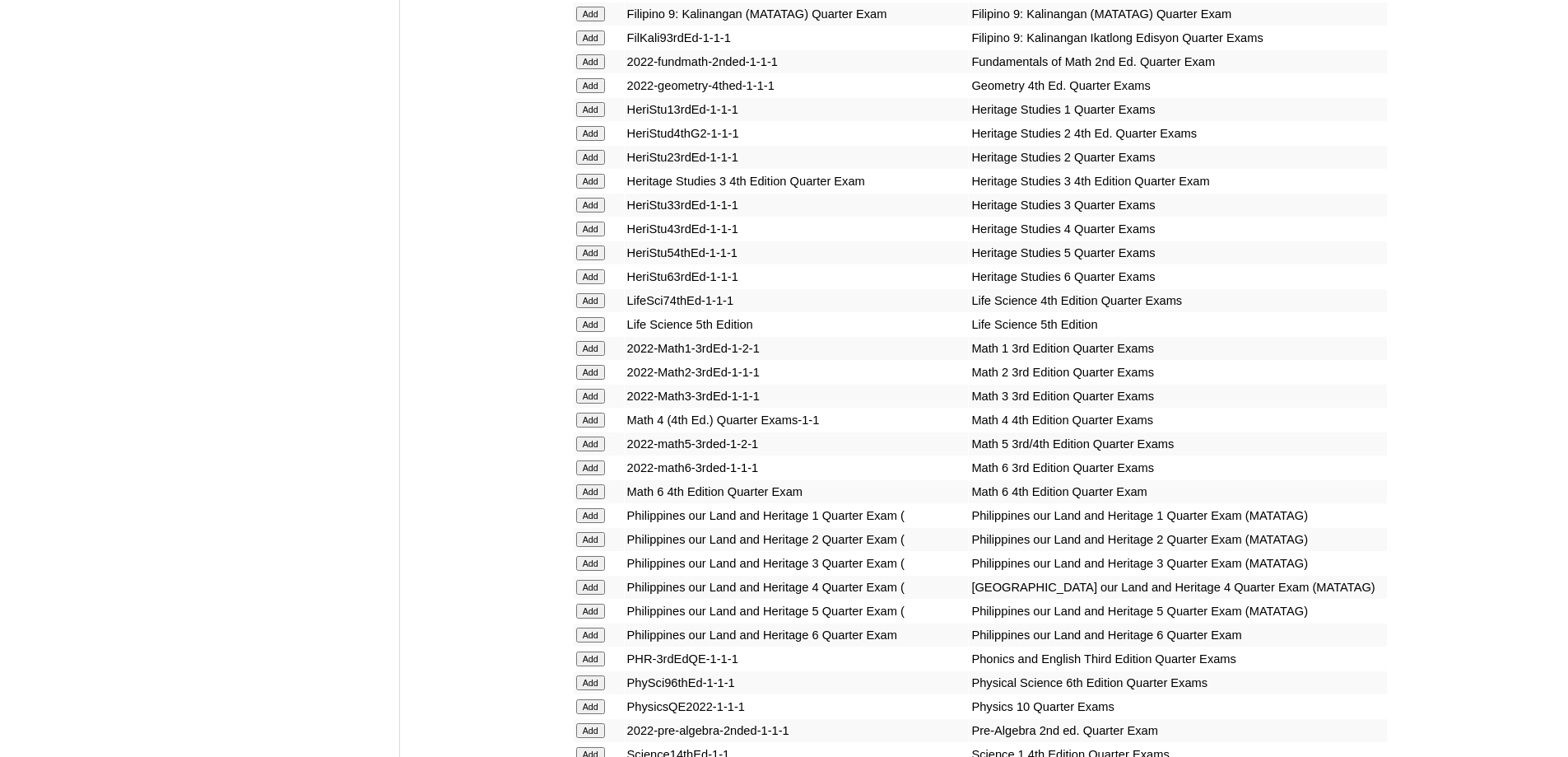
scroll to position [2592, 0]
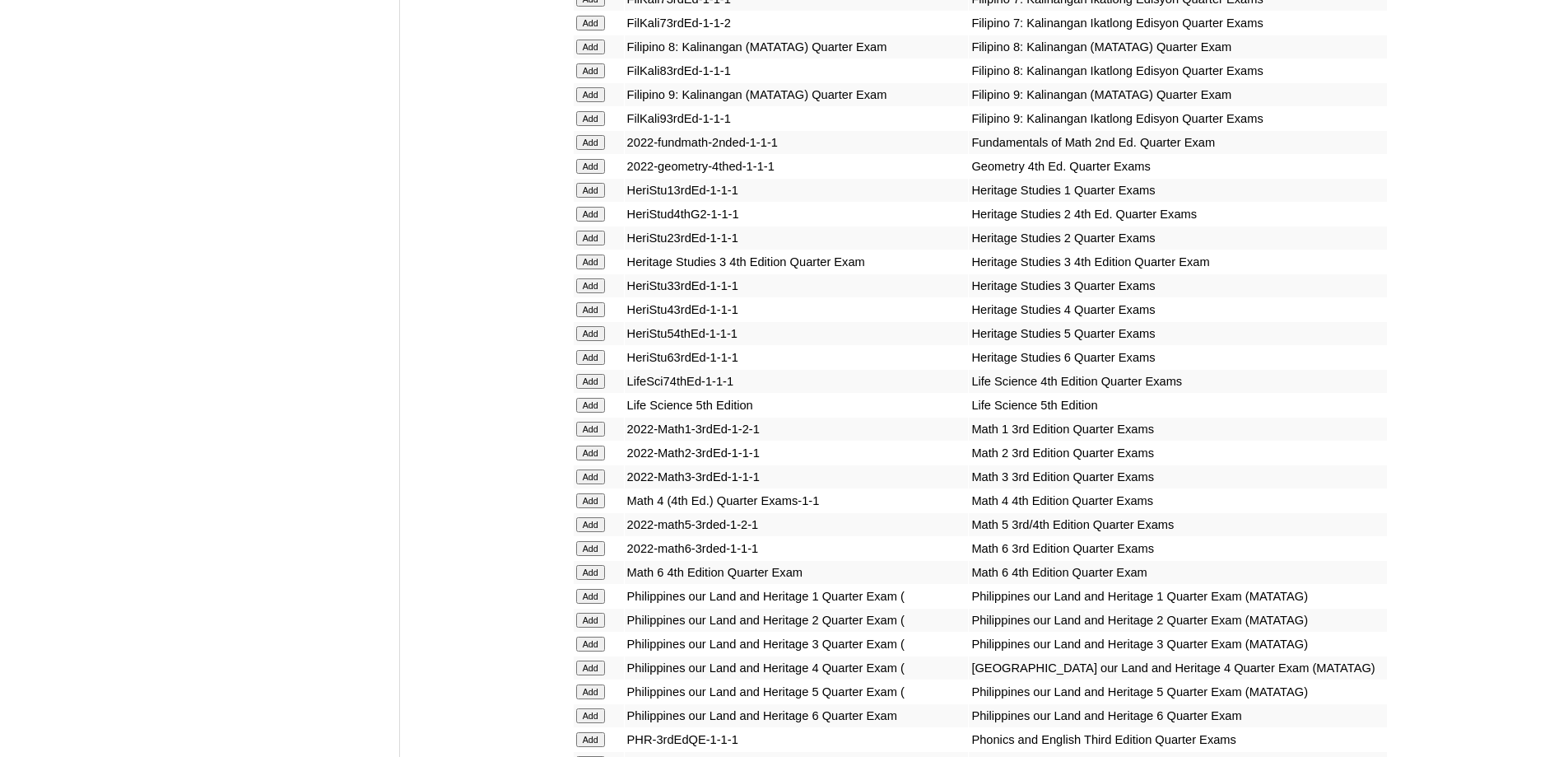
click at [603, 222] on input "Add" at bounding box center [590, 214] width 29 height 15
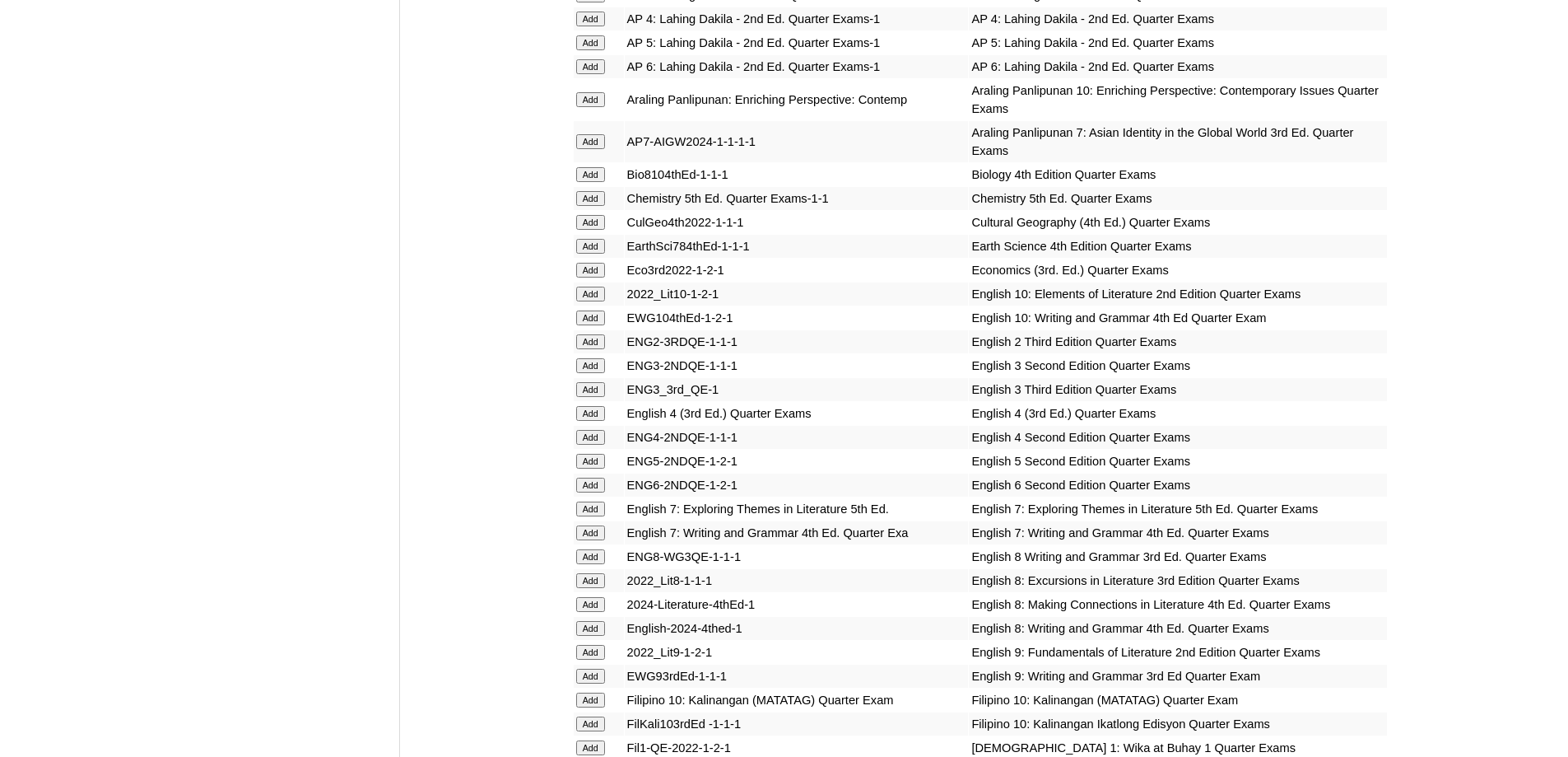
scroll to position [1686, 0]
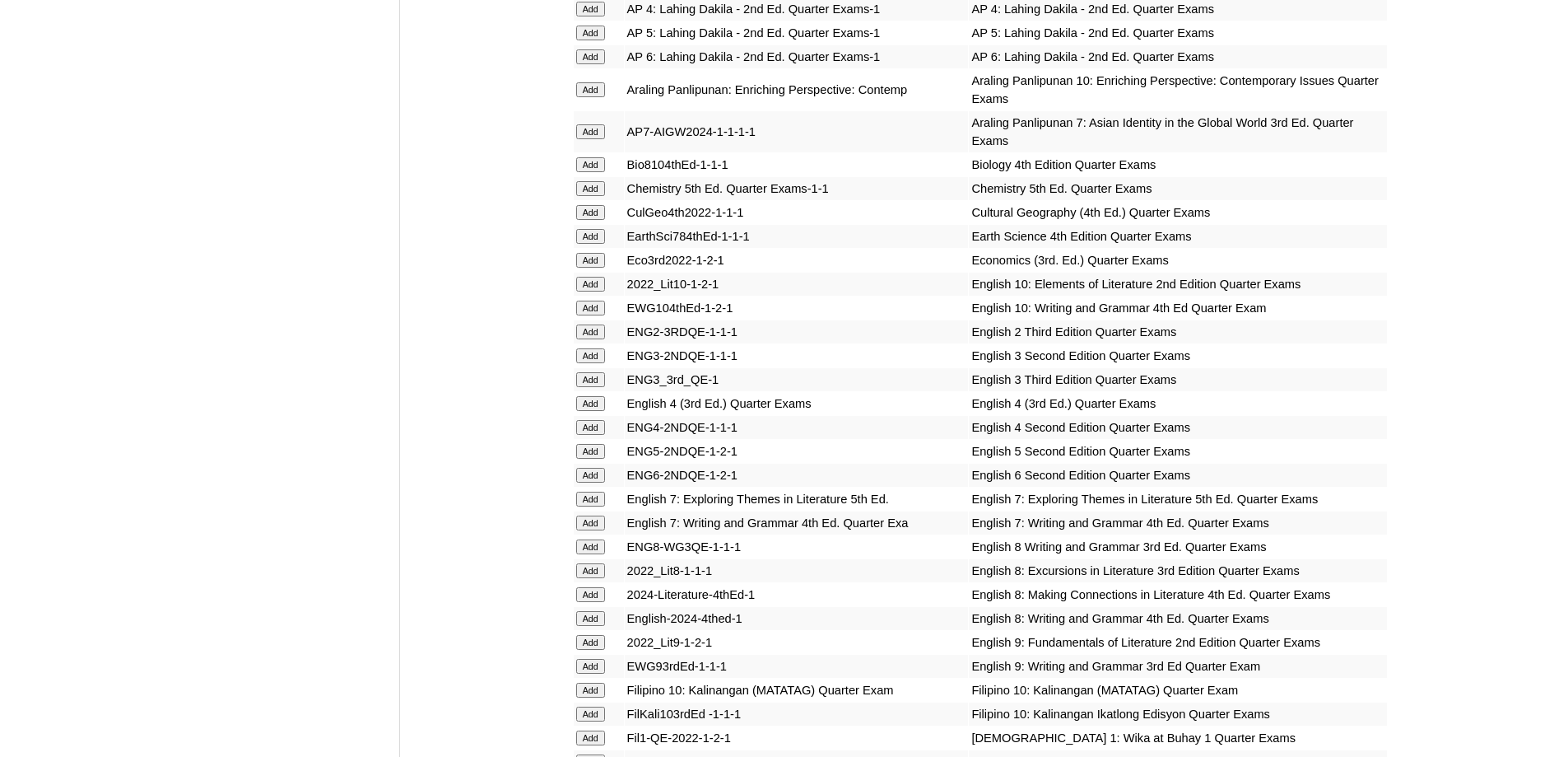
click at [595, 339] on input "Add" at bounding box center [590, 331] width 29 height 15
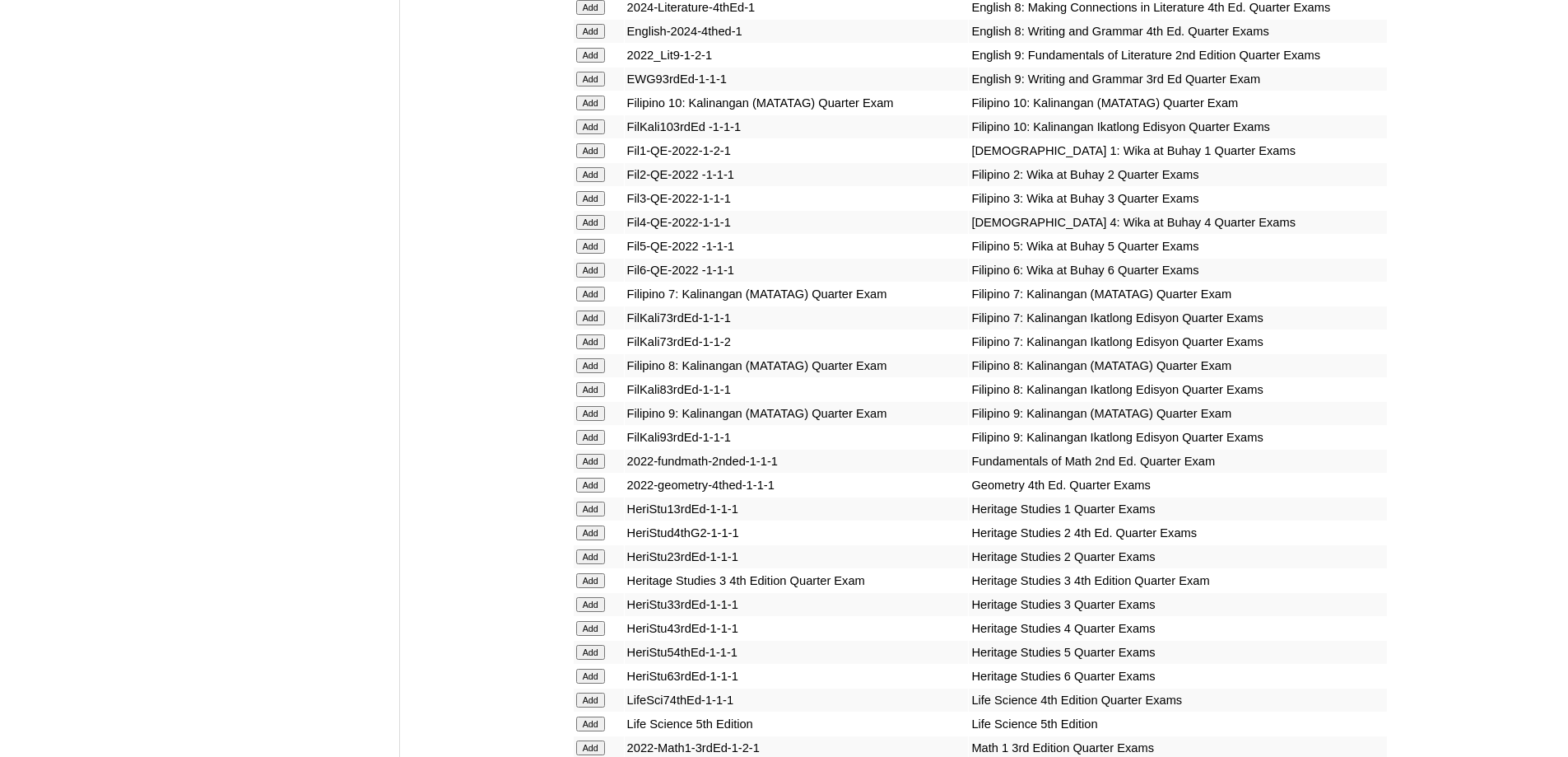
scroll to position [2262, 0]
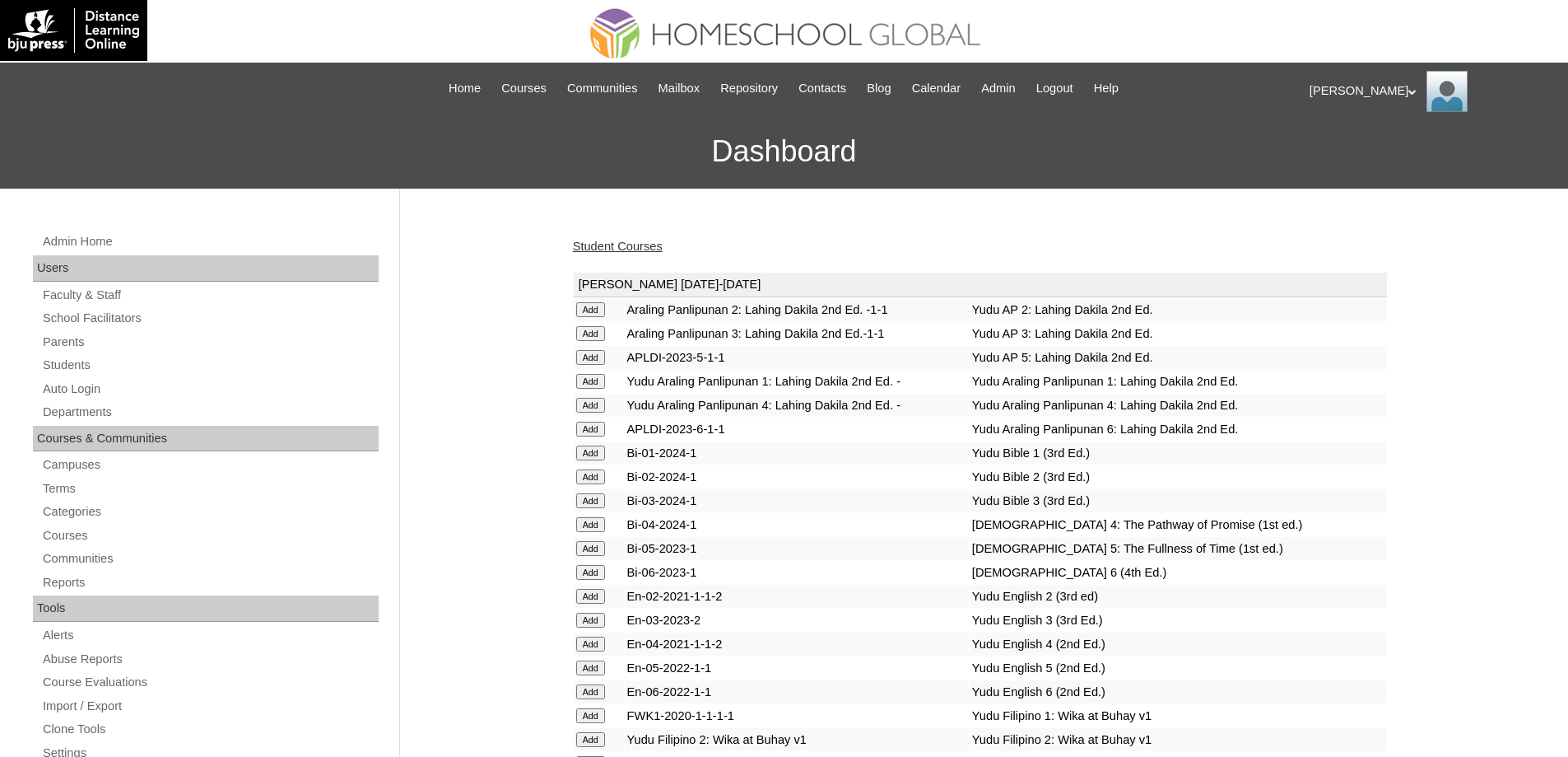
click at [648, 250] on link "Student Courses" at bounding box center [618, 246] width 90 height 13
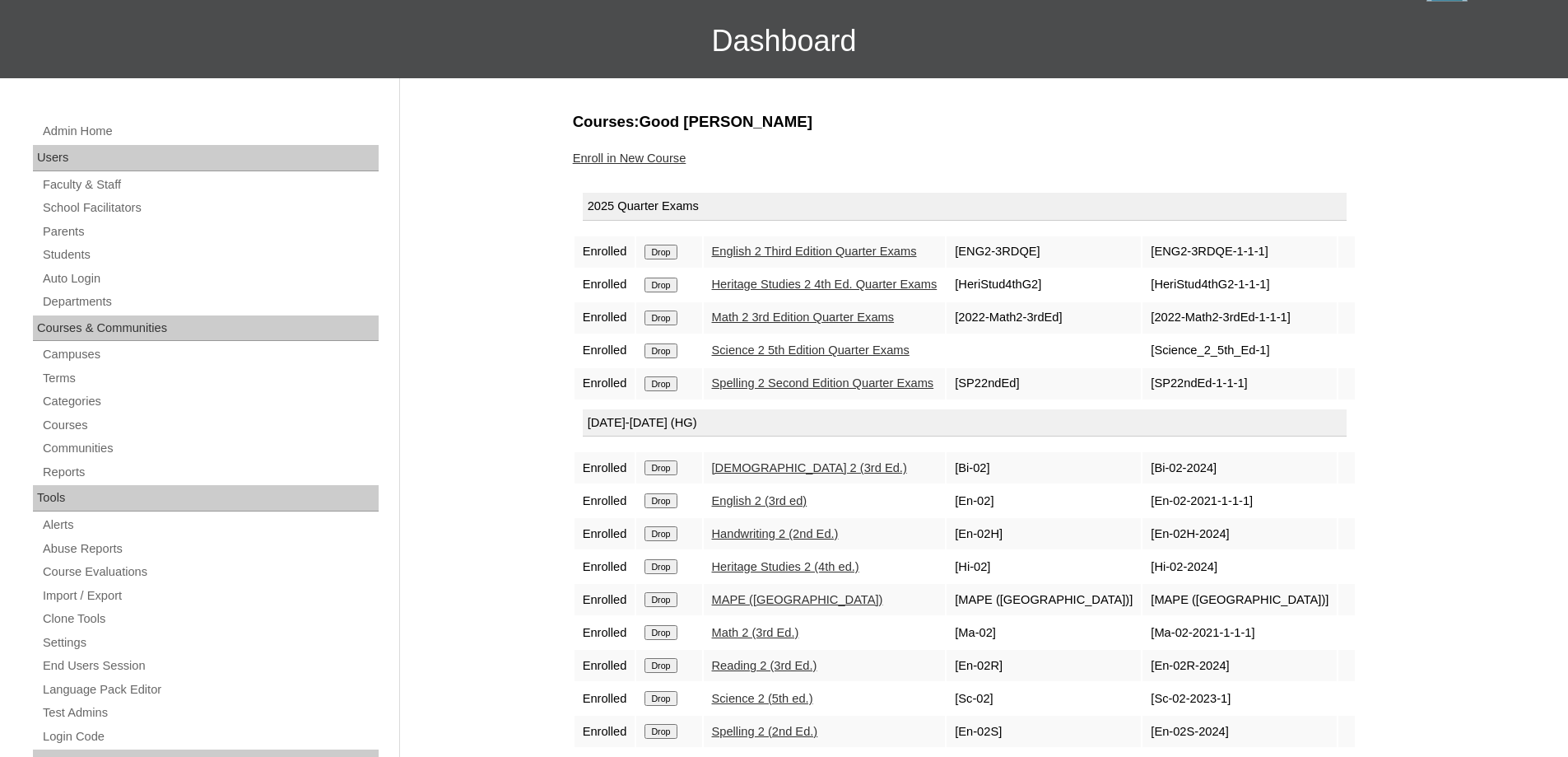
scroll to position [164, 0]
